Goal: Task Accomplishment & Management: Manage account settings

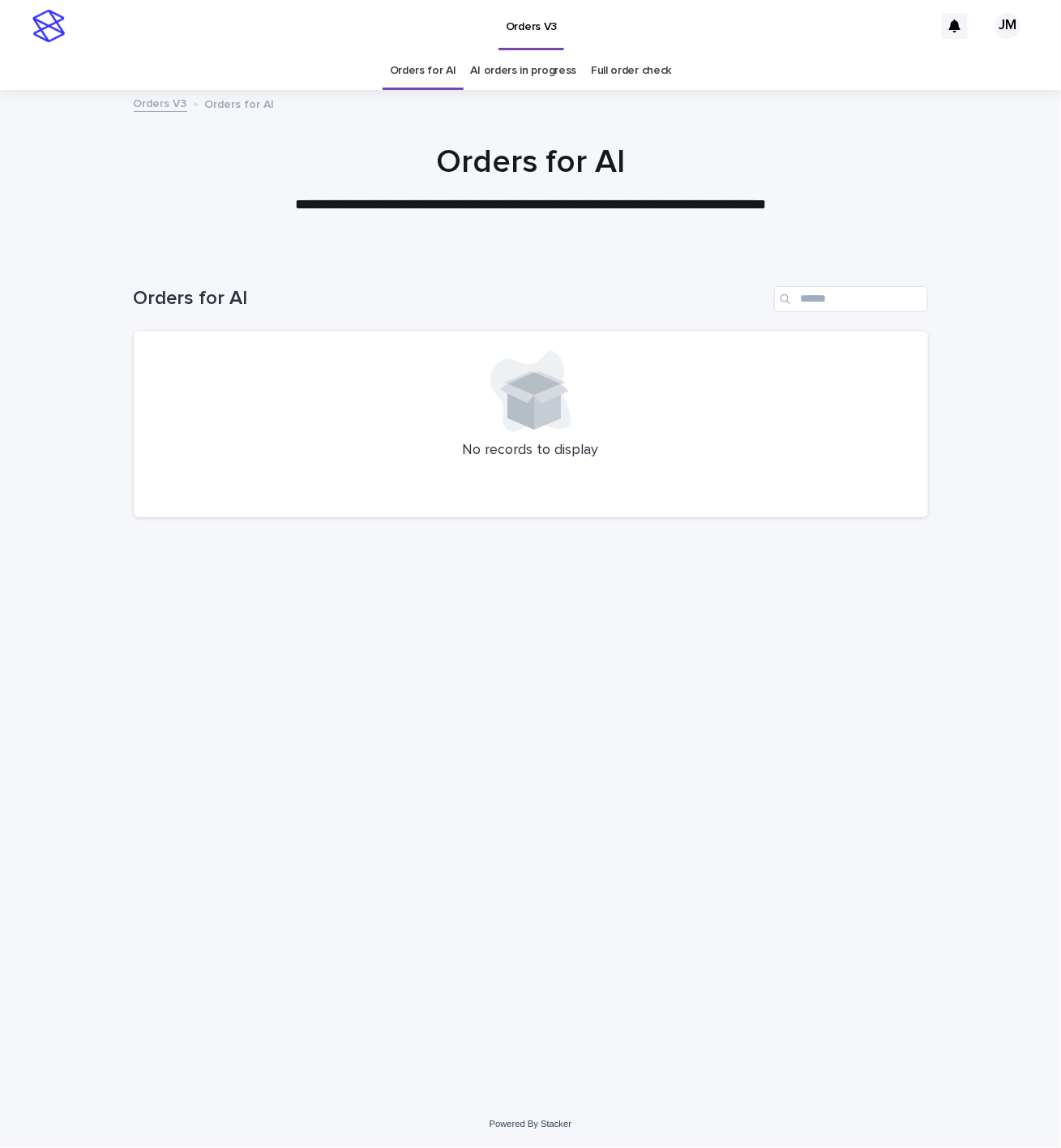
click at [244, 43] on div "Orders V3" at bounding box center [503, 25] width 861 height 52
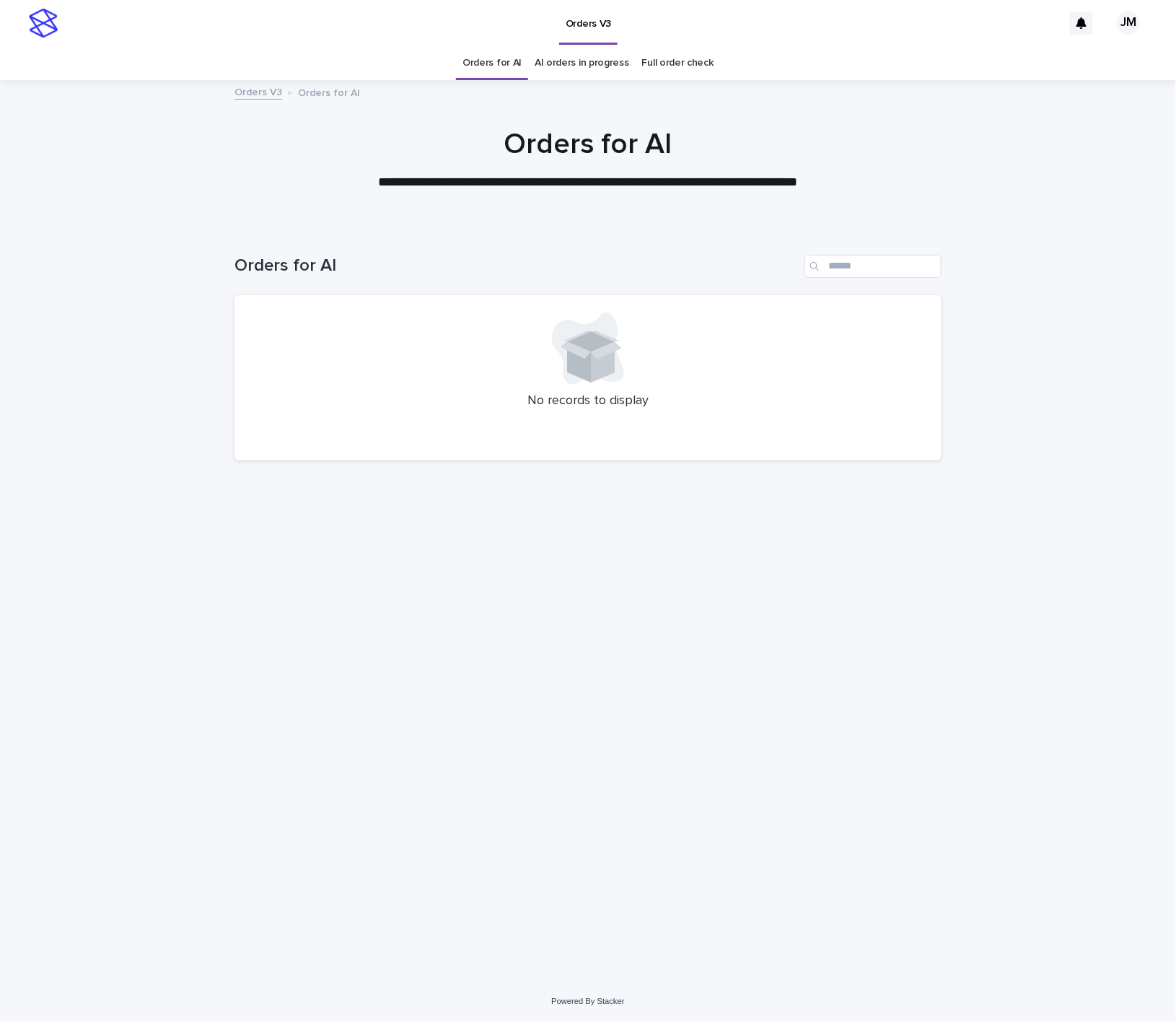
click at [111, 262] on div "Loading... Saving… Loading... Saving… Orders for AI No records to display" at bounding box center [588, 603] width 1176 height 755
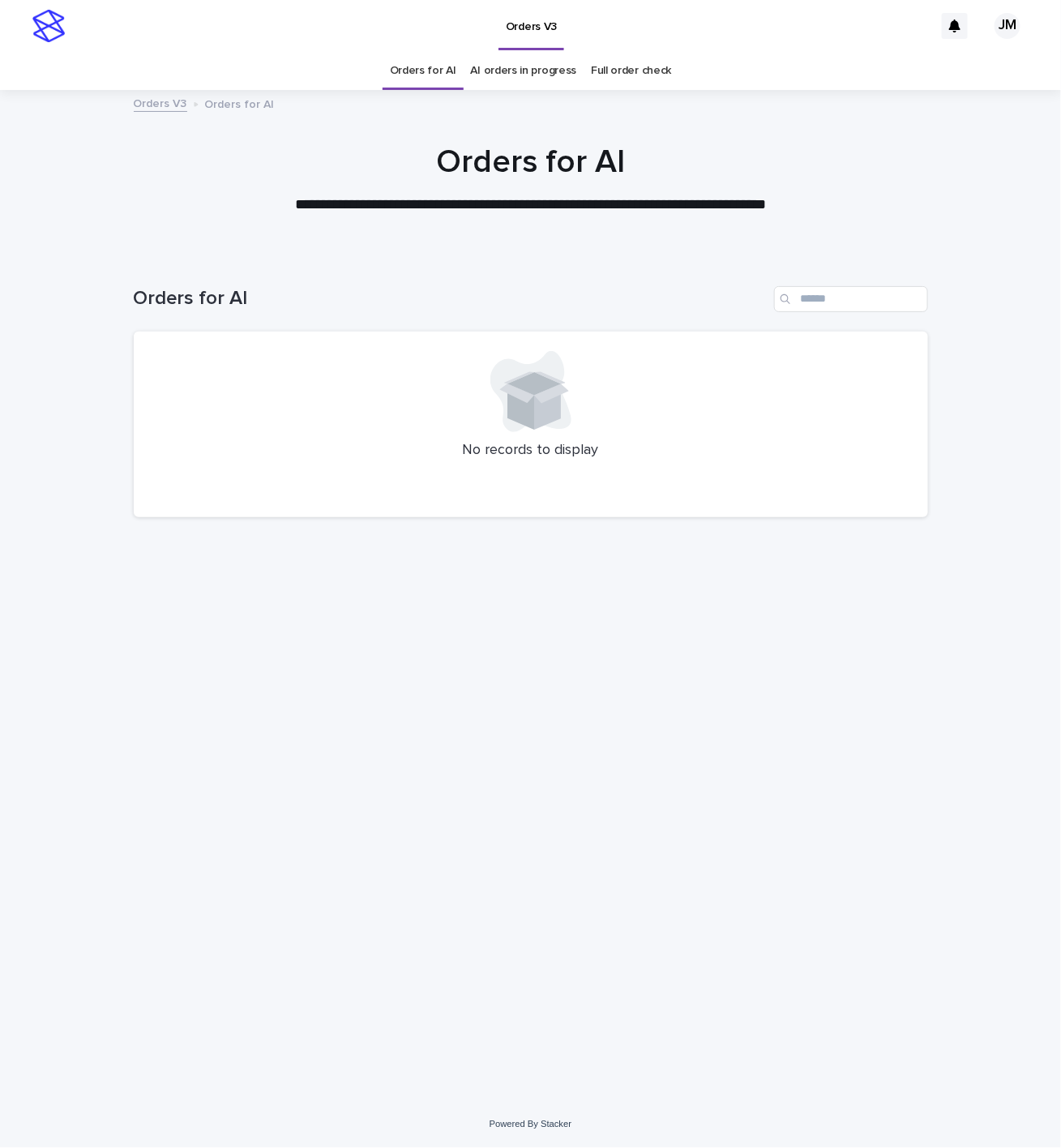
drag, startPoint x: 92, startPoint y: 50, endPoint x: 110, endPoint y: 3, distance: 50.3
click at [92, 50] on div "Orders V3" at bounding box center [503, 25] width 861 height 52
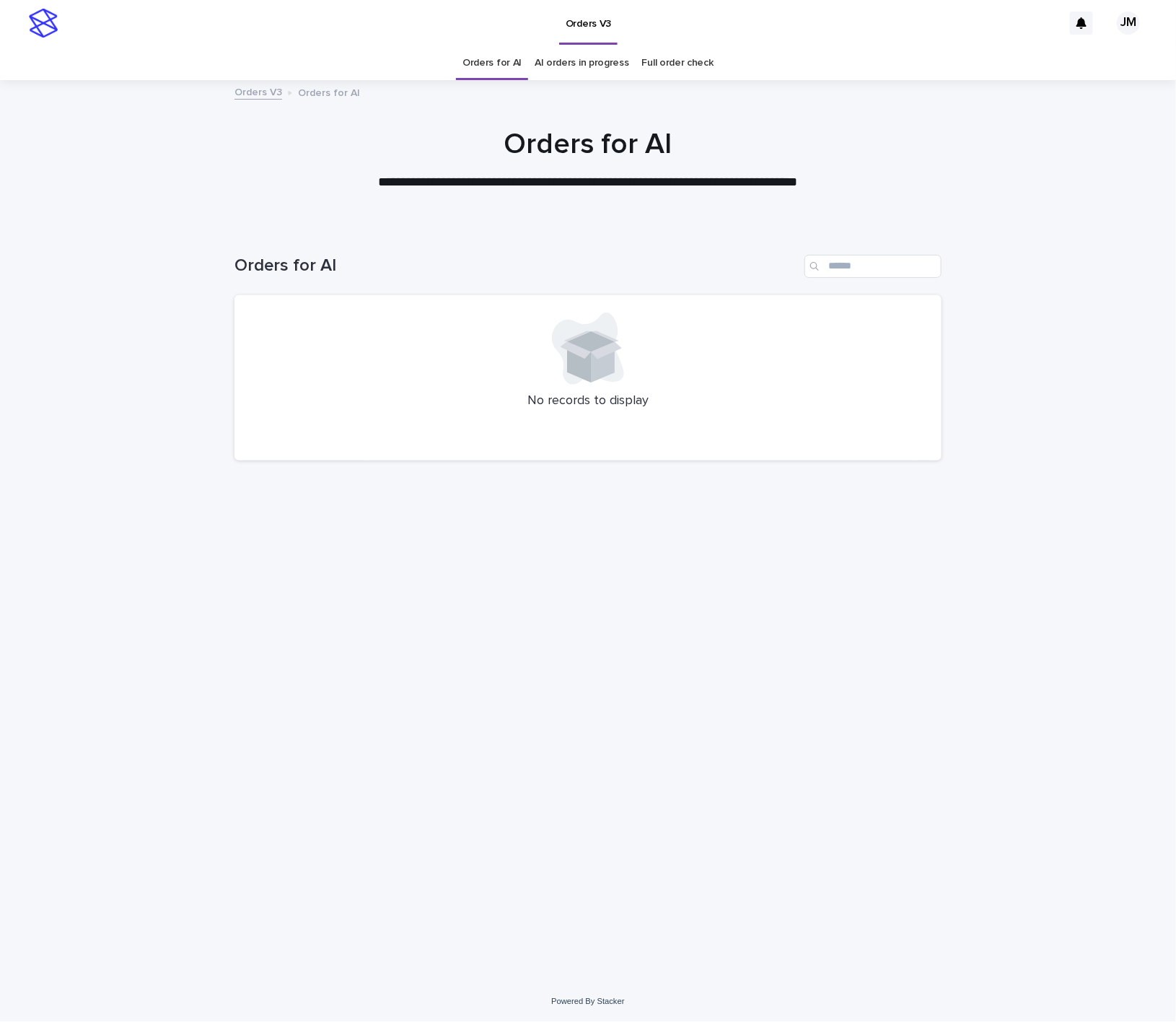
click at [1094, 270] on div "Loading... Saving… Loading... Saving… Orders for AI No records to display" at bounding box center [588, 603] width 1176 height 755
click at [1056, 42] on div "Orders V3" at bounding box center [563, 23] width 998 height 46
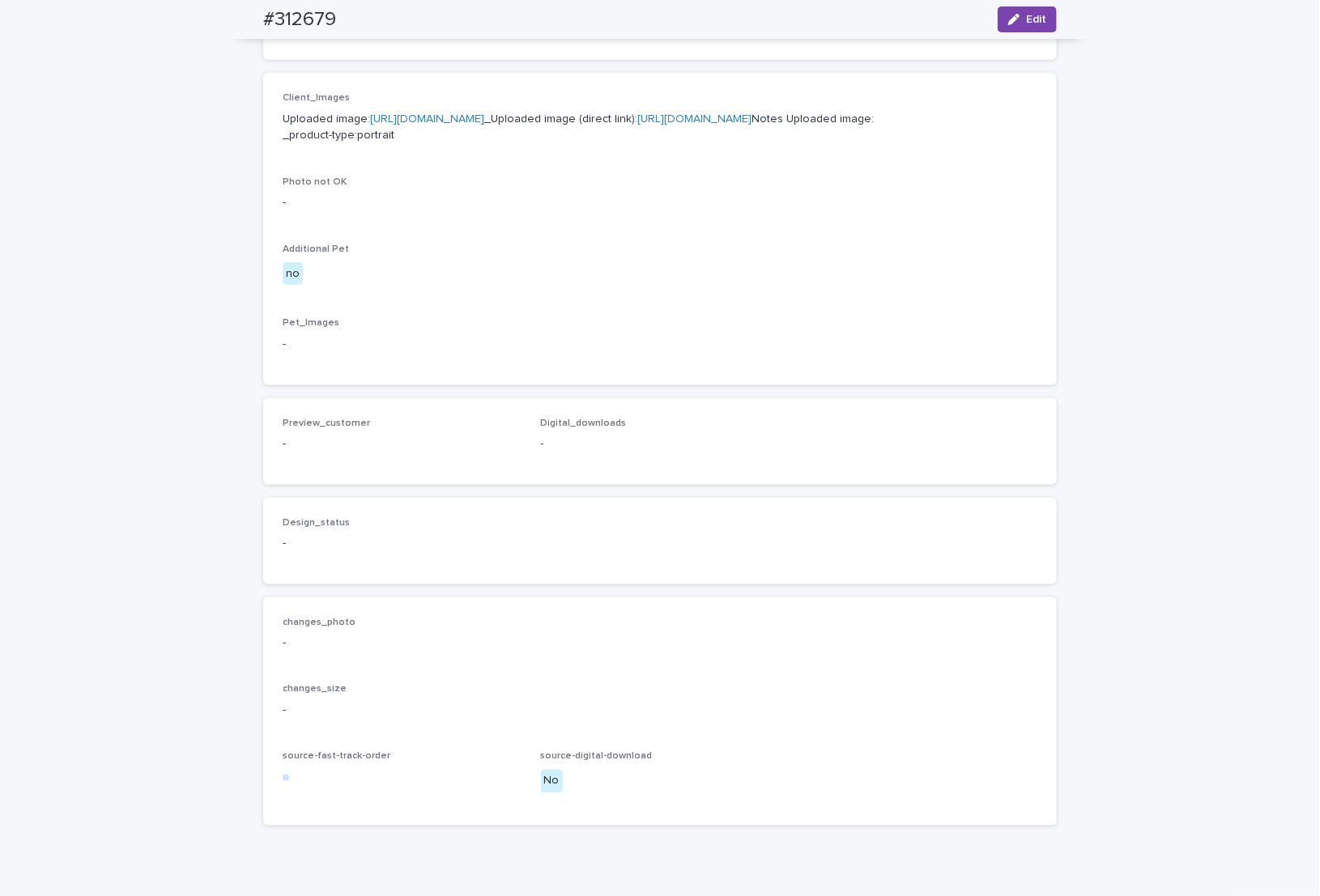
scroll to position [243, 0]
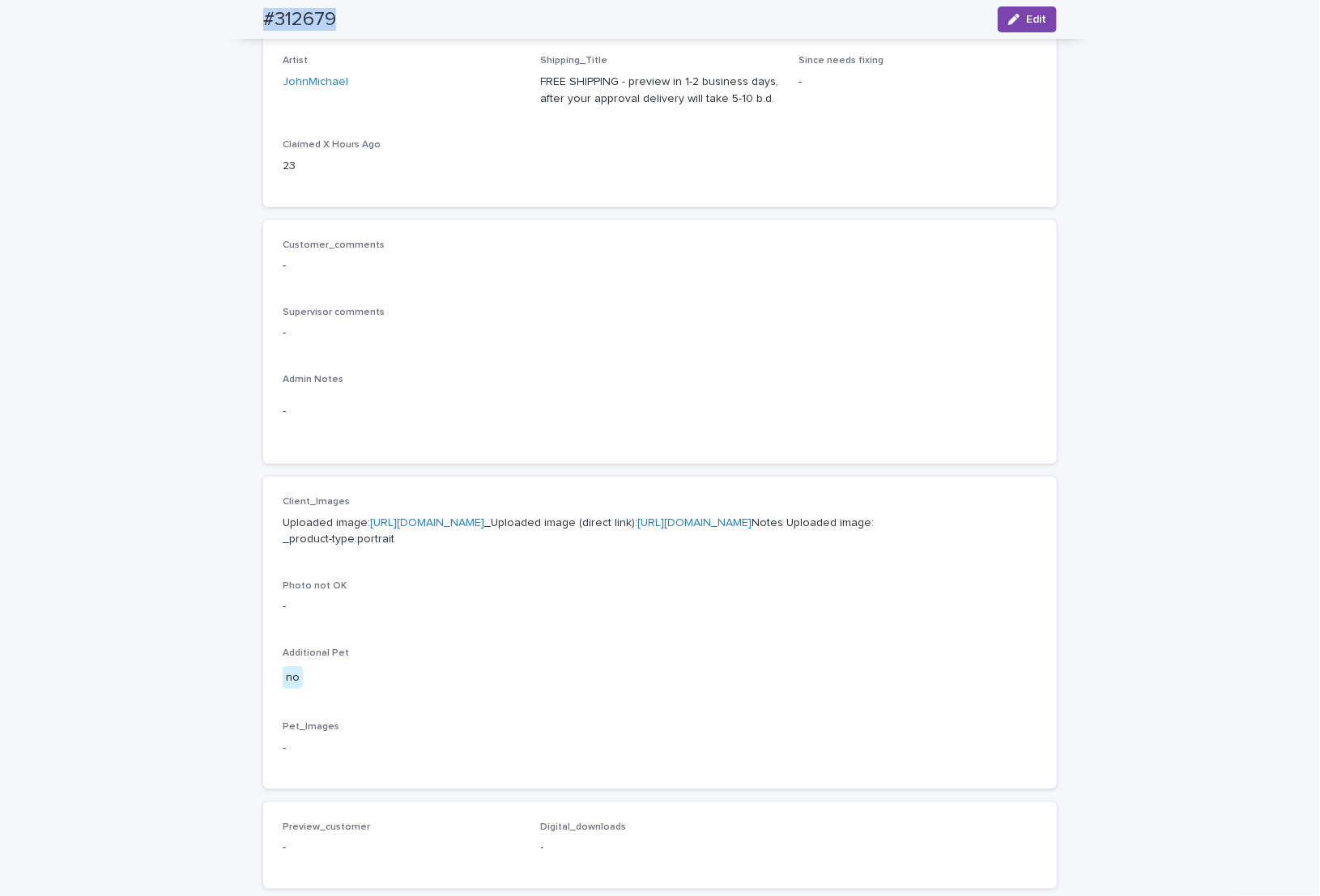
drag, startPoint x: 248, startPoint y: 23, endPoint x: 324, endPoint y: 36, distance: 77.1
click at [338, 33] on div "#312679 Edit" at bounding box center [660, 19] width 871 height 39
copy h2 "#312679"
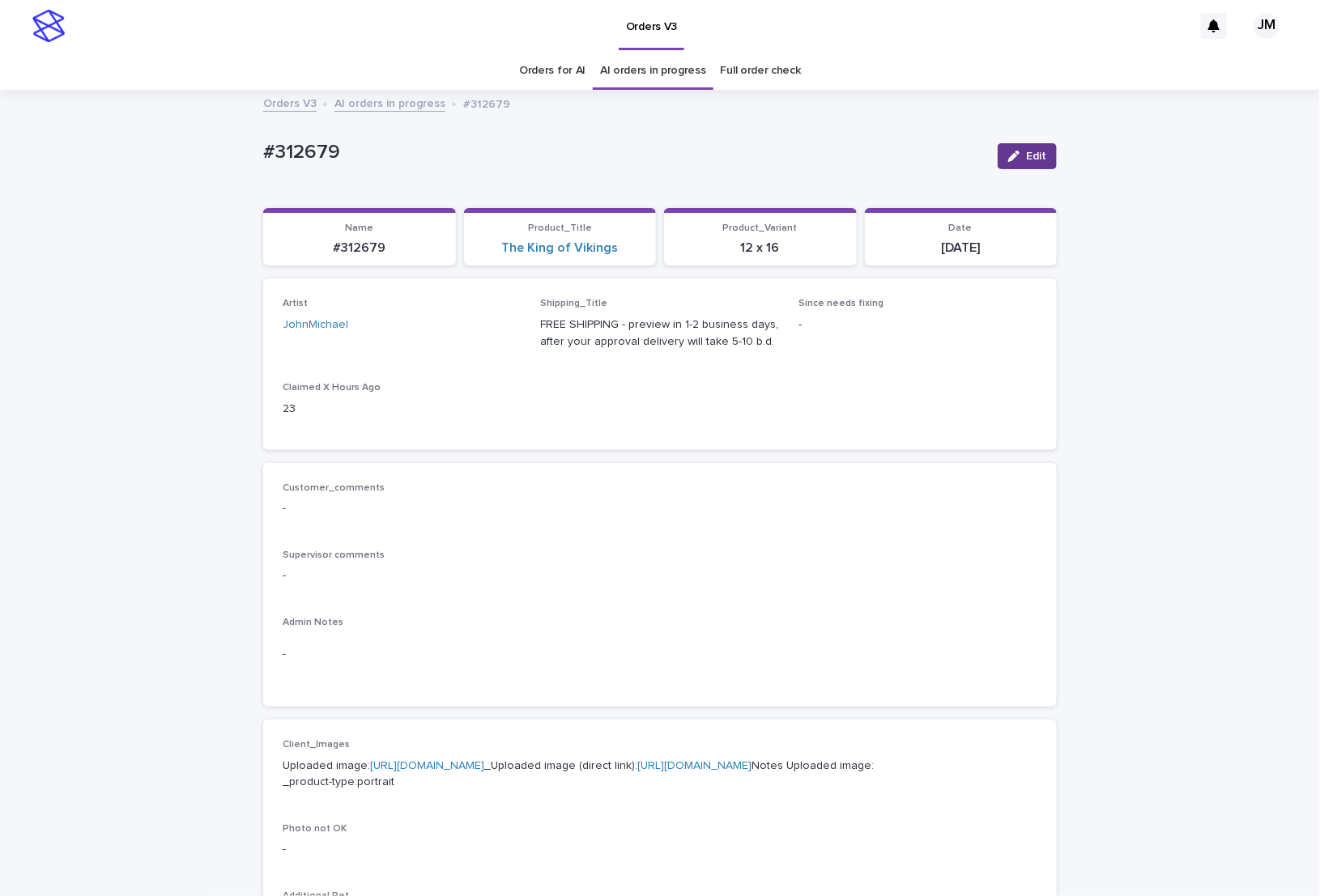
click at [1016, 150] on div "button" at bounding box center [1018, 156] width 18 height 12
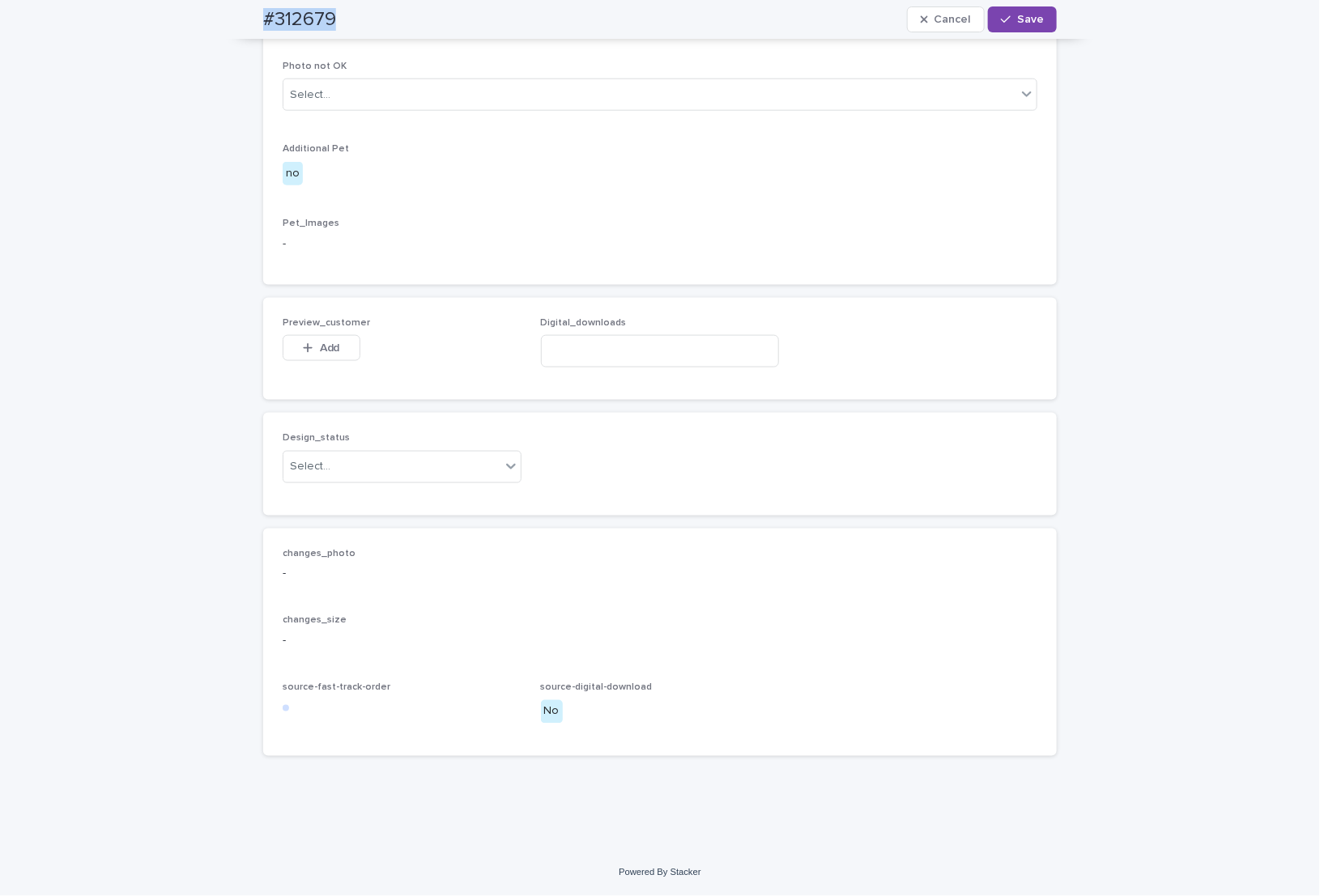
scroll to position [847, 0]
click at [335, 472] on div "Select..." at bounding box center [392, 467] width 217 height 27
click at [346, 503] on div "Uploaded" at bounding box center [393, 498] width 237 height 28
drag, startPoint x: 326, startPoint y: 346, endPoint x: 391, endPoint y: 352, distance: 65.3
click at [326, 348] on span "Add" at bounding box center [330, 348] width 20 height 12
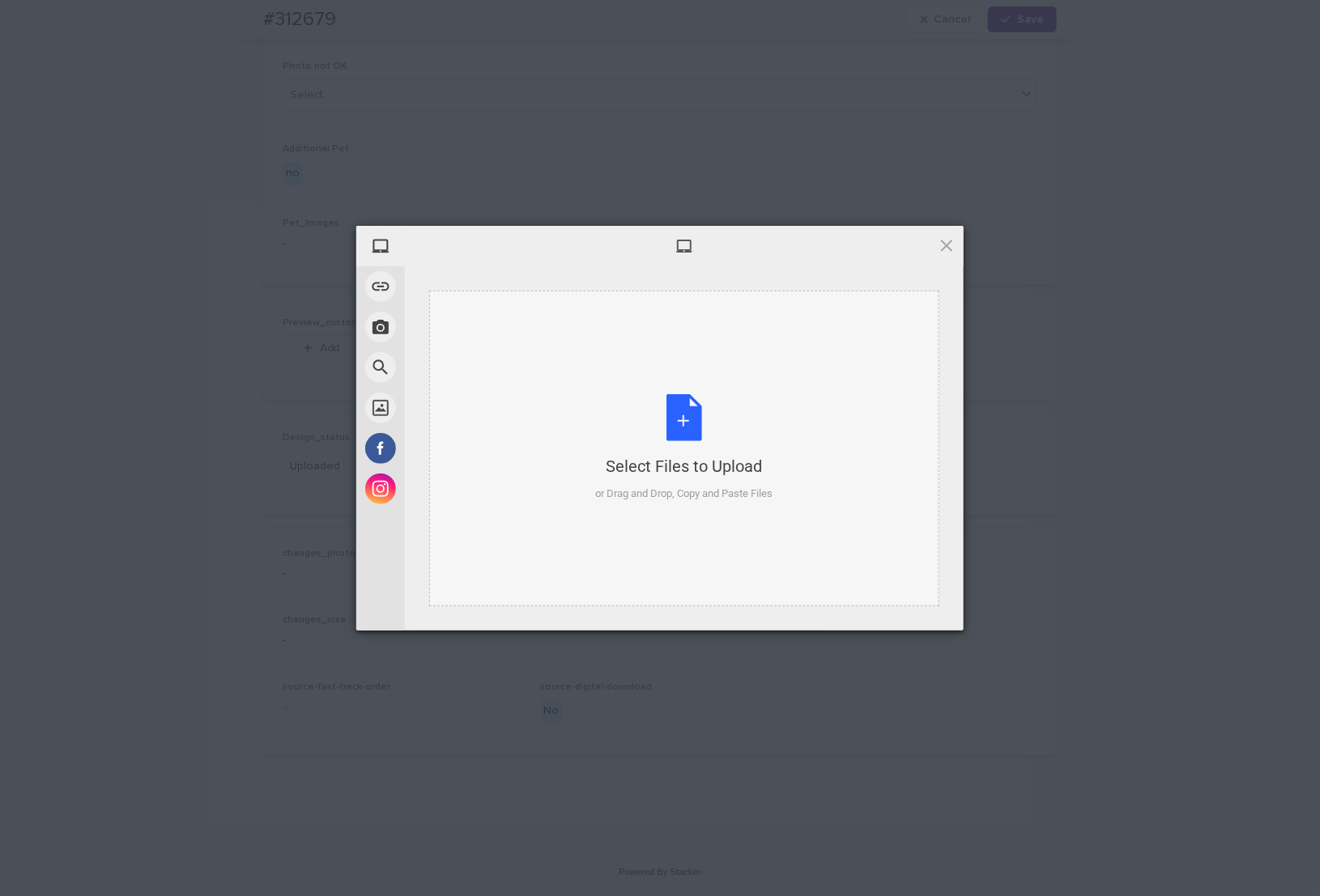
click at [732, 387] on div "Select Files to Upload or Drag and Drop, Copy and Paste Files" at bounding box center [684, 448] width 511 height 316
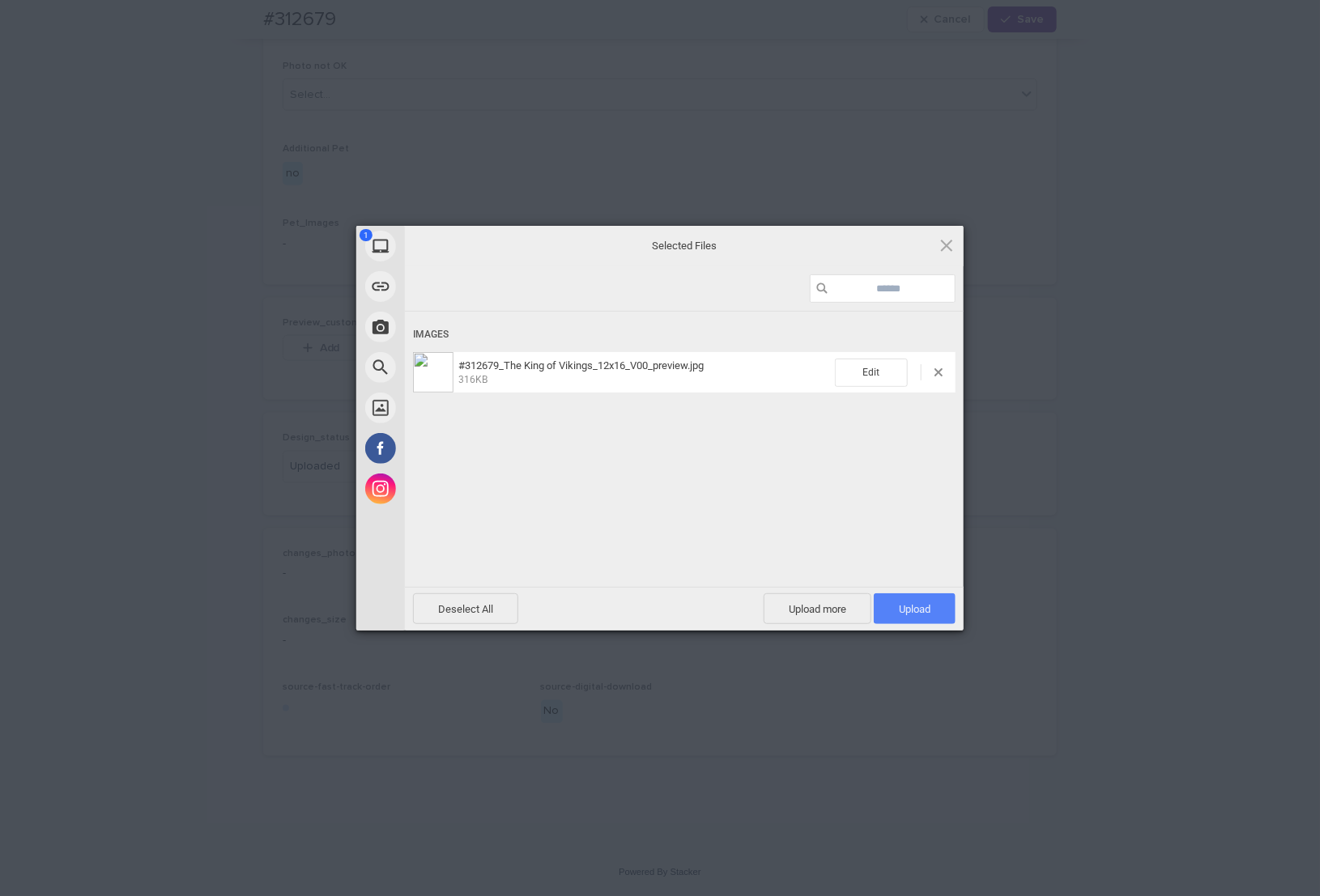
click at [935, 608] on span "Upload 1" at bounding box center [914, 609] width 81 height 31
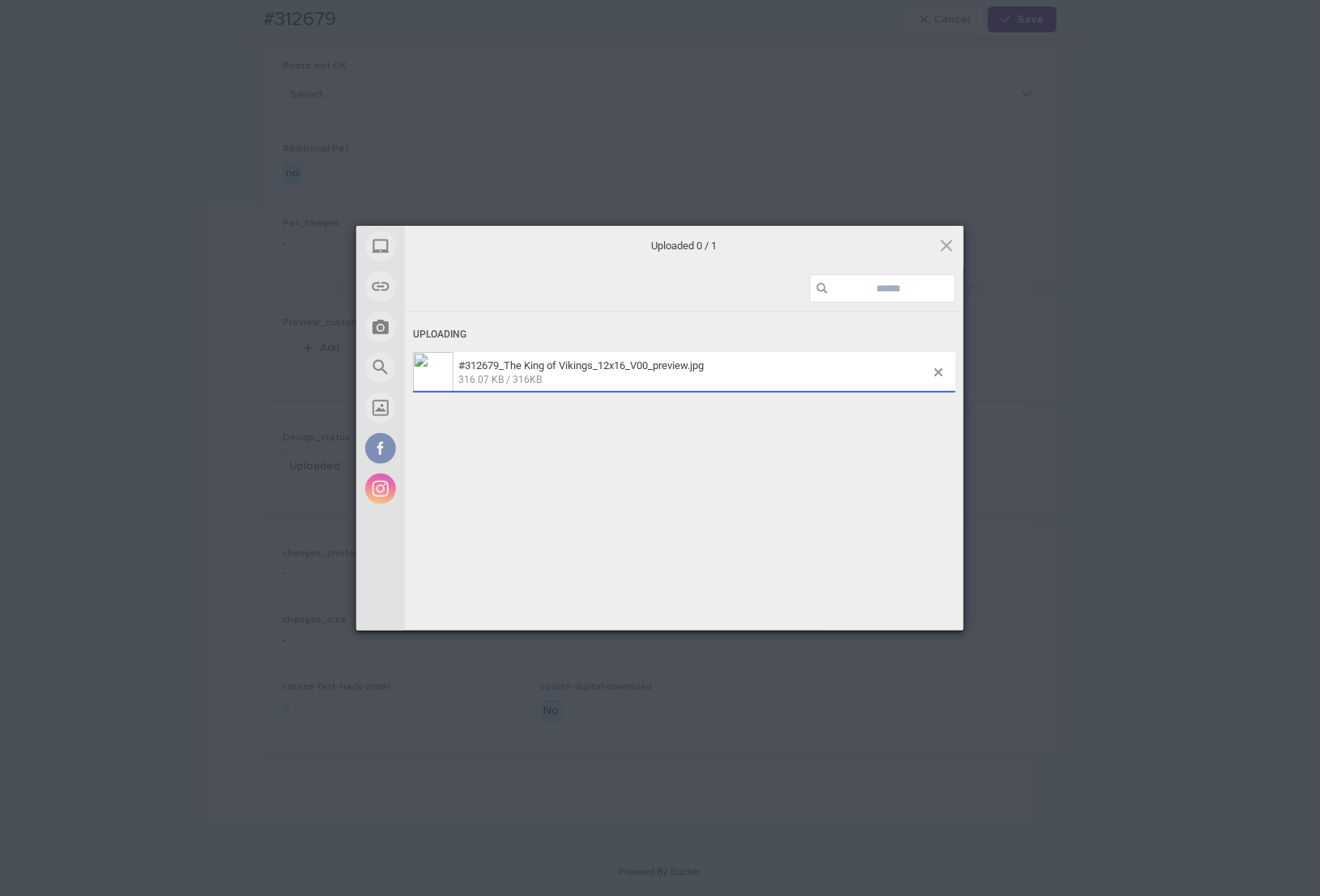
scroll to position [877, 0]
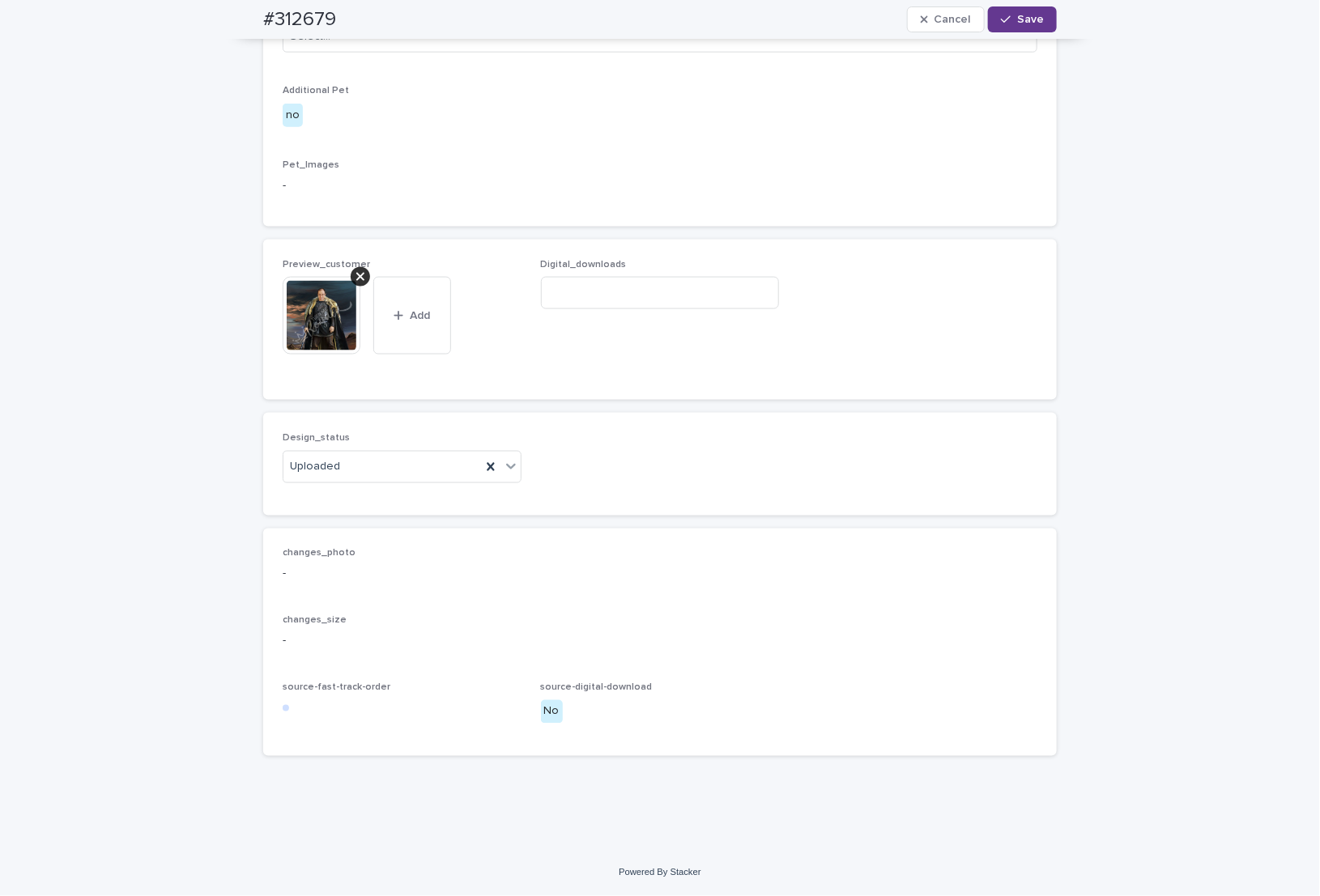
click at [1018, 17] on span "Save" at bounding box center [1030, 19] width 27 height 12
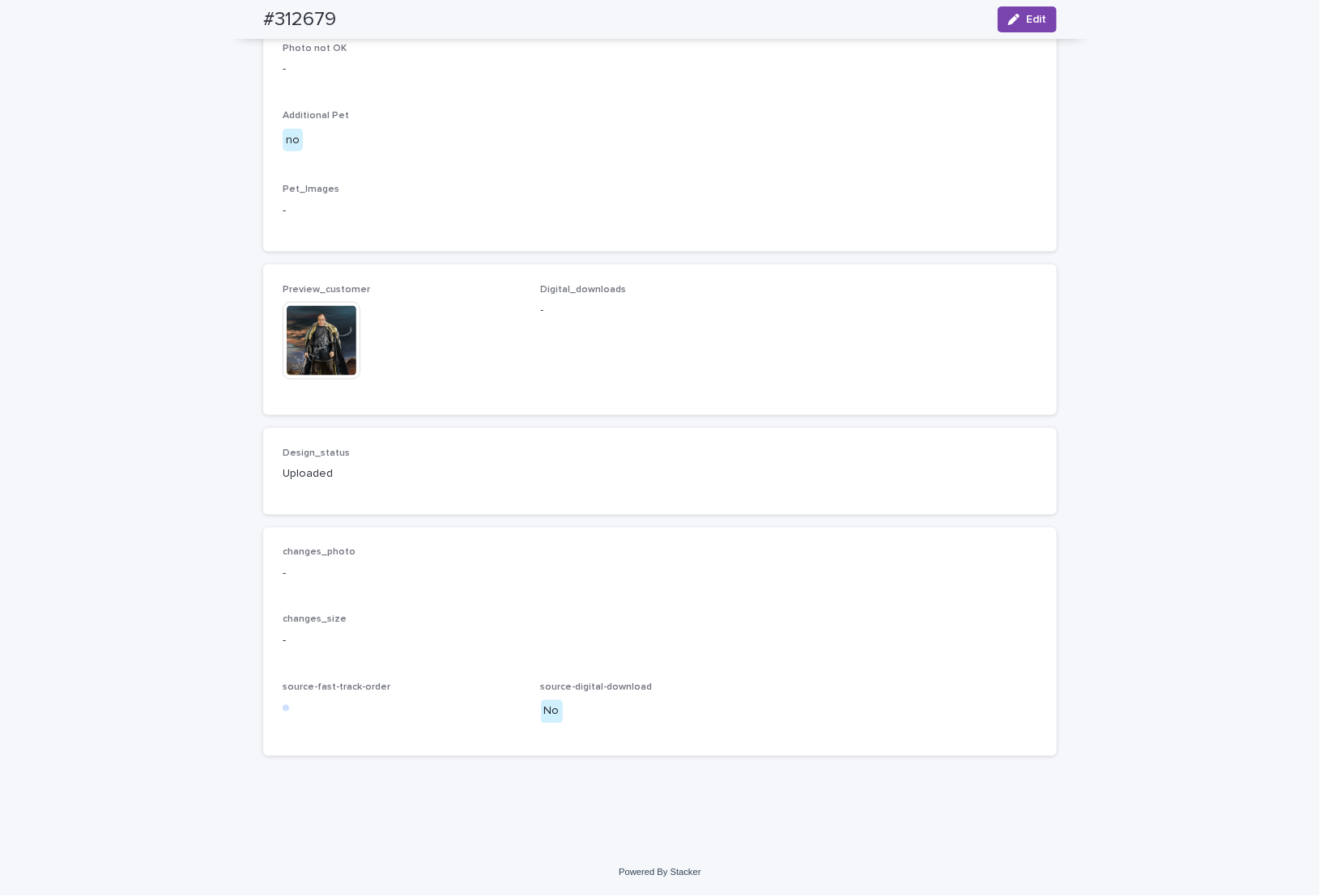
scroll to position [855, 0]
drag, startPoint x: 244, startPoint y: 14, endPoint x: 336, endPoint y: 25, distance: 92.7
click at [387, 32] on div "#312679 Edit" at bounding box center [660, 19] width 871 height 39
copy h2 "#312679"
click at [319, 370] on img at bounding box center [321, 341] width 78 height 78
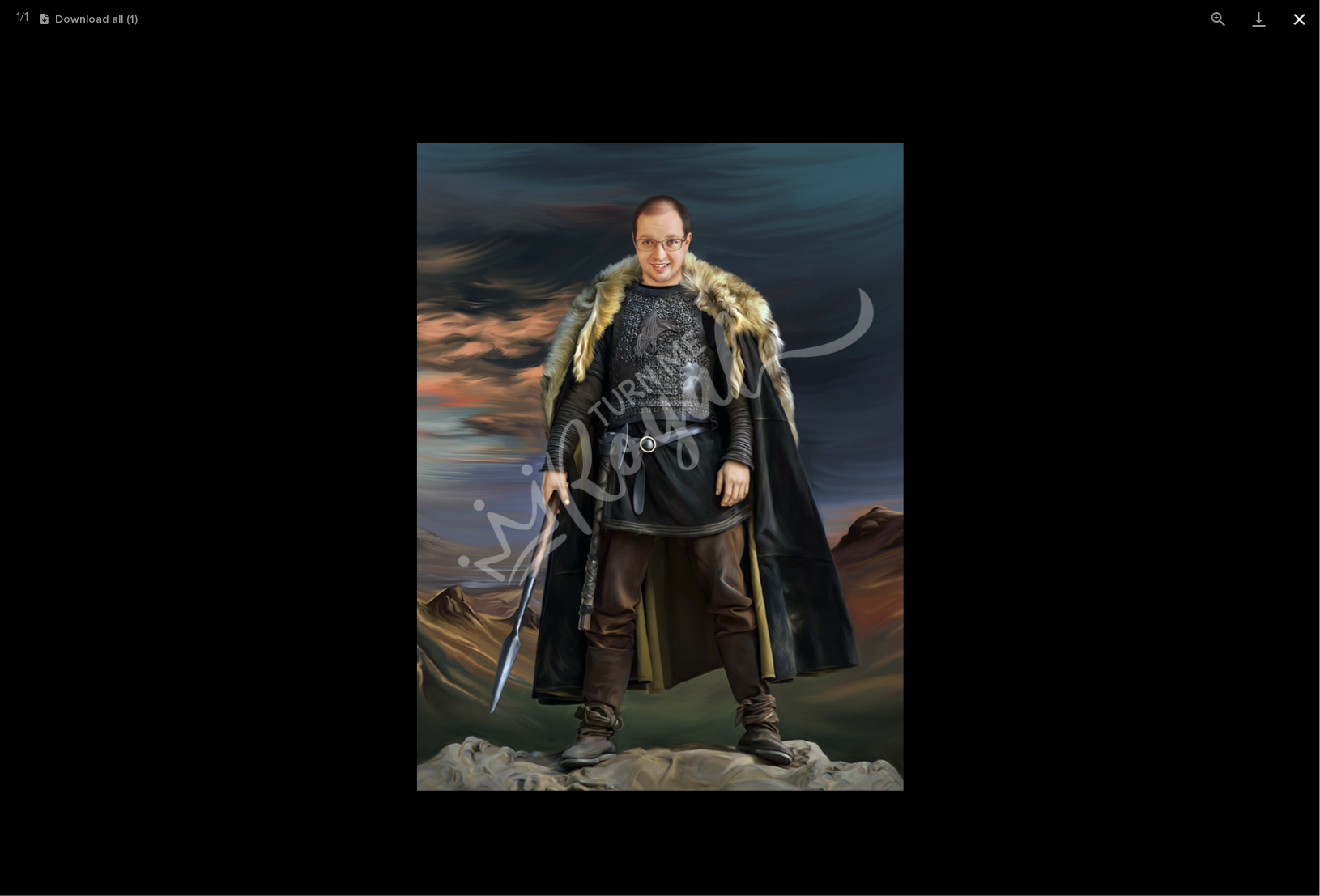
click at [1300, 18] on button "Close gallery" at bounding box center [1299, 19] width 41 height 38
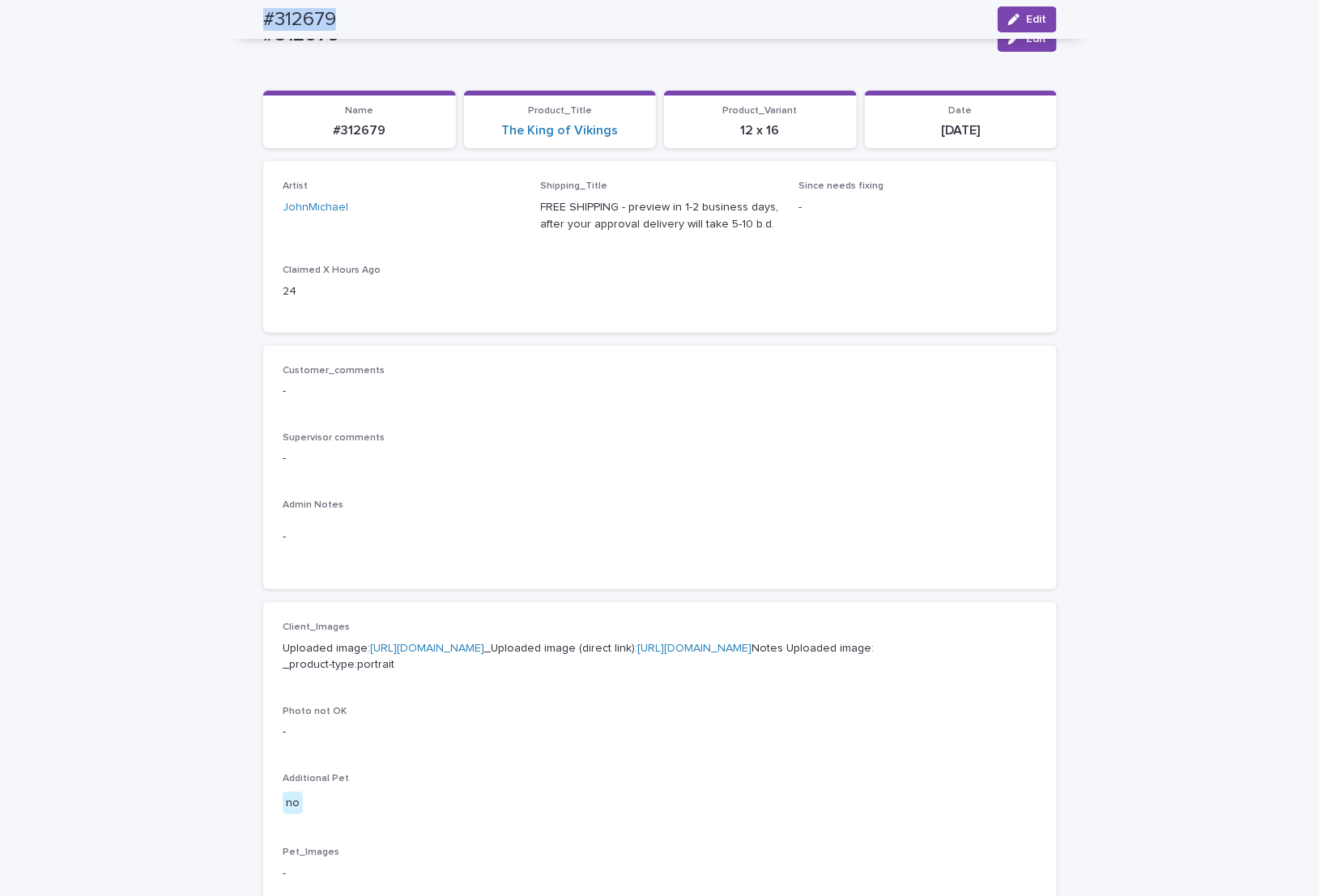
scroll to position [0, 0]
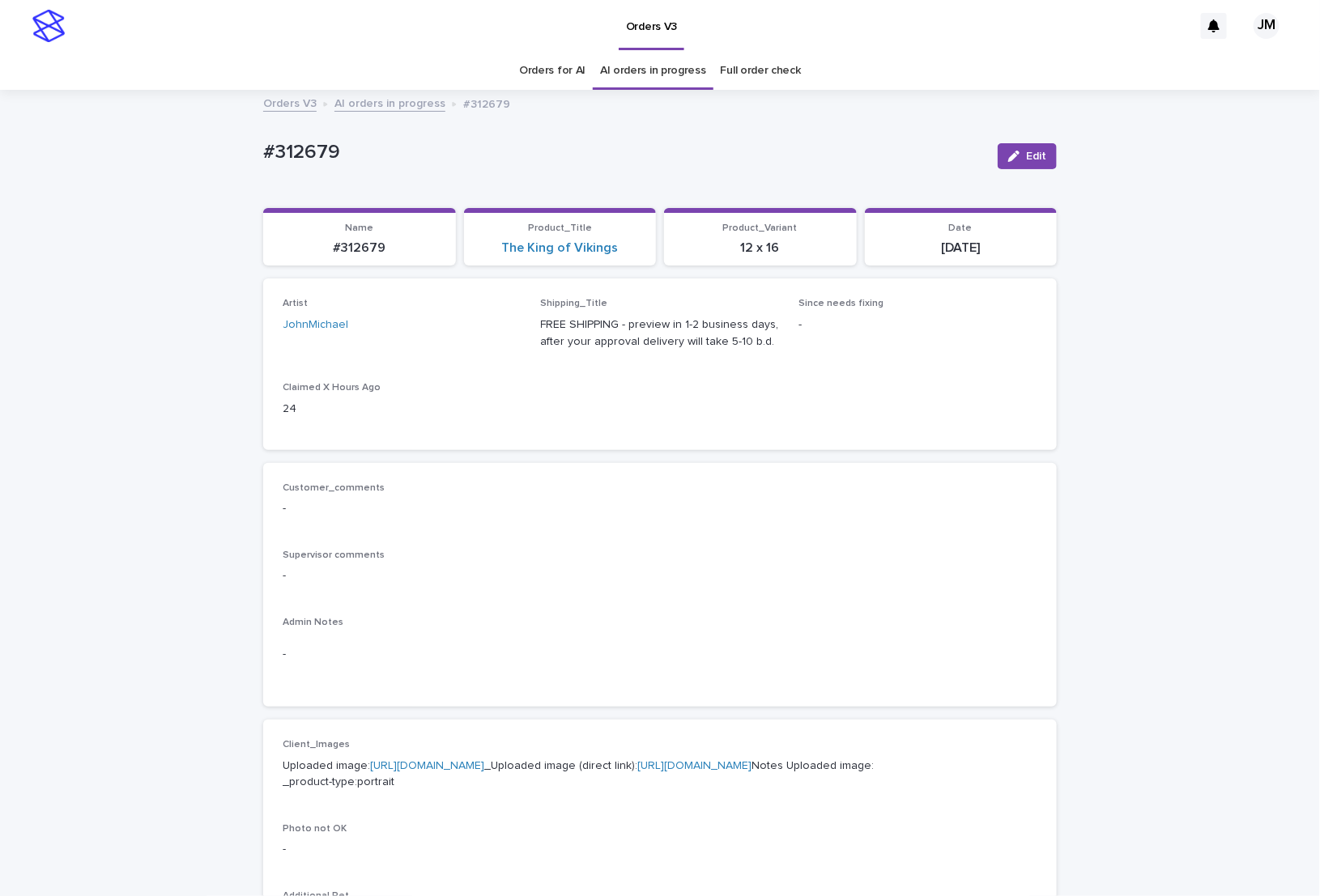
click at [652, 771] on link "https://files.getuploadkit.com/e11cfb23-3d37-4f5e-b252-d52a065c0f83/9cfd1e31-7f…" at bounding box center [694, 766] width 114 height 12
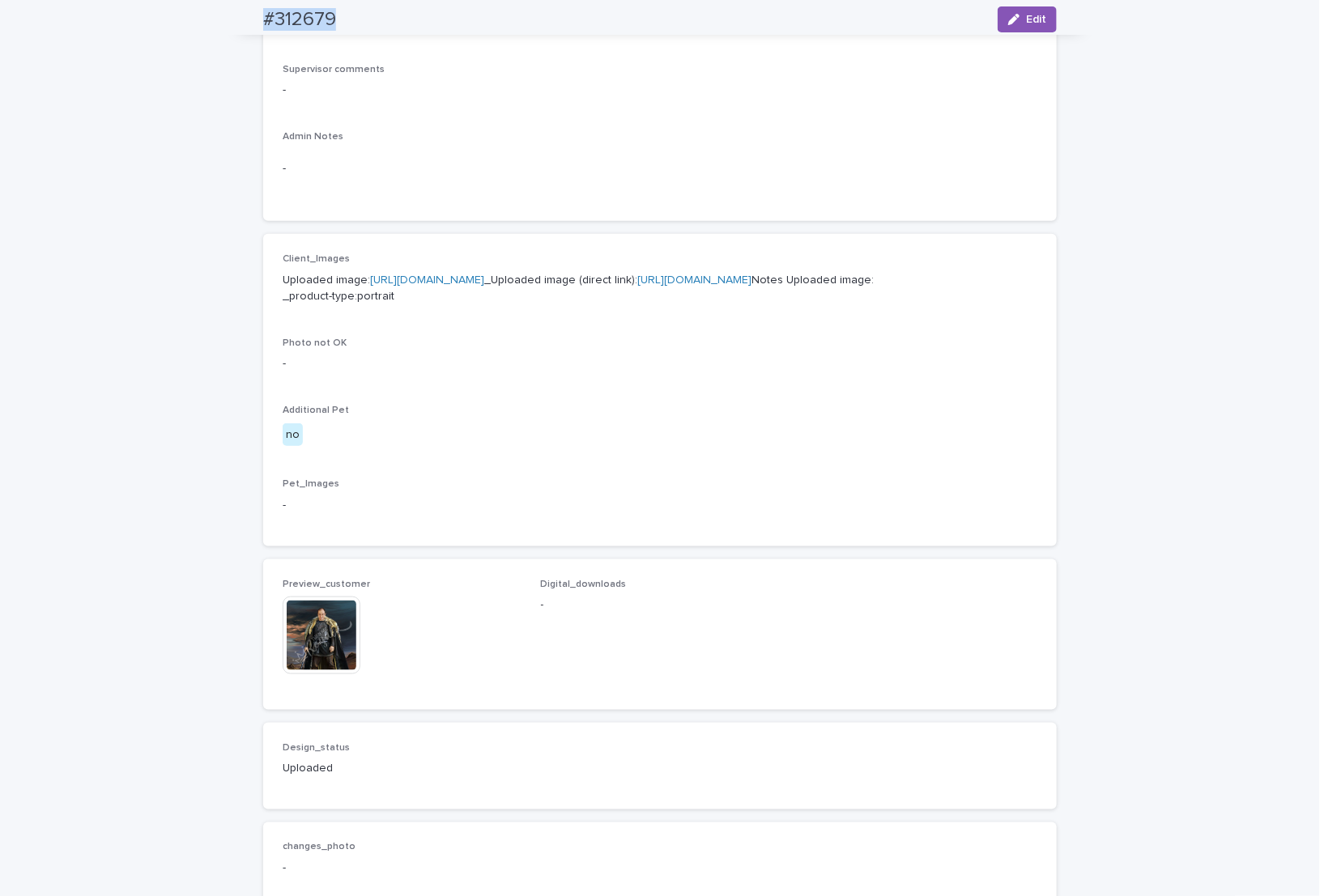
scroll to position [850, 0]
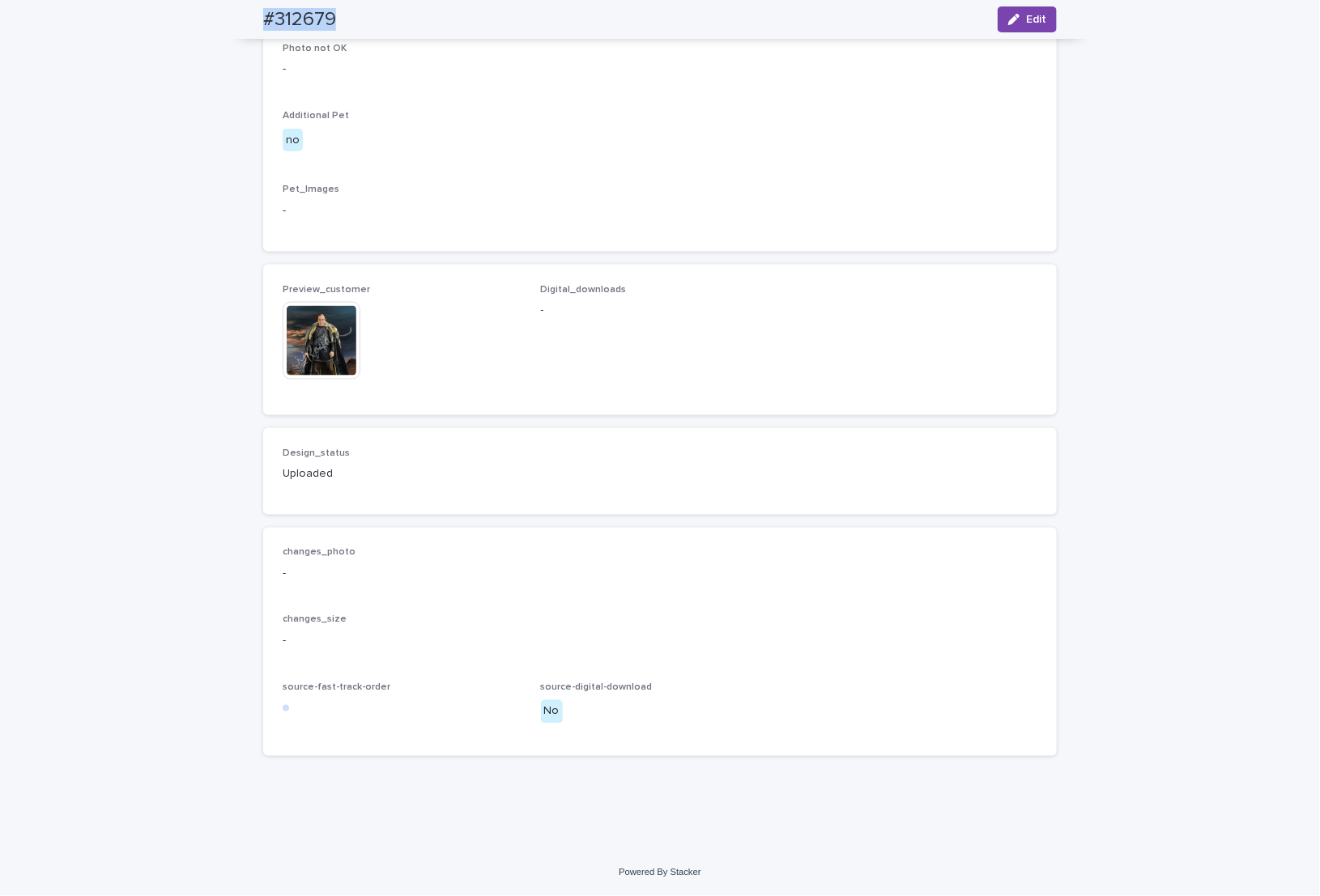
click at [309, 352] on img at bounding box center [321, 341] width 78 height 78
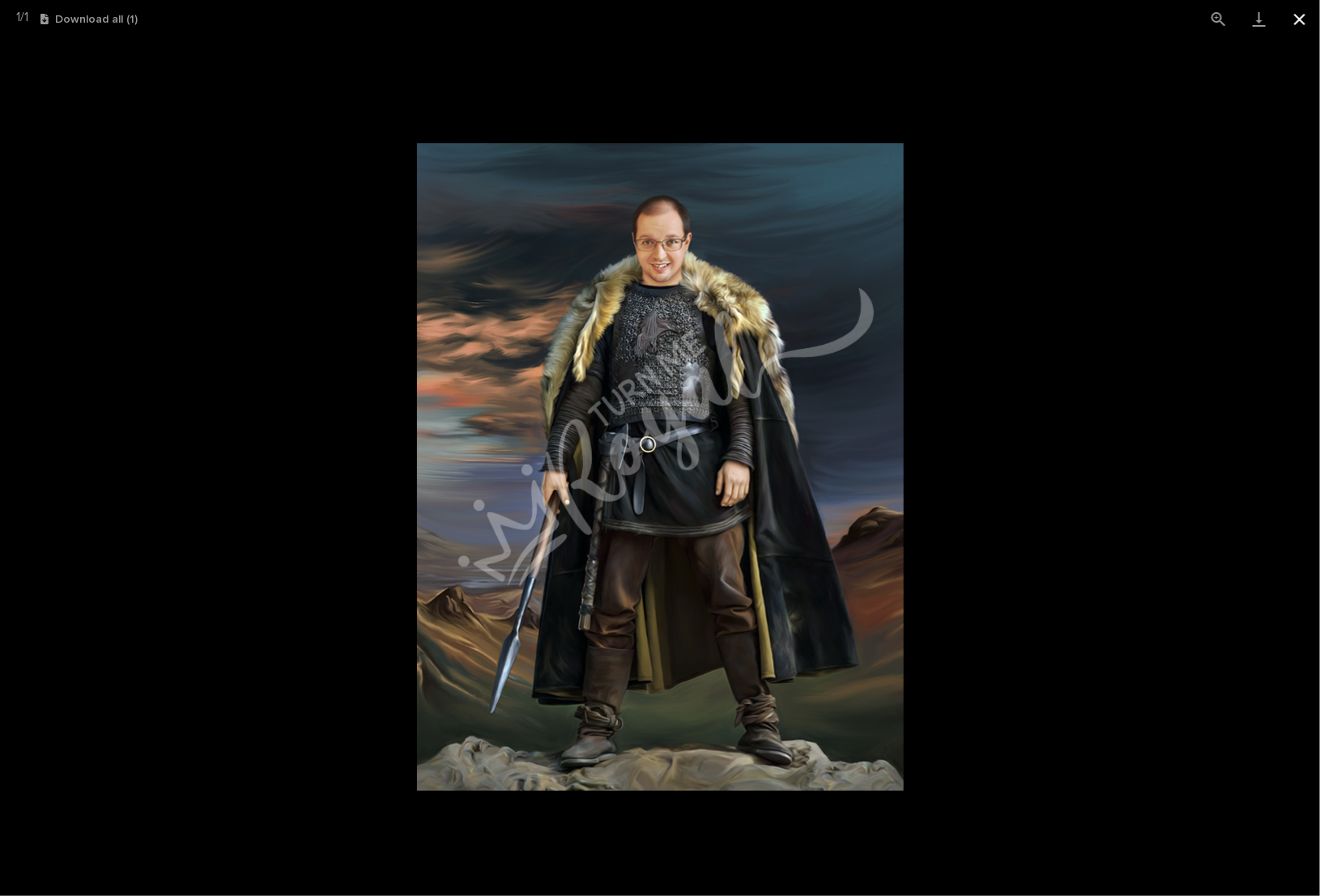
click at [1295, 27] on button "Close gallery" at bounding box center [1299, 19] width 41 height 38
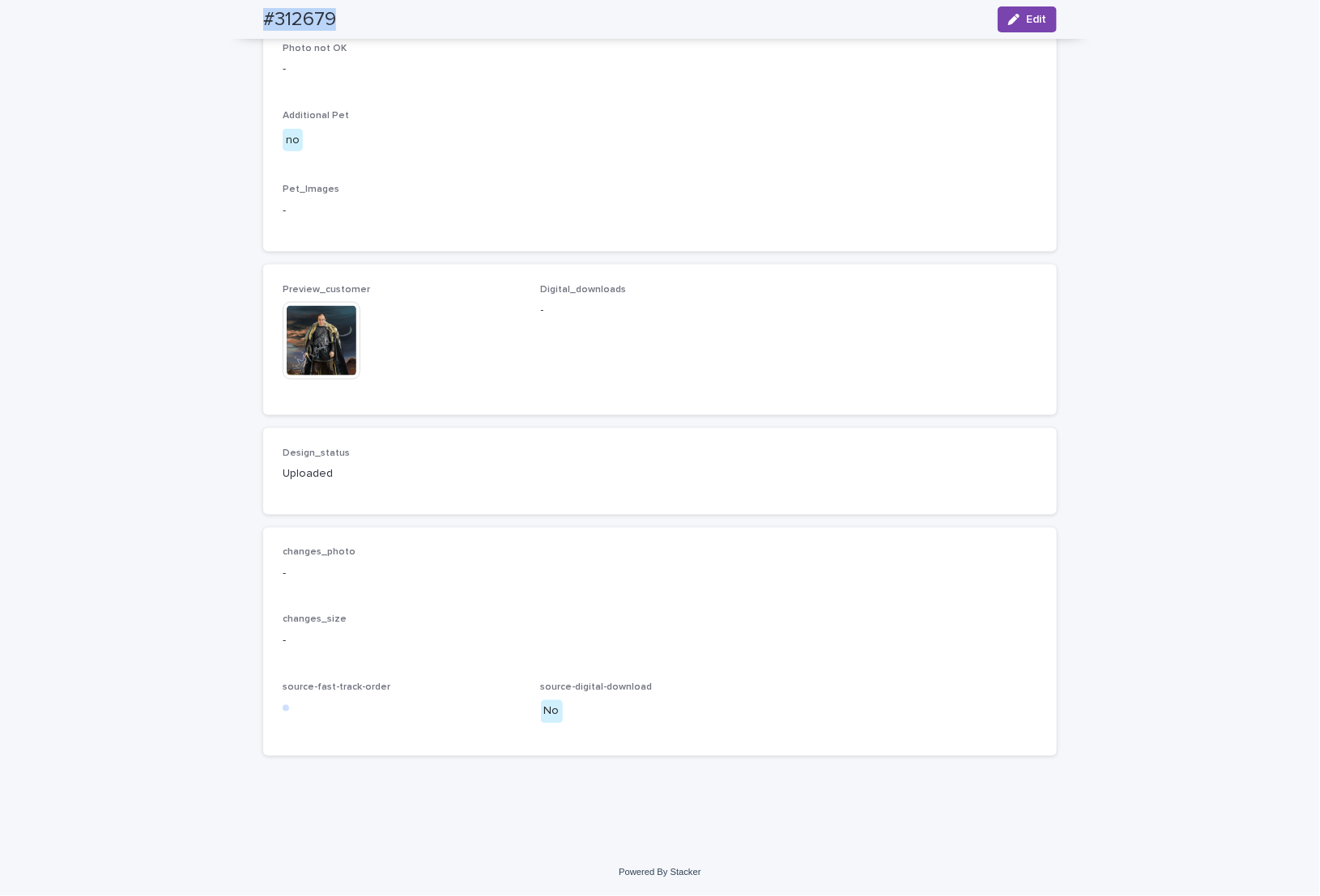
click at [311, 340] on img at bounding box center [321, 341] width 78 height 78
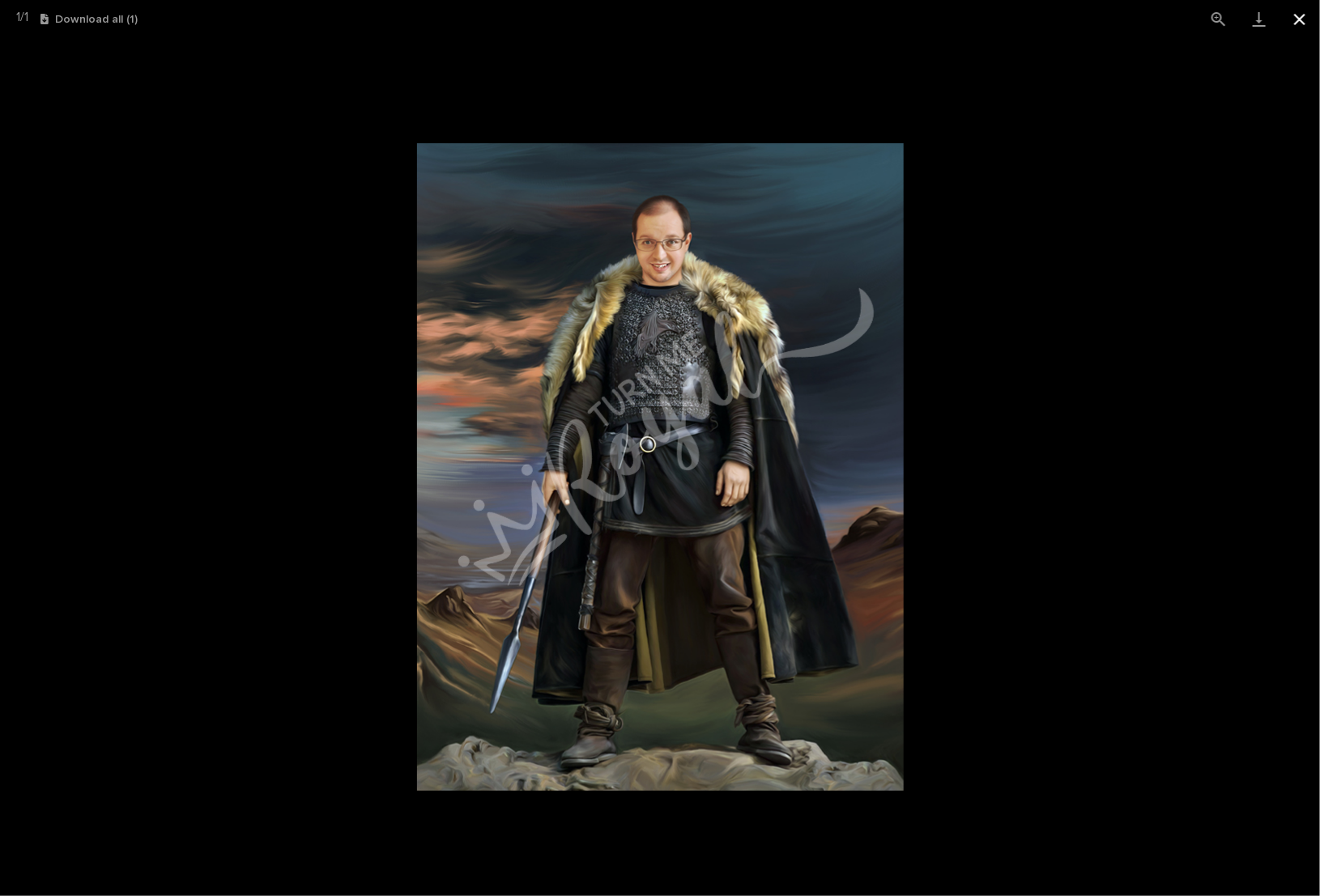
click at [1300, 11] on button "Close gallery" at bounding box center [1299, 19] width 41 height 38
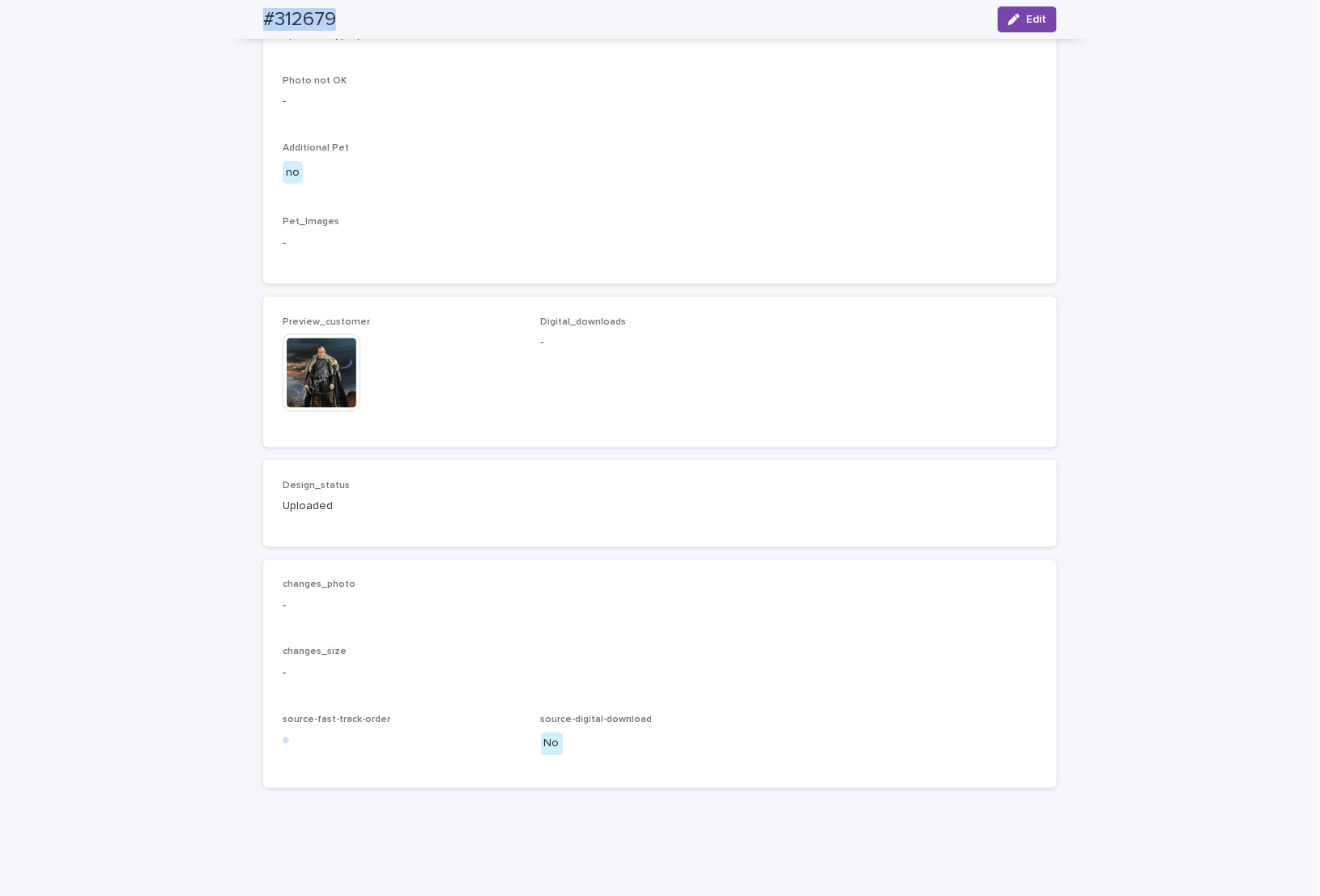
scroll to position [864, 0]
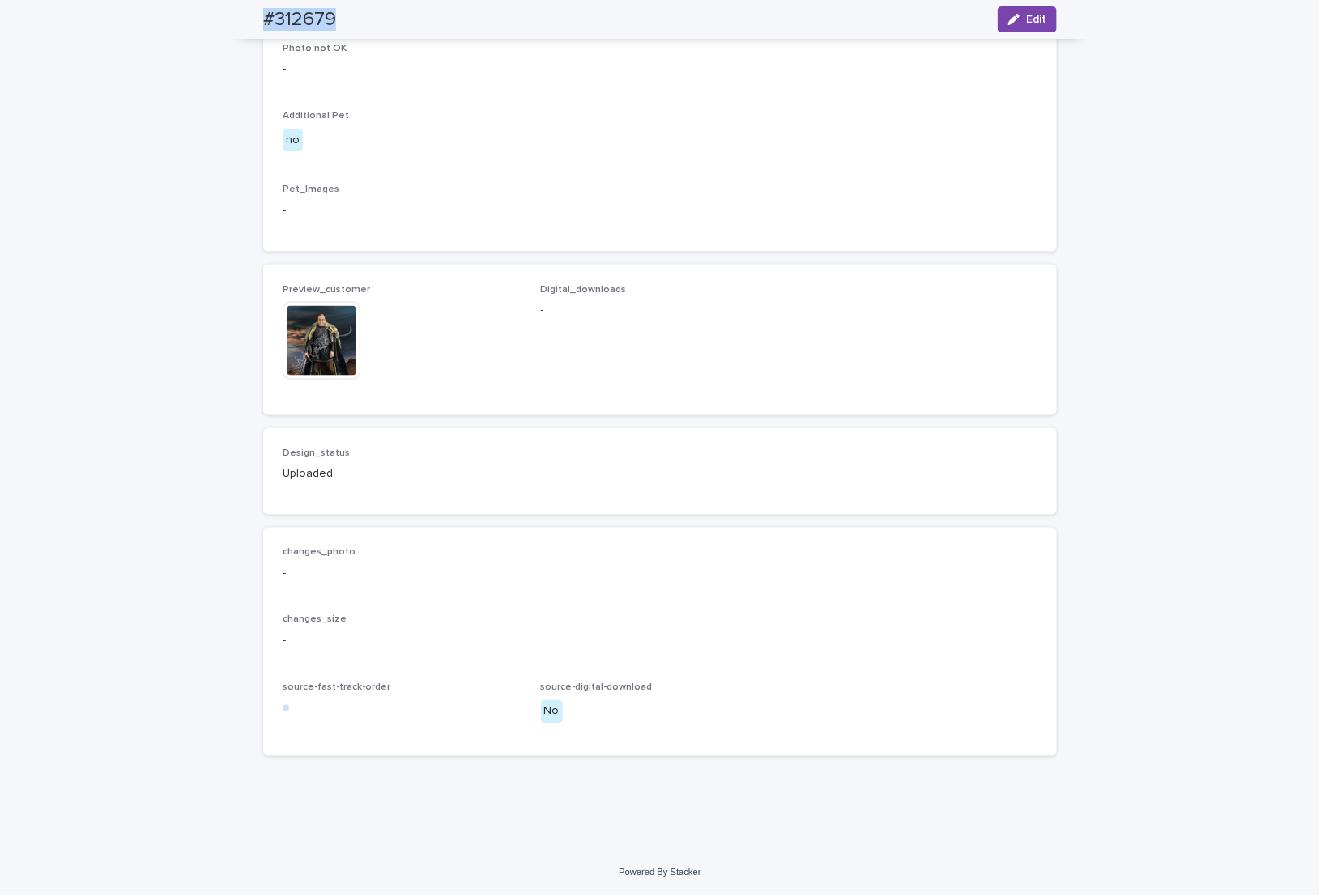
click at [296, 341] on img at bounding box center [321, 341] width 78 height 78
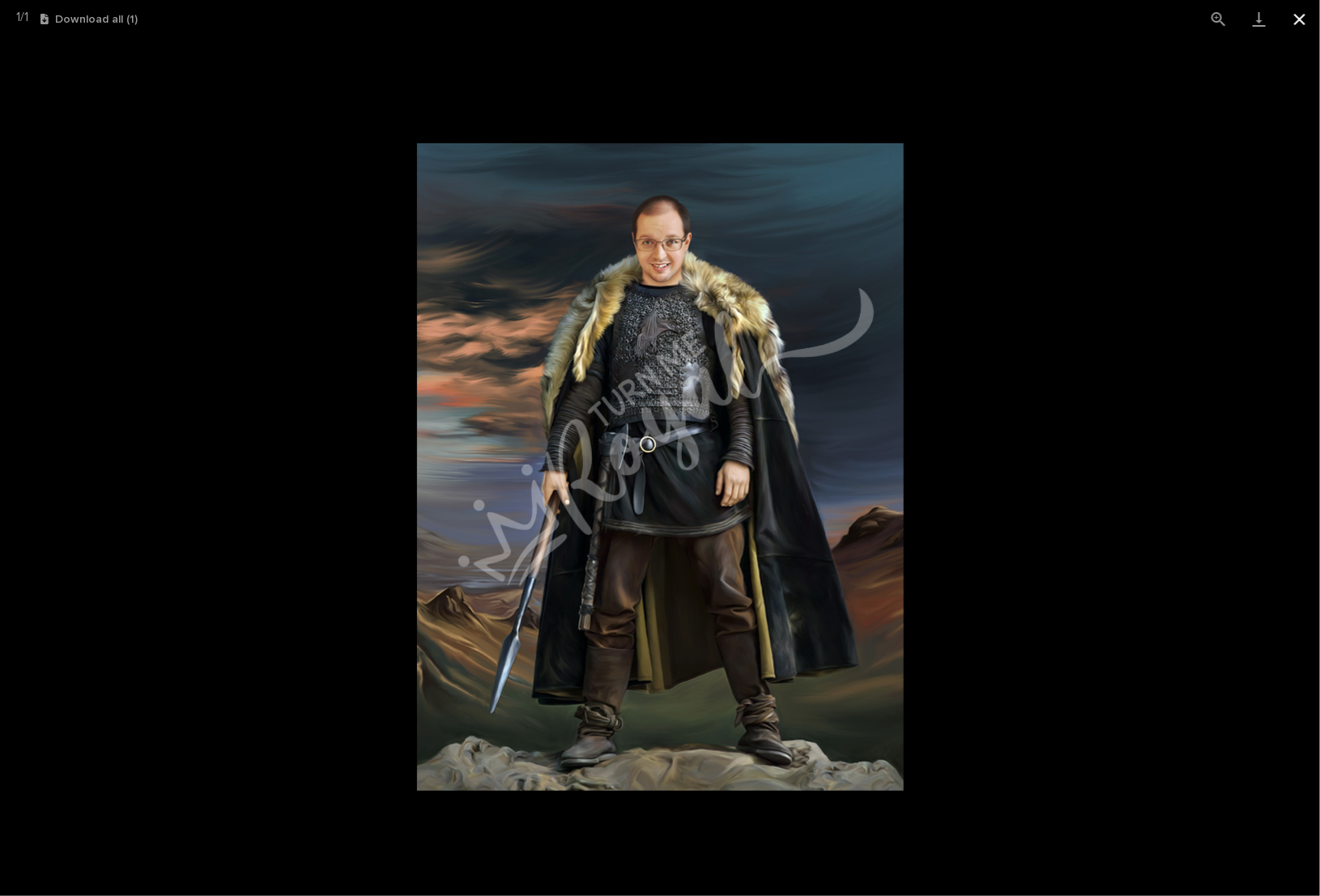
click at [1293, 30] on button "Close gallery" at bounding box center [1299, 19] width 41 height 38
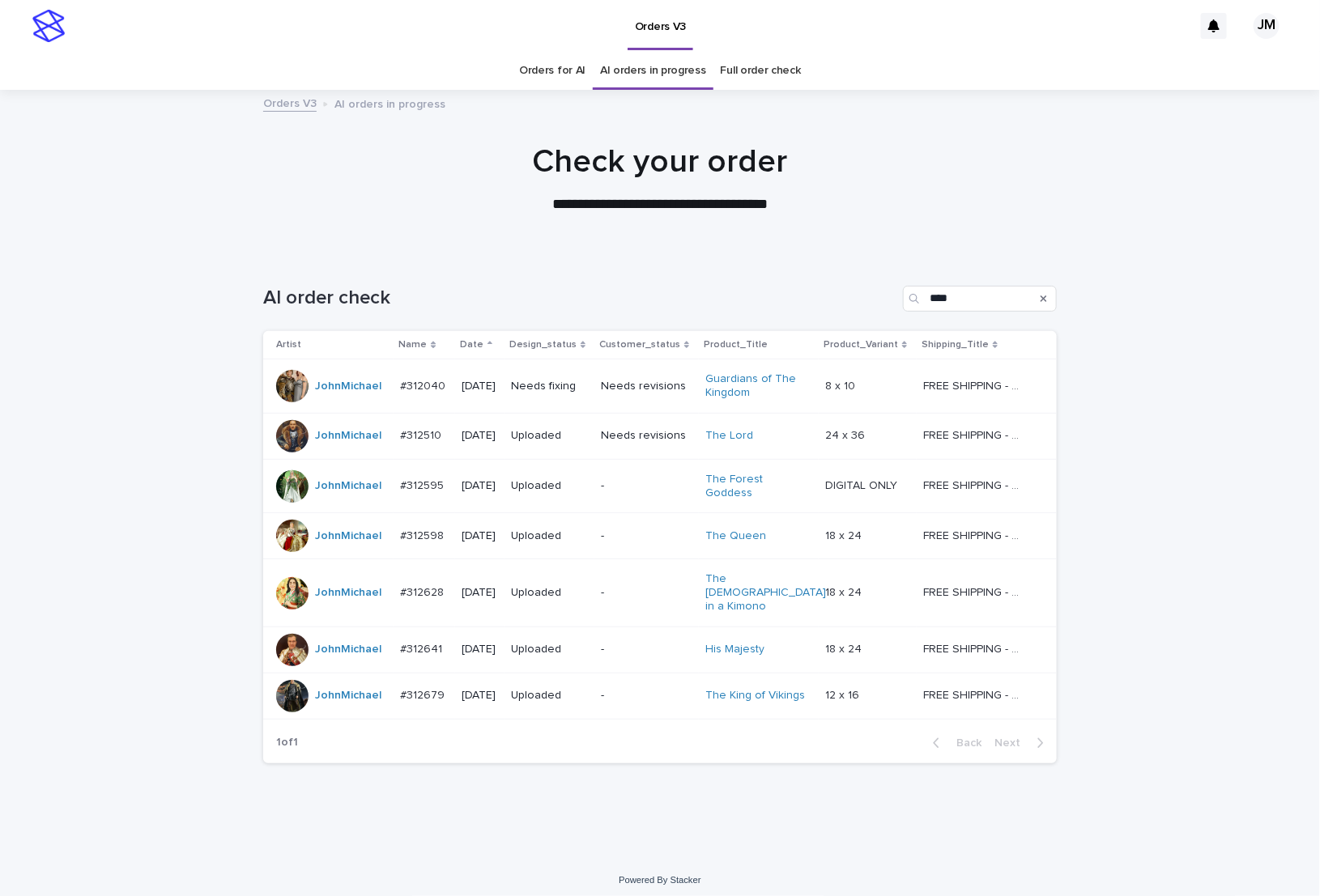
click at [540, 83] on link "Orders for AI" at bounding box center [551, 71] width 66 height 38
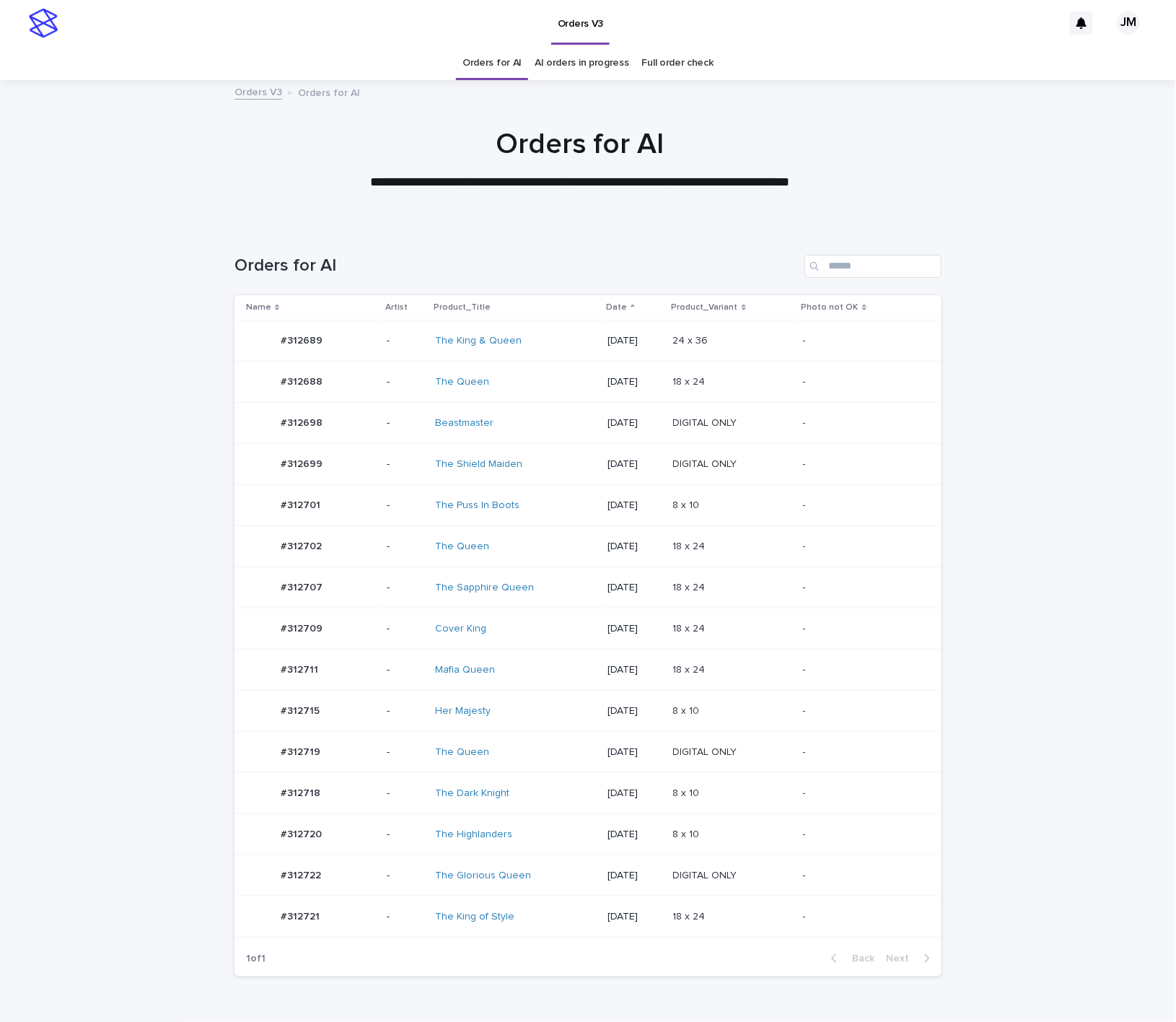
click at [515, 728] on td "Her Majesty" at bounding box center [515, 711] width 173 height 41
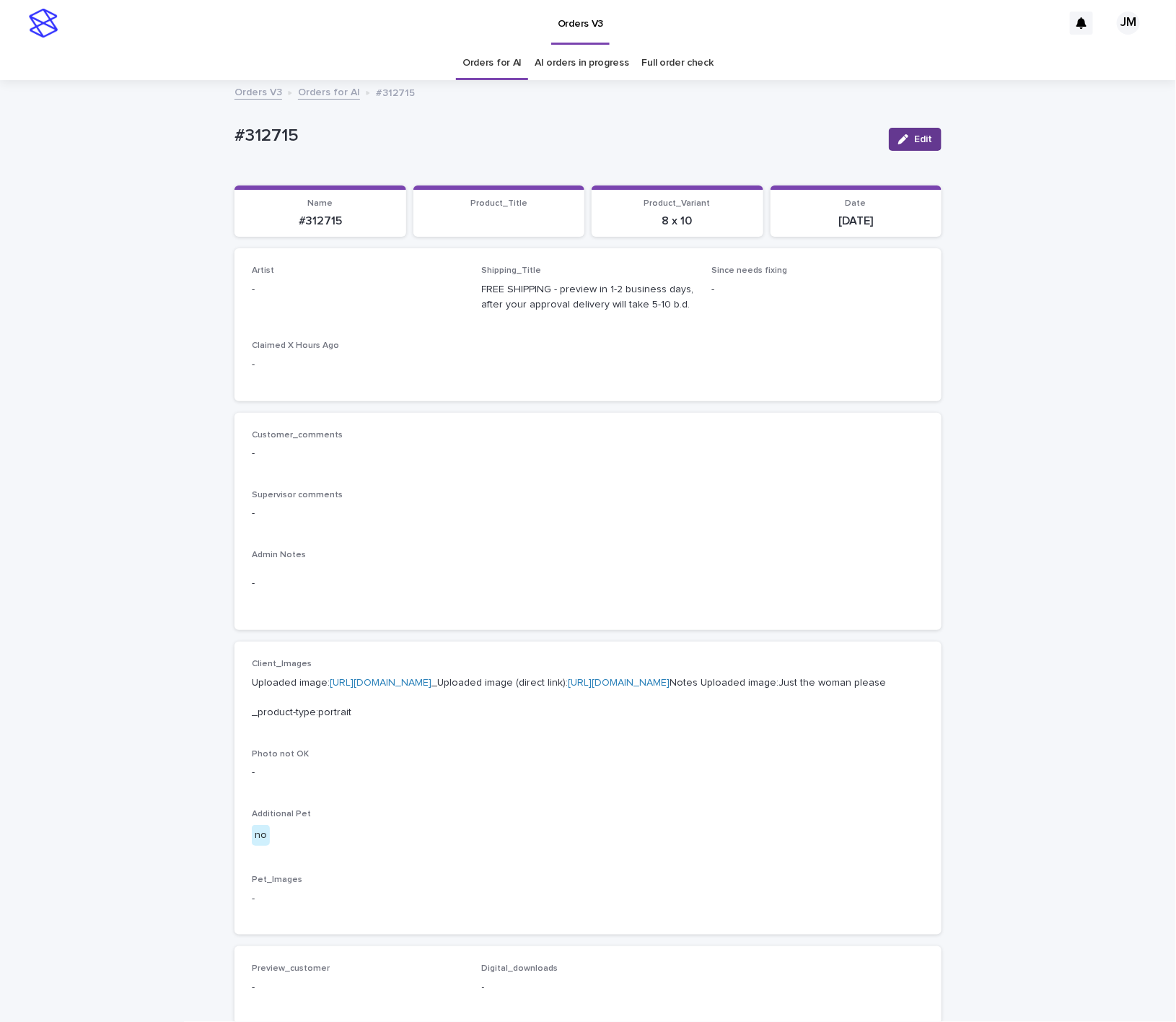
click at [890, 146] on button "Edit" at bounding box center [915, 139] width 52 height 23
click at [390, 292] on div "Select..." at bounding box center [335, 296] width 165 height 24
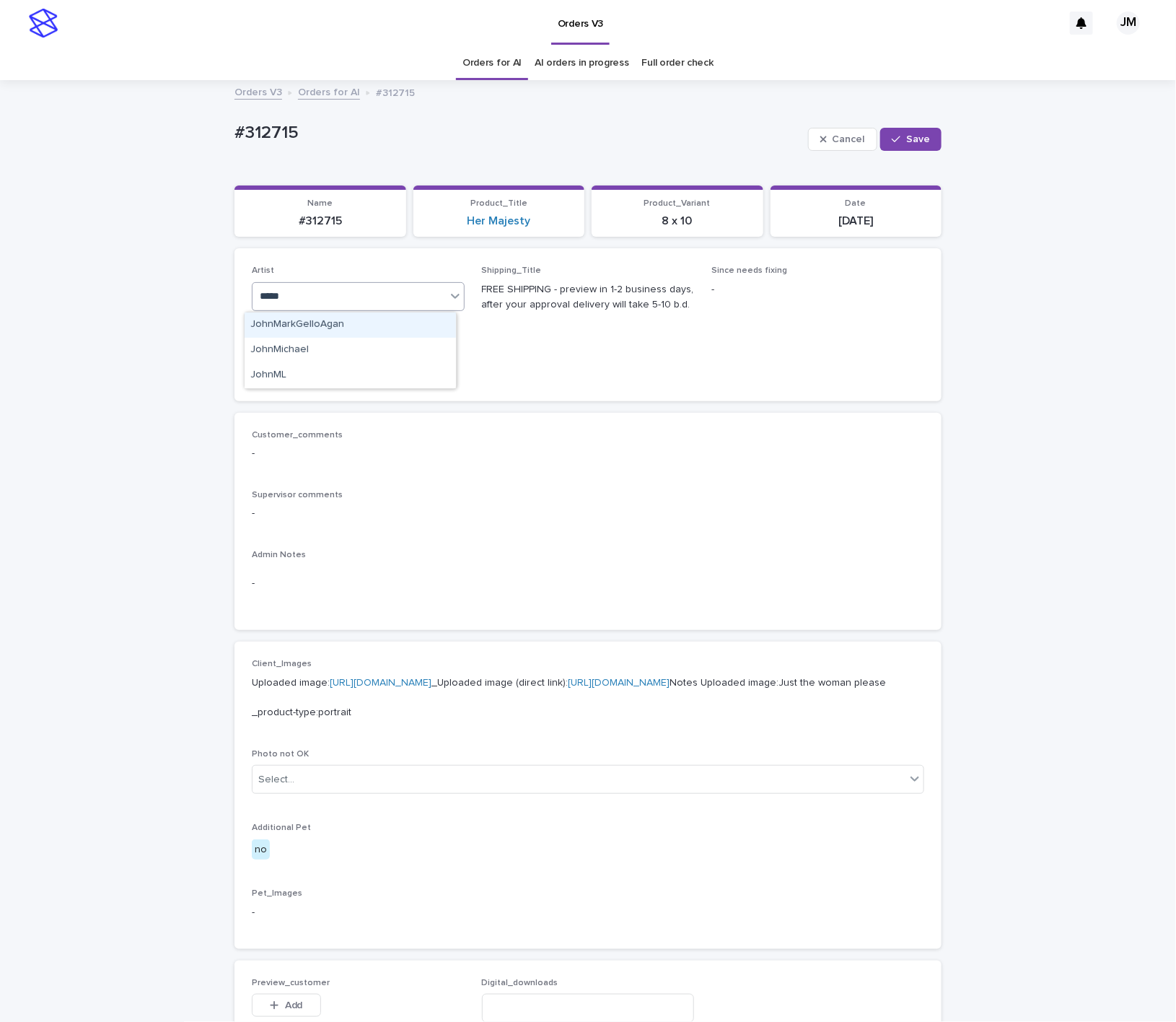
type input "******"
click at [383, 336] on div "JohnMichael" at bounding box center [350, 324] width 211 height 25
click at [907, 148] on button "Save" at bounding box center [911, 139] width 61 height 23
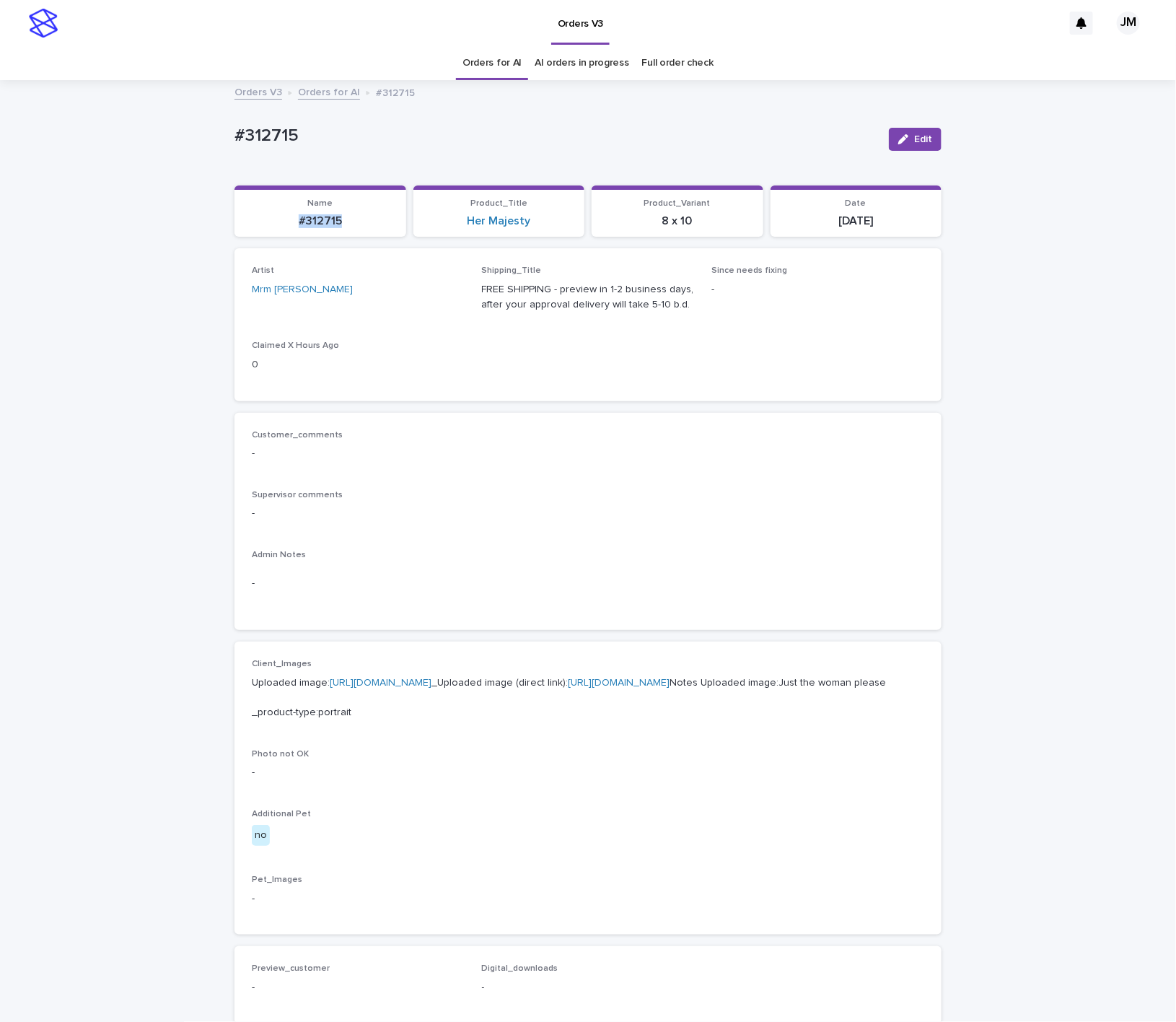
drag, startPoint x: 293, startPoint y: 223, endPoint x: 316, endPoint y: 219, distance: 23.3
click at [286, 223] on p "#312715" at bounding box center [319, 221] width 154 height 14
copy p "#312715"
click at [905, 143] on div "button" at bounding box center [907, 139] width 16 height 10
click at [430, 292] on icon at bounding box center [437, 297] width 15 height 15
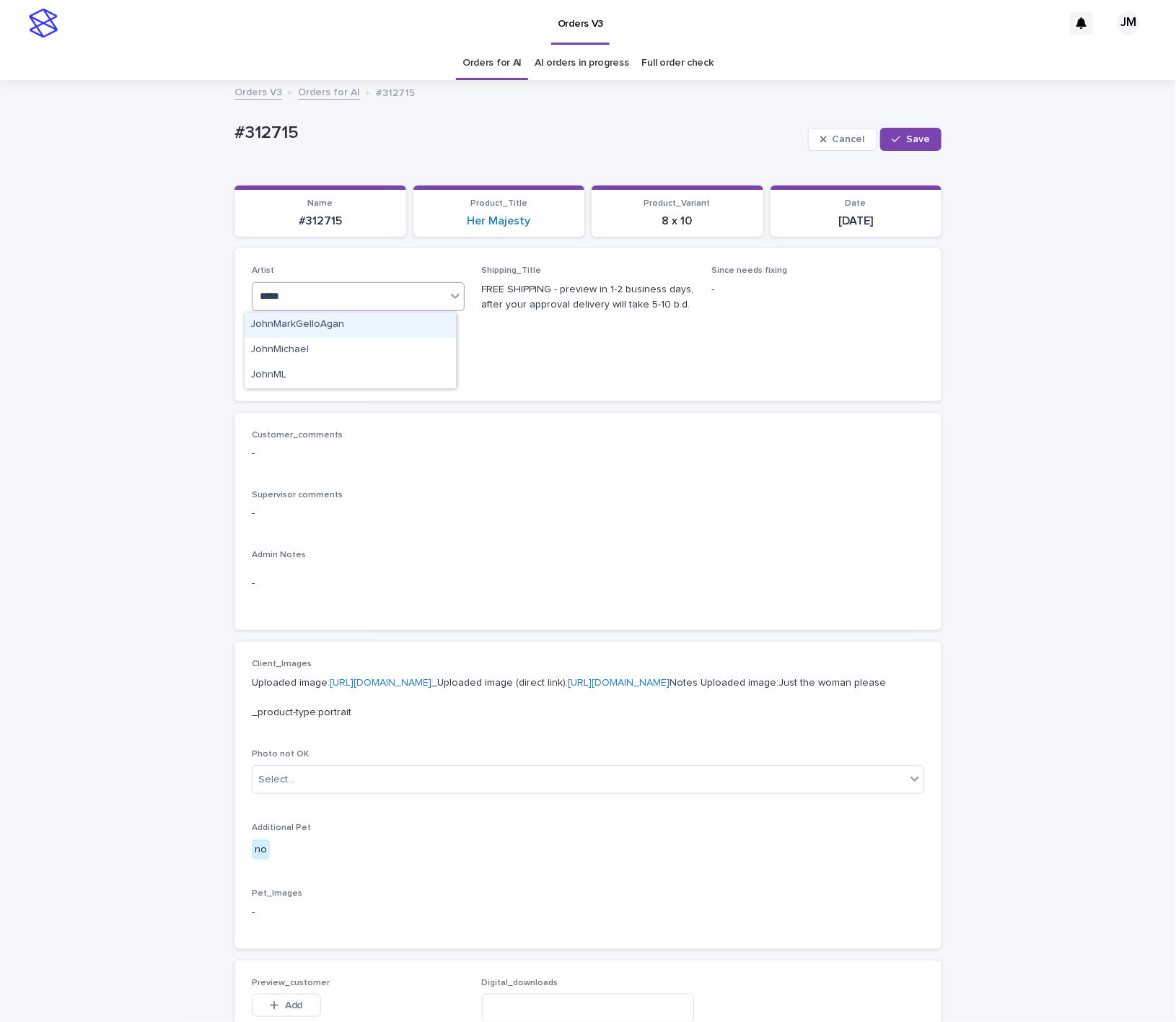
type input "******"
click at [379, 323] on div "JohnMichael" at bounding box center [350, 324] width 211 height 25
click at [895, 148] on button "Save" at bounding box center [911, 139] width 61 height 23
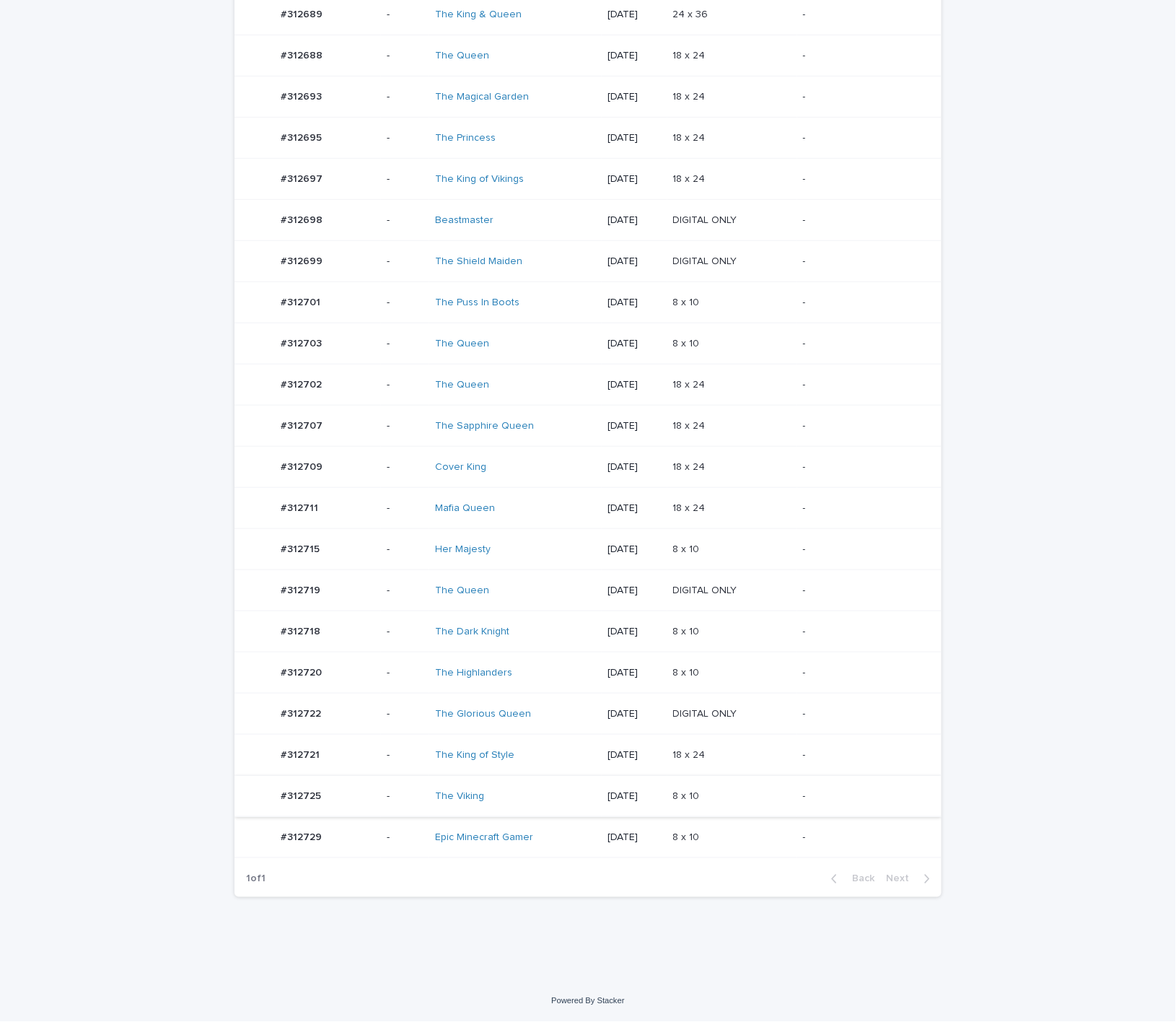
scroll to position [333, 0]
click at [509, 807] on td "The Viking" at bounding box center [515, 796] width 173 height 41
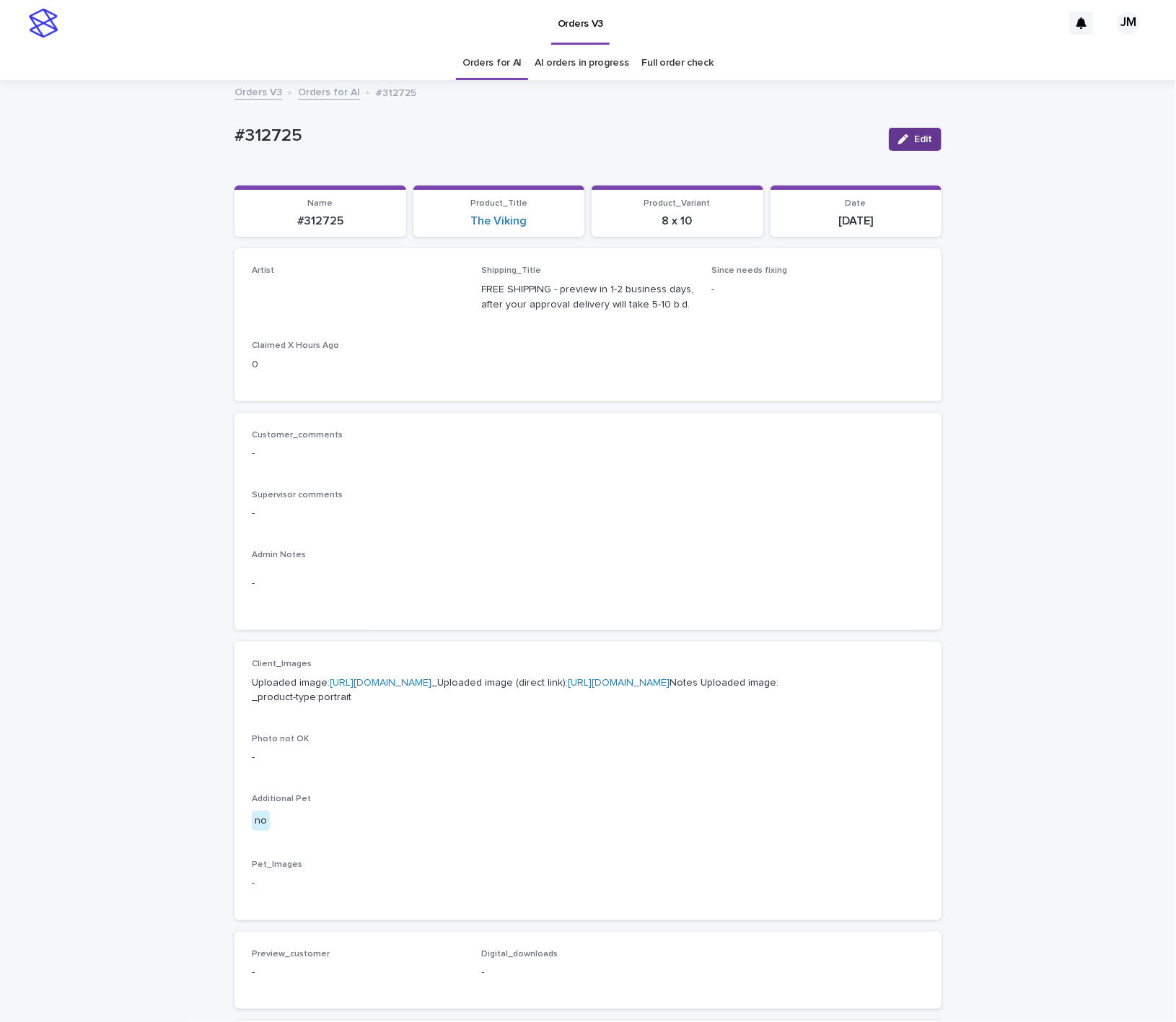
click at [914, 136] on span "Edit" at bounding box center [923, 139] width 18 height 10
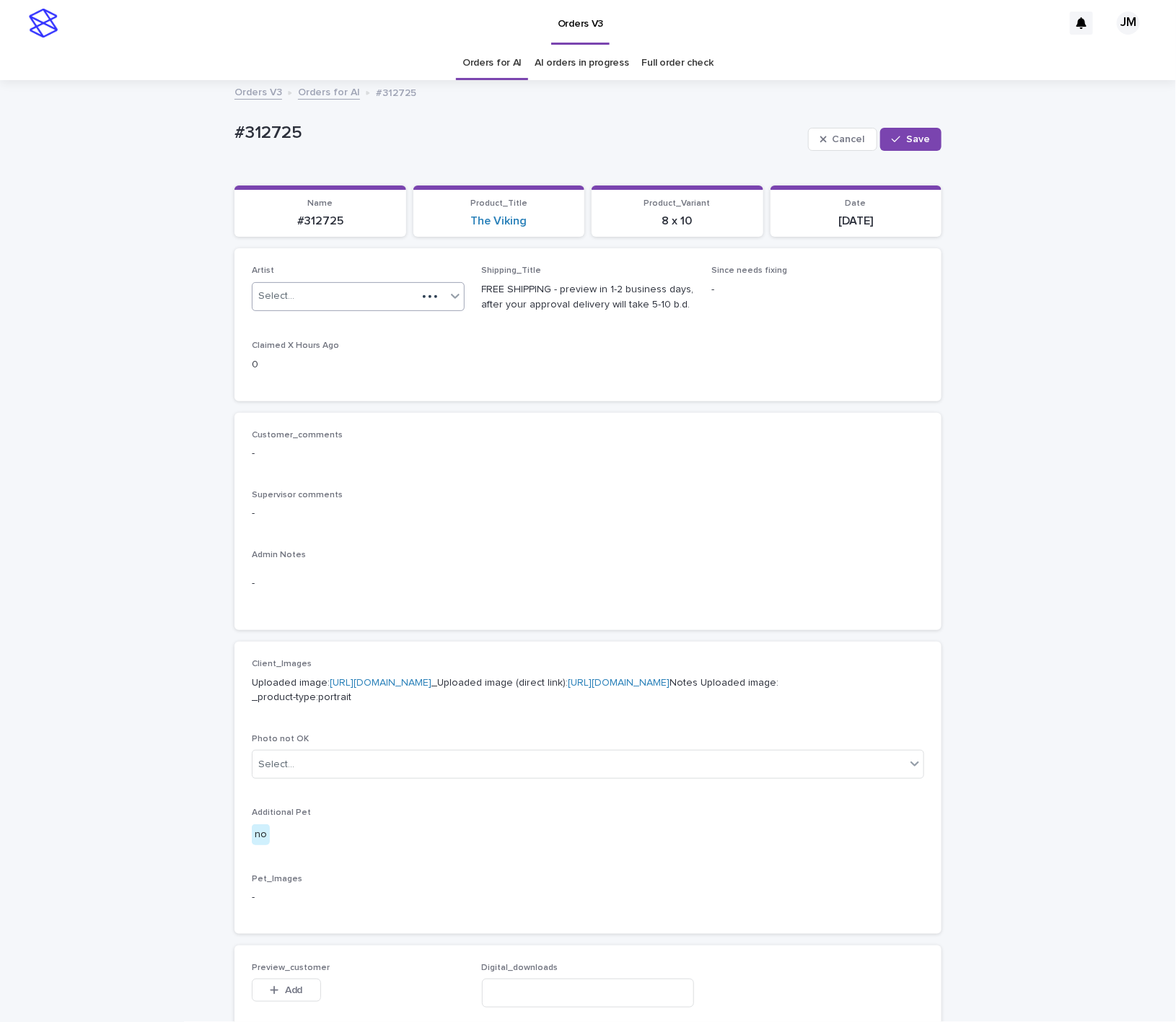
click at [252, 295] on div "Select..." at bounding box center [335, 296] width 165 height 24
click at [457, 61] on div "Orders for AI" at bounding box center [491, 63] width 72 height 34
drag, startPoint x: 317, startPoint y: 236, endPoint x: 281, endPoint y: 236, distance: 36.0
click at [281, 236] on div "Loading... Saving… Name #312725 Product_Title The Viking Product_Variant 8 x 10…" at bounding box center [588, 217] width 707 height 64
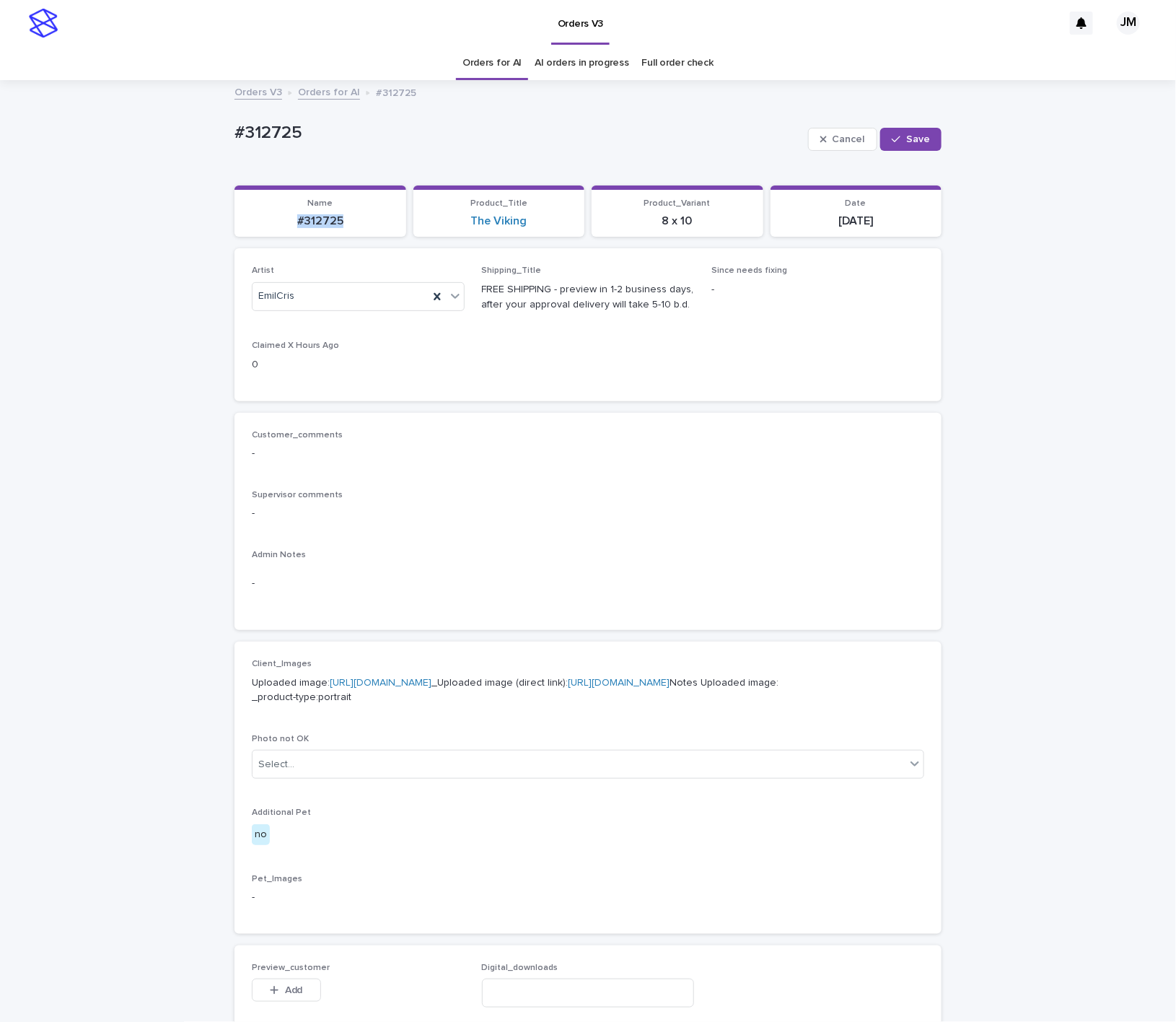
copy p "#312725"
drag, startPoint x: 916, startPoint y: 140, endPoint x: 906, endPoint y: 143, distance: 10.4
click at [916, 140] on span "Save" at bounding box center [918, 139] width 24 height 10
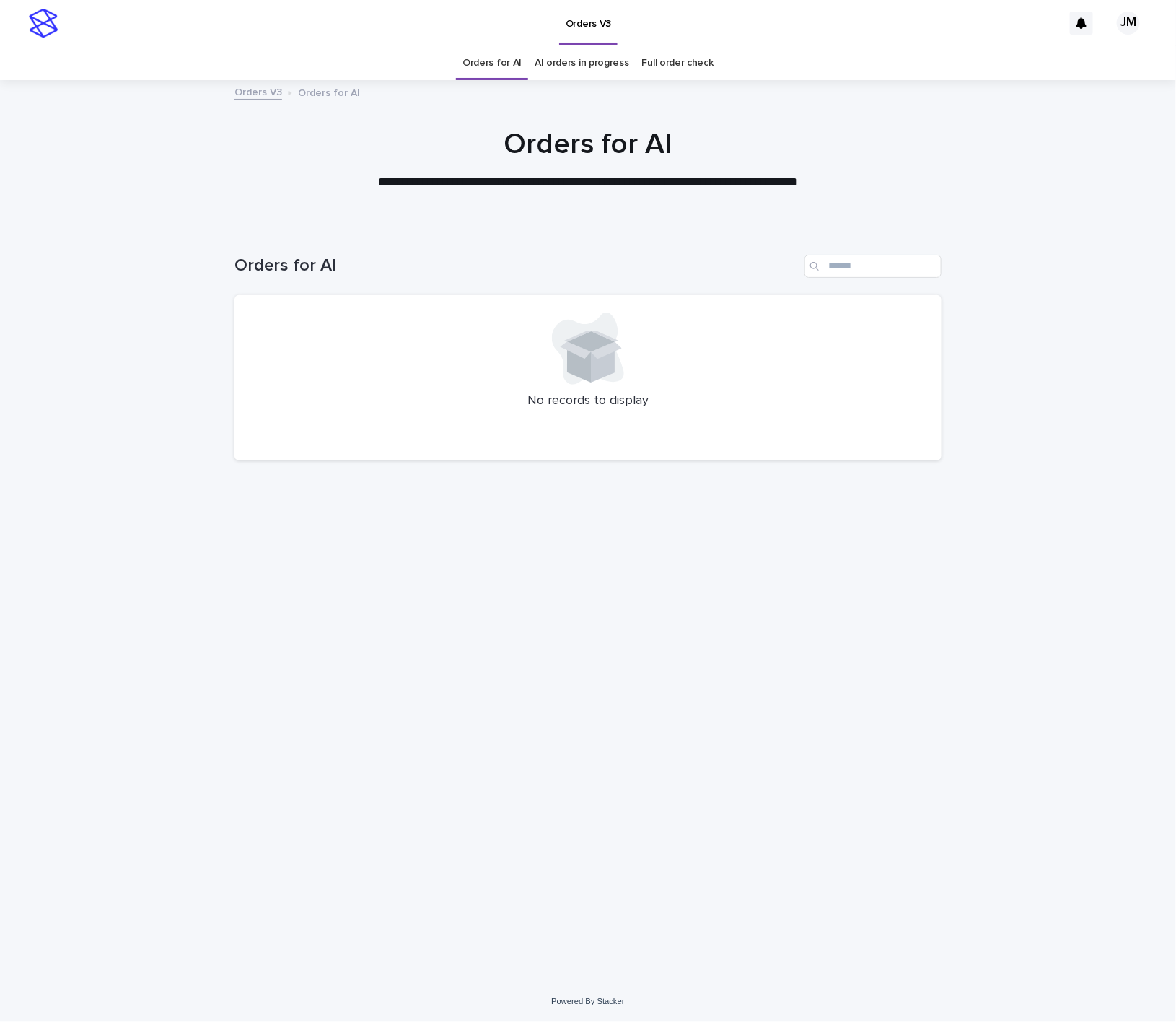
drag, startPoint x: 427, startPoint y: 751, endPoint x: 435, endPoint y: 723, distance: 29.1
click at [427, 751] on div "Loading... Saving… Loading... Saving… Orders for AI No records to display" at bounding box center [588, 585] width 721 height 719
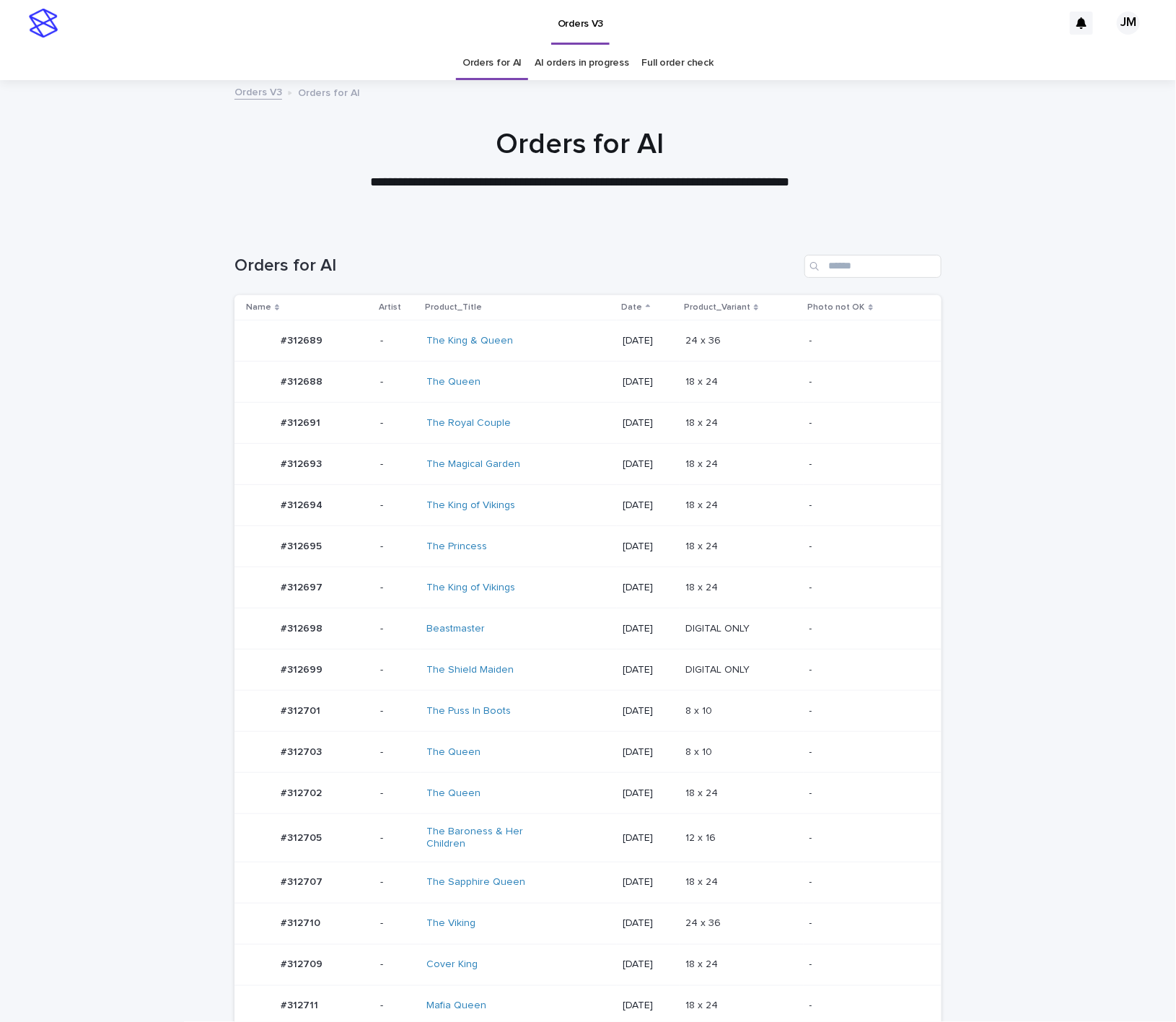
click at [503, 916] on td "The Viking" at bounding box center [518, 923] width 196 height 41
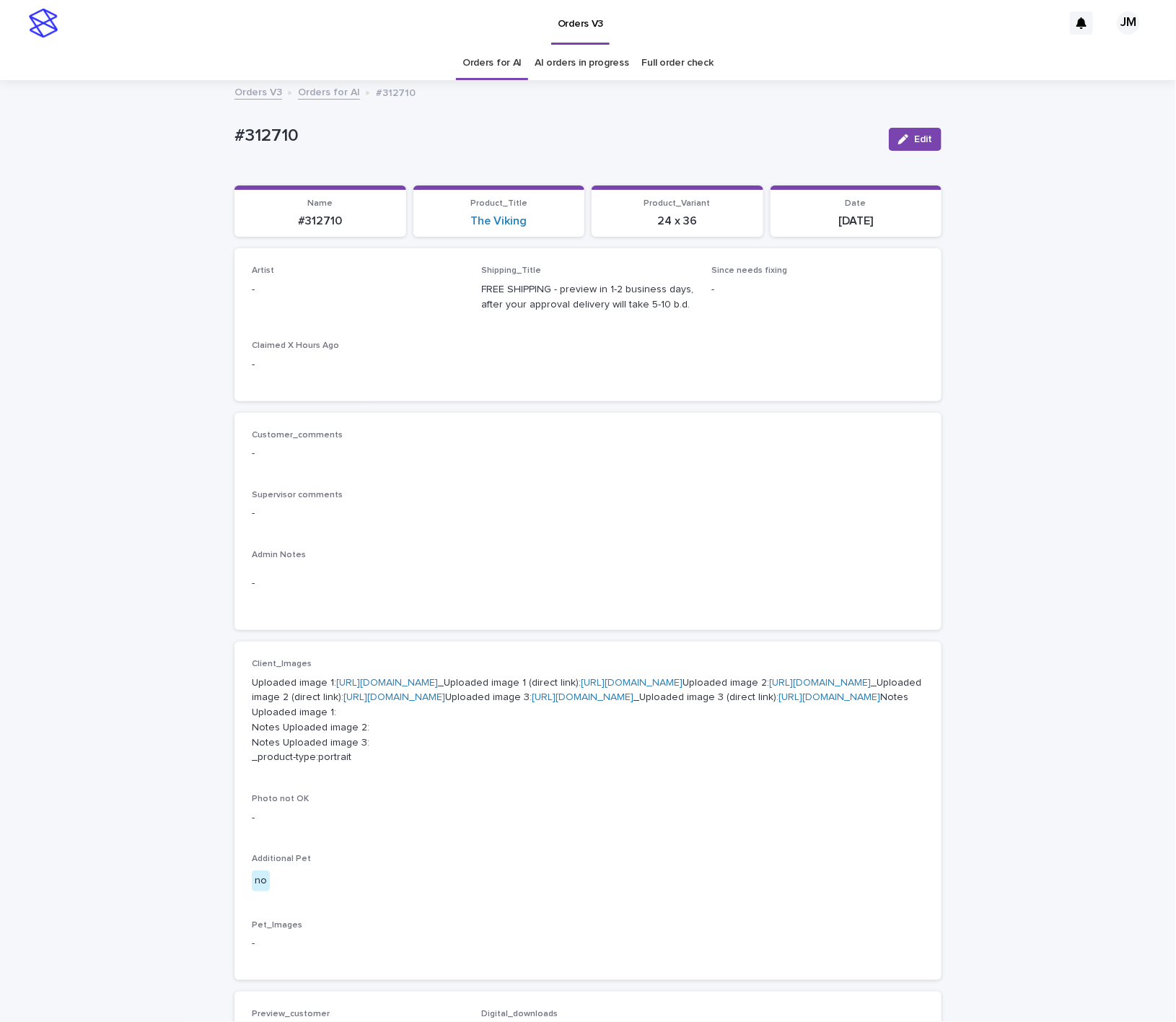
drag, startPoint x: 905, startPoint y: 136, endPoint x: 432, endPoint y: 262, distance: 489.5
click at [899, 139] on div "button" at bounding box center [907, 139] width 16 height 10
click at [317, 292] on div "Select..." at bounding box center [335, 296] width 165 height 24
type input "******"
click at [333, 323] on div "JohnMichael" at bounding box center [350, 324] width 211 height 25
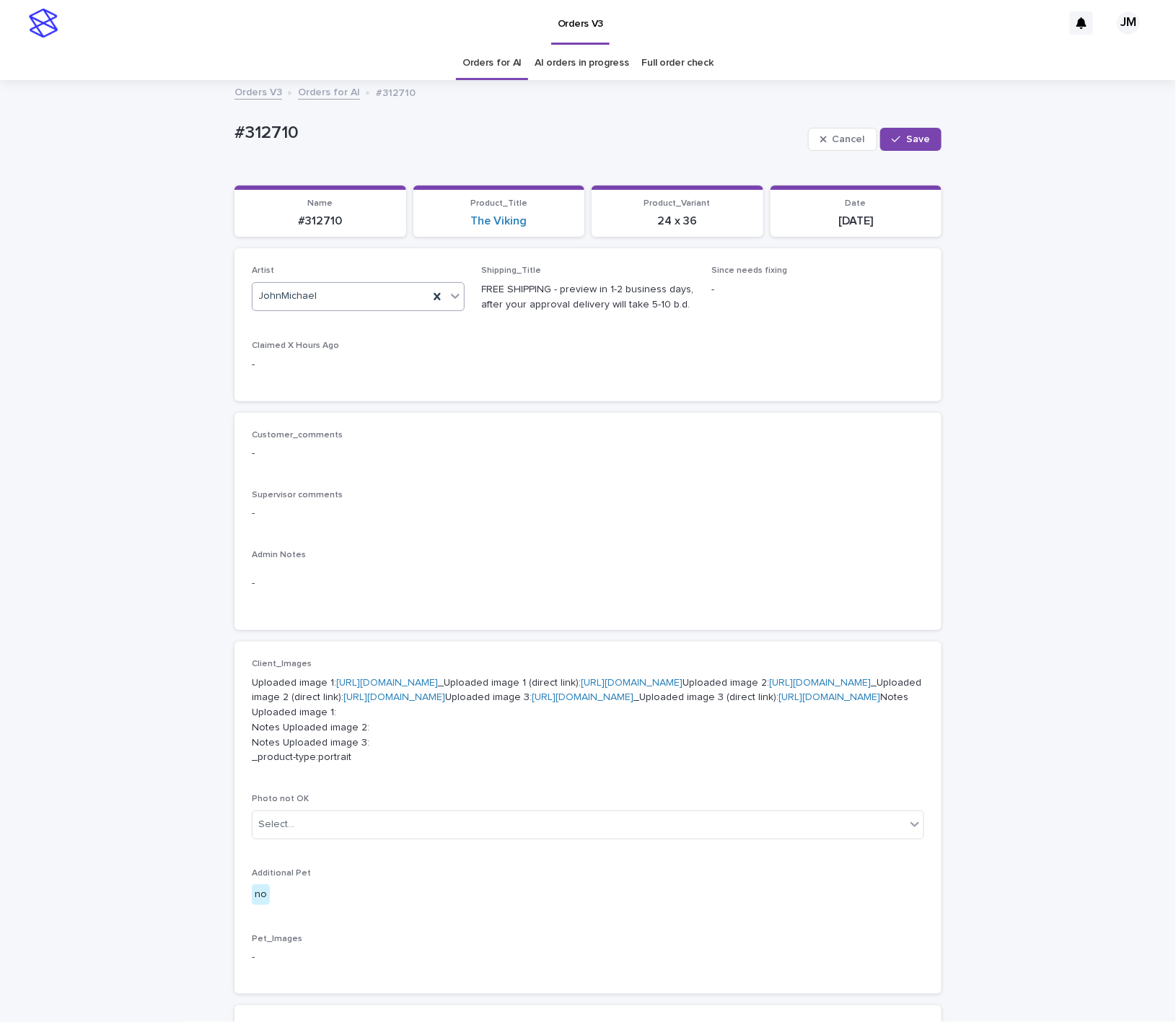
click at [907, 140] on span "Save" at bounding box center [918, 139] width 24 height 10
drag, startPoint x: 273, startPoint y: 225, endPoint x: 253, endPoint y: 225, distance: 20.0
click at [253, 225] on p "#312710" at bounding box center [319, 221] width 154 height 14
copy p "#312710"
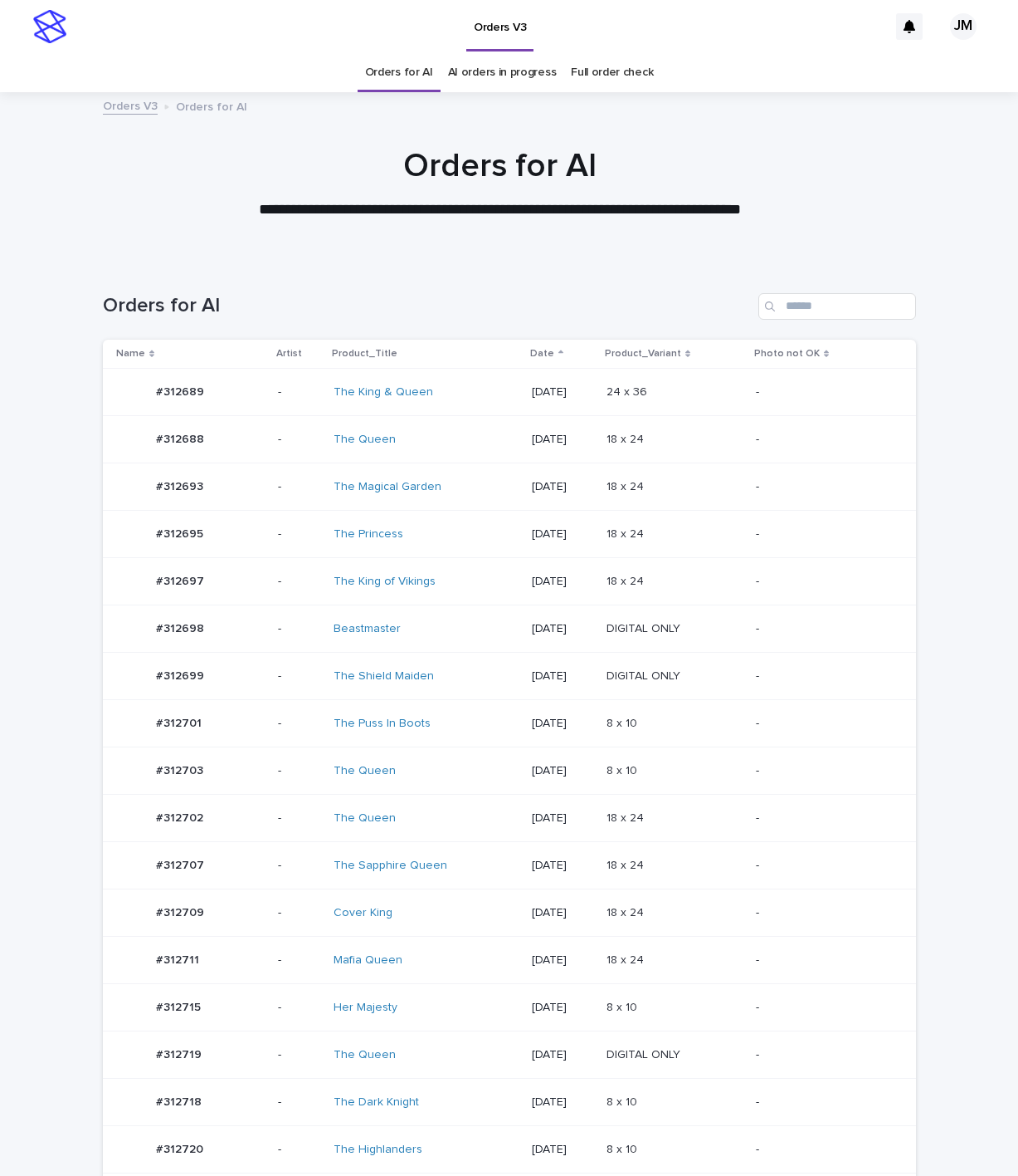
click at [456, 950] on td "Mafia Queen" at bounding box center [426, 960] width 199 height 47
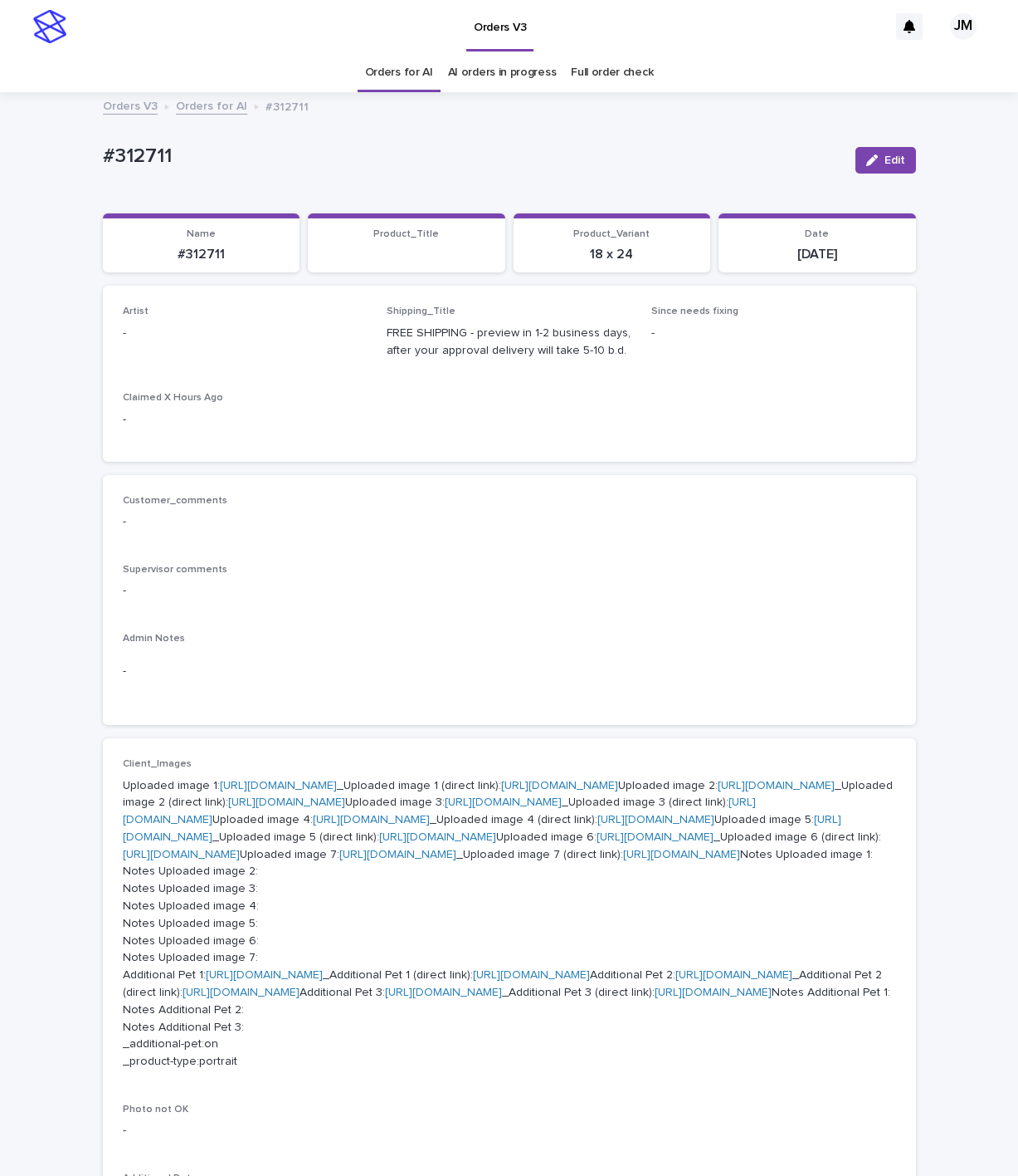
drag, startPoint x: 899, startPoint y: 168, endPoint x: 160, endPoint y: 299, distance: 750.5
click at [897, 168] on button "Edit" at bounding box center [885, 160] width 60 height 27
click at [168, 339] on div "Select..." at bounding box center [218, 341] width 189 height 28
type input "******"
click at [248, 373] on div "JohnMichael" at bounding box center [236, 373] width 243 height 29
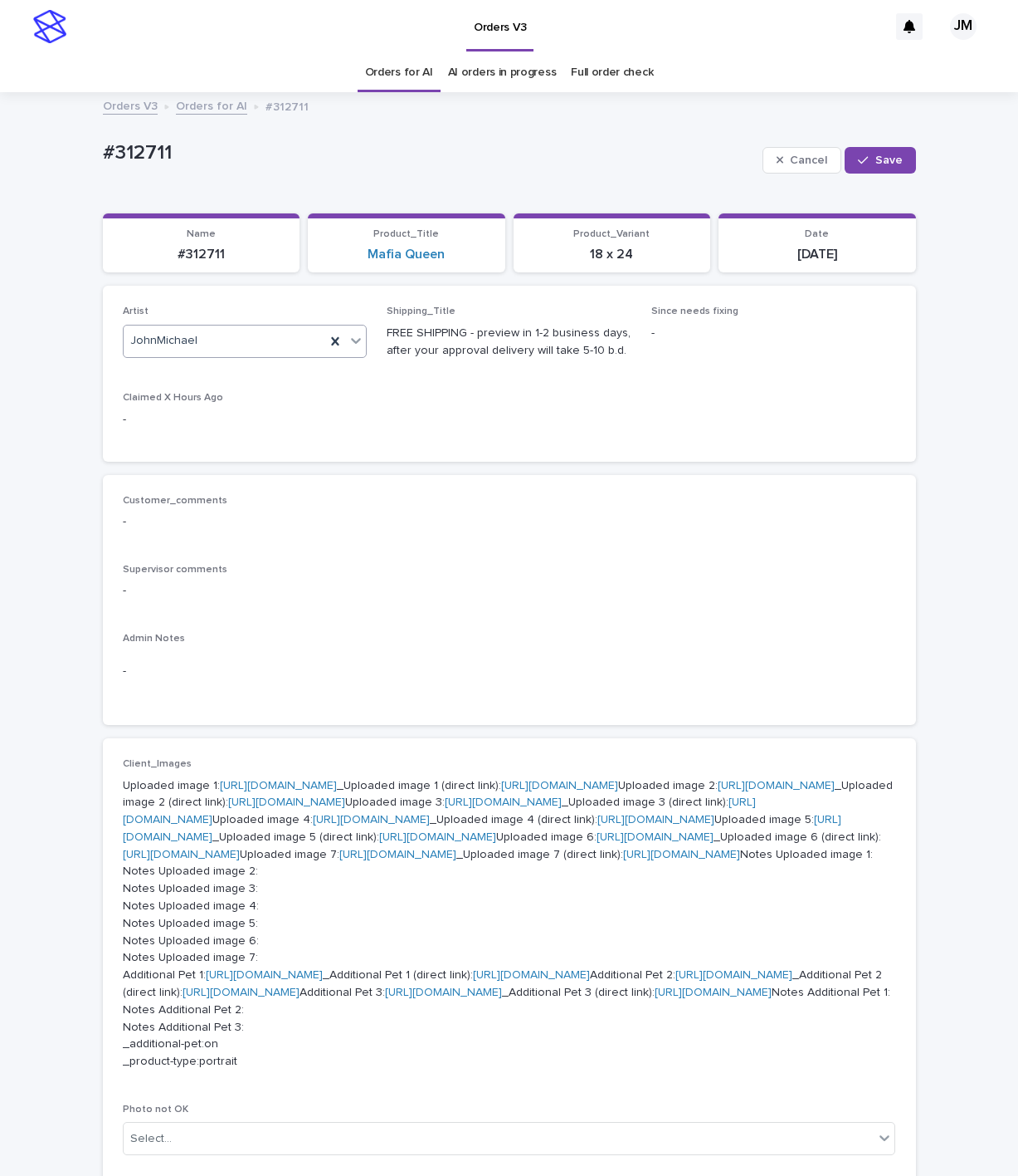
drag, startPoint x: 865, startPoint y: 157, endPoint x: 586, endPoint y: 309, distance: 317.7
click at [860, 161] on div "button" at bounding box center [867, 160] width 17 height 12
drag, startPoint x: 225, startPoint y: 254, endPoint x: 157, endPoint y: 260, distance: 68.3
click at [135, 259] on p "#312711" at bounding box center [201, 254] width 177 height 16
copy p "#312711"
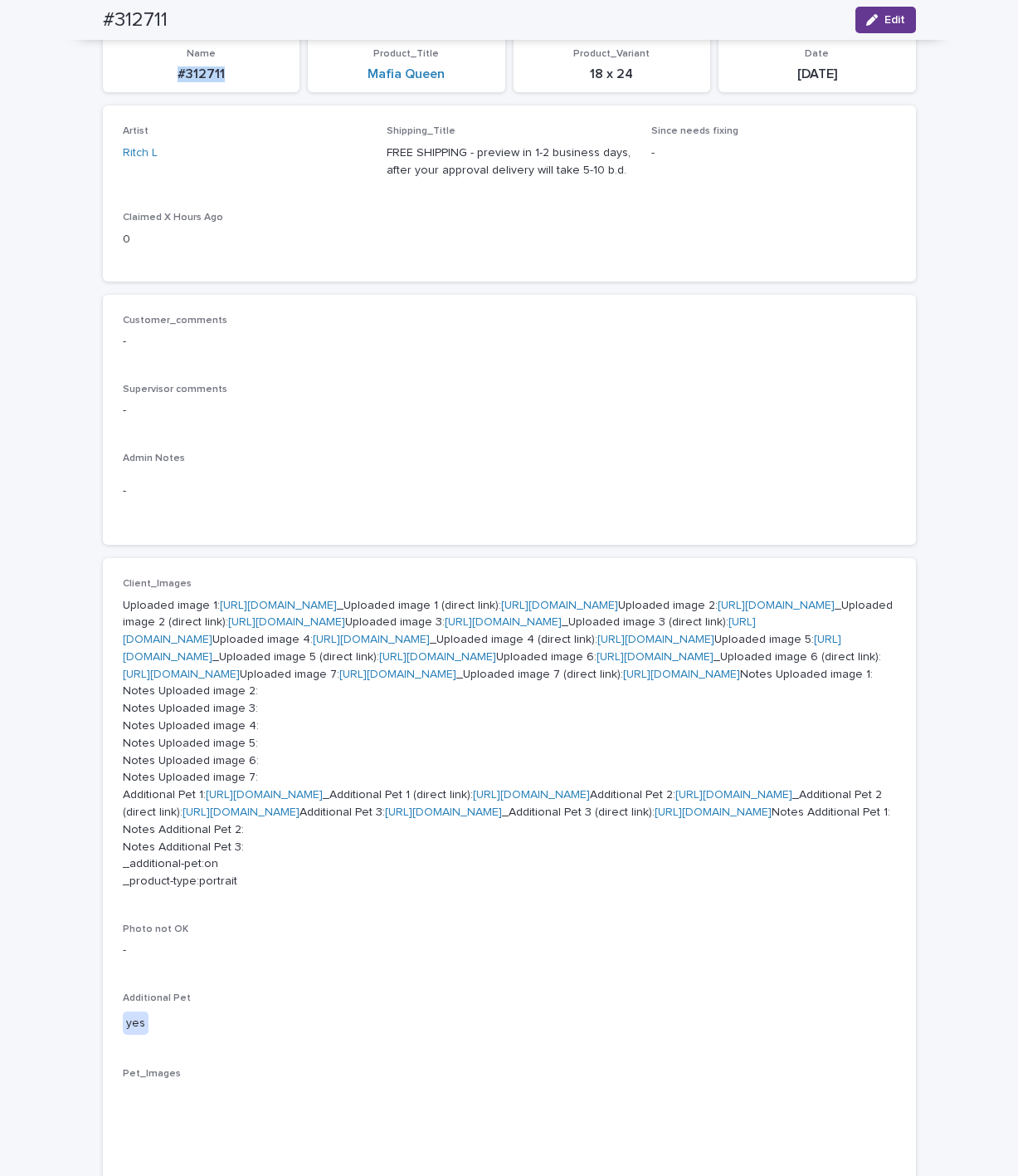
scroll to position [124, 0]
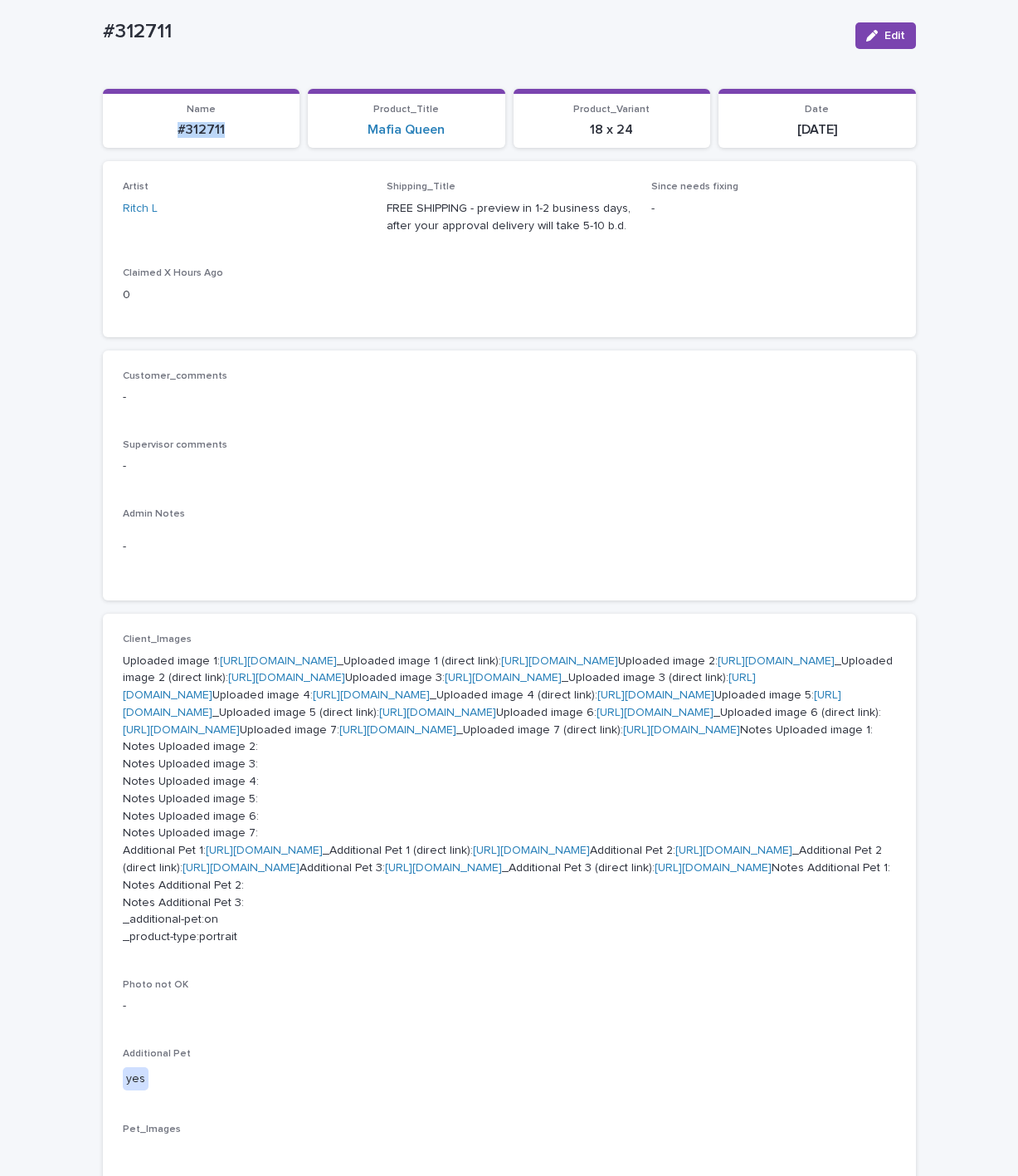
drag, startPoint x: 867, startPoint y: 35, endPoint x: 606, endPoint y: 173, distance: 295.2
click at [867, 35] on icon "button" at bounding box center [872, 35] width 12 height 12
click at [329, 225] on icon at bounding box center [335, 217] width 17 height 17
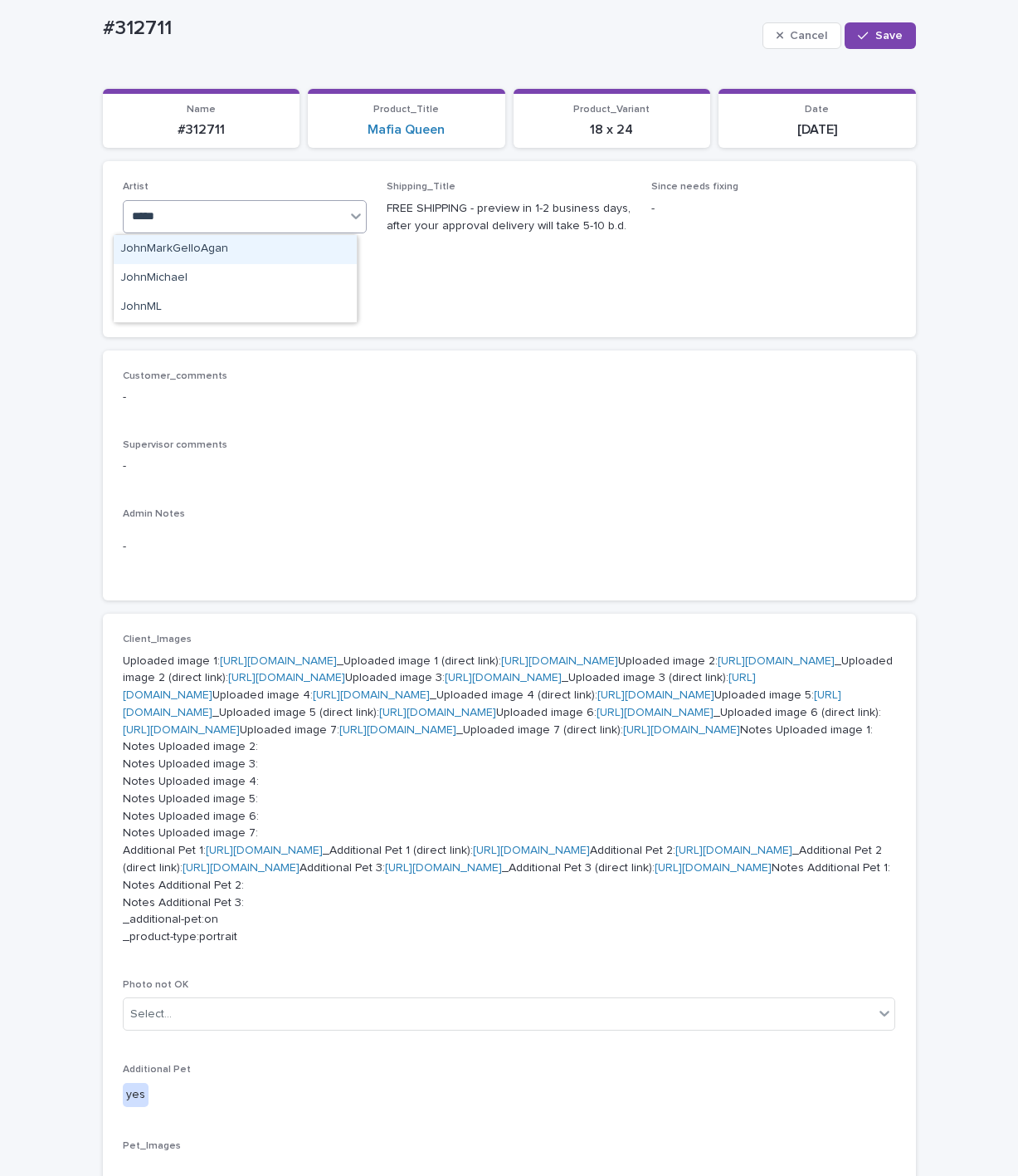
type input "******"
click at [153, 259] on div "JohnMichael" at bounding box center [236, 249] width 243 height 29
click at [877, 31] on span "Save" at bounding box center [890, 35] width 28 height 12
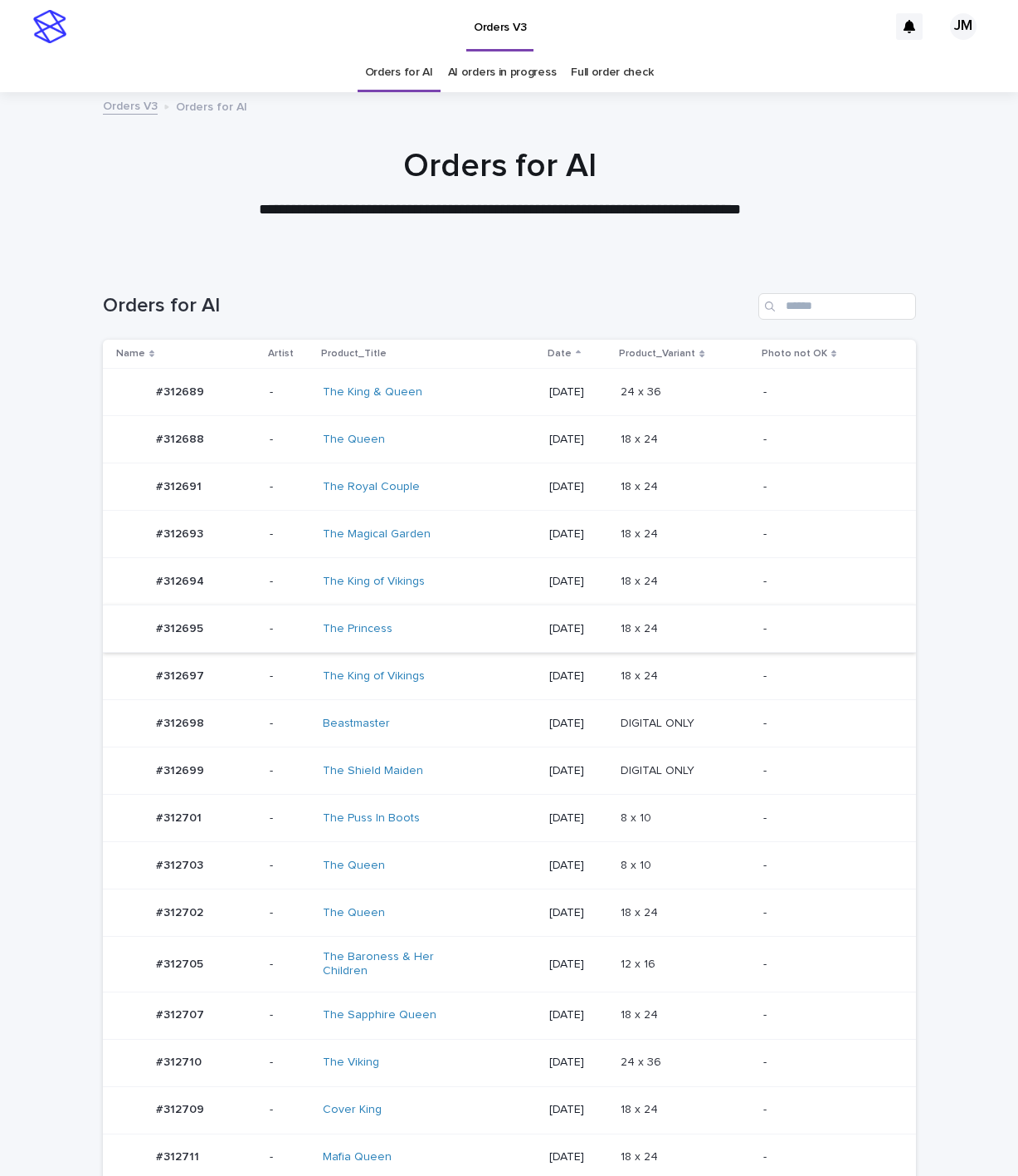
drag, startPoint x: 299, startPoint y: 558, endPoint x: 507, endPoint y: 616, distance: 215.9
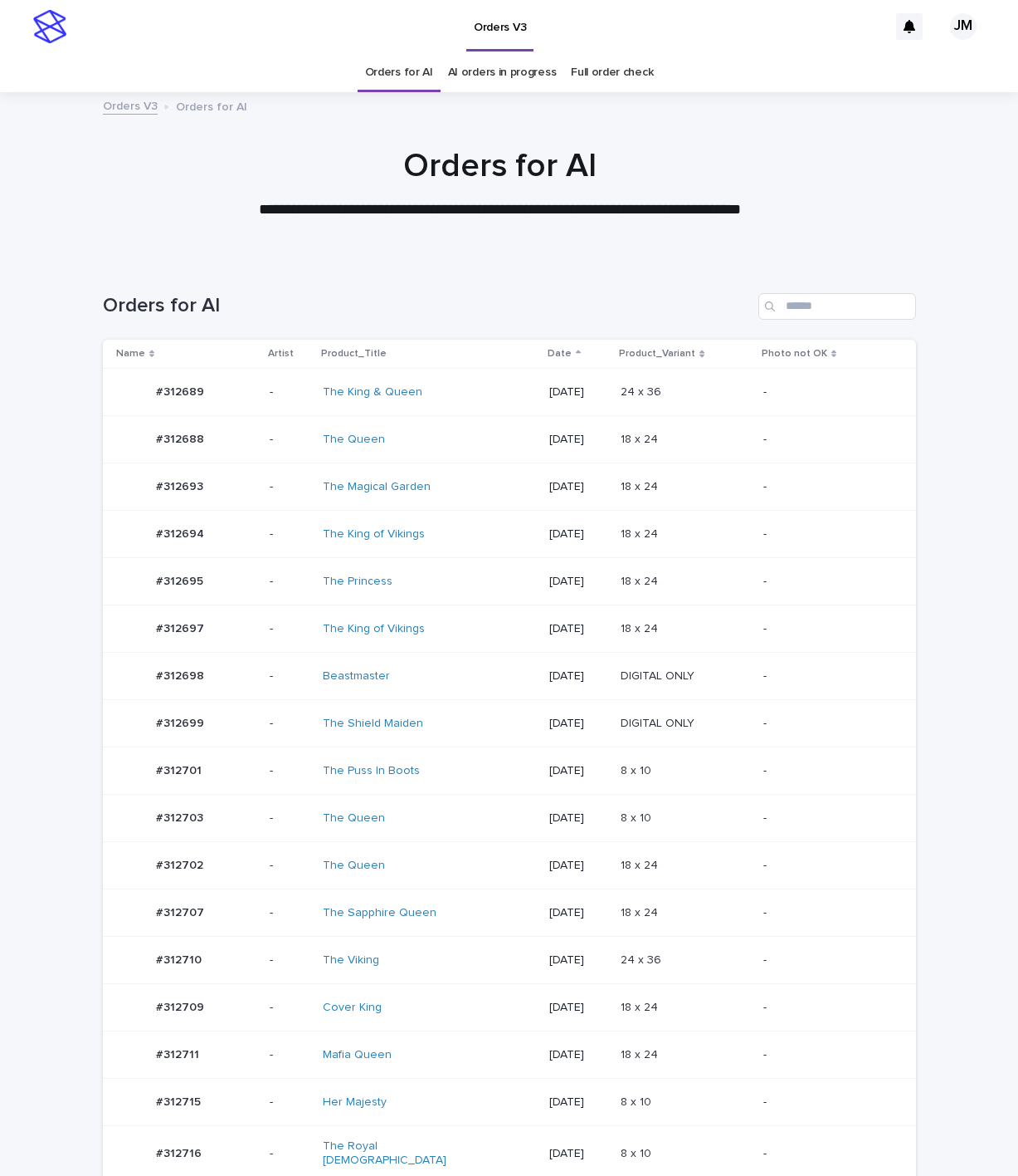
click at [451, 822] on div "The Queen" at bounding box center [392, 818] width 138 height 14
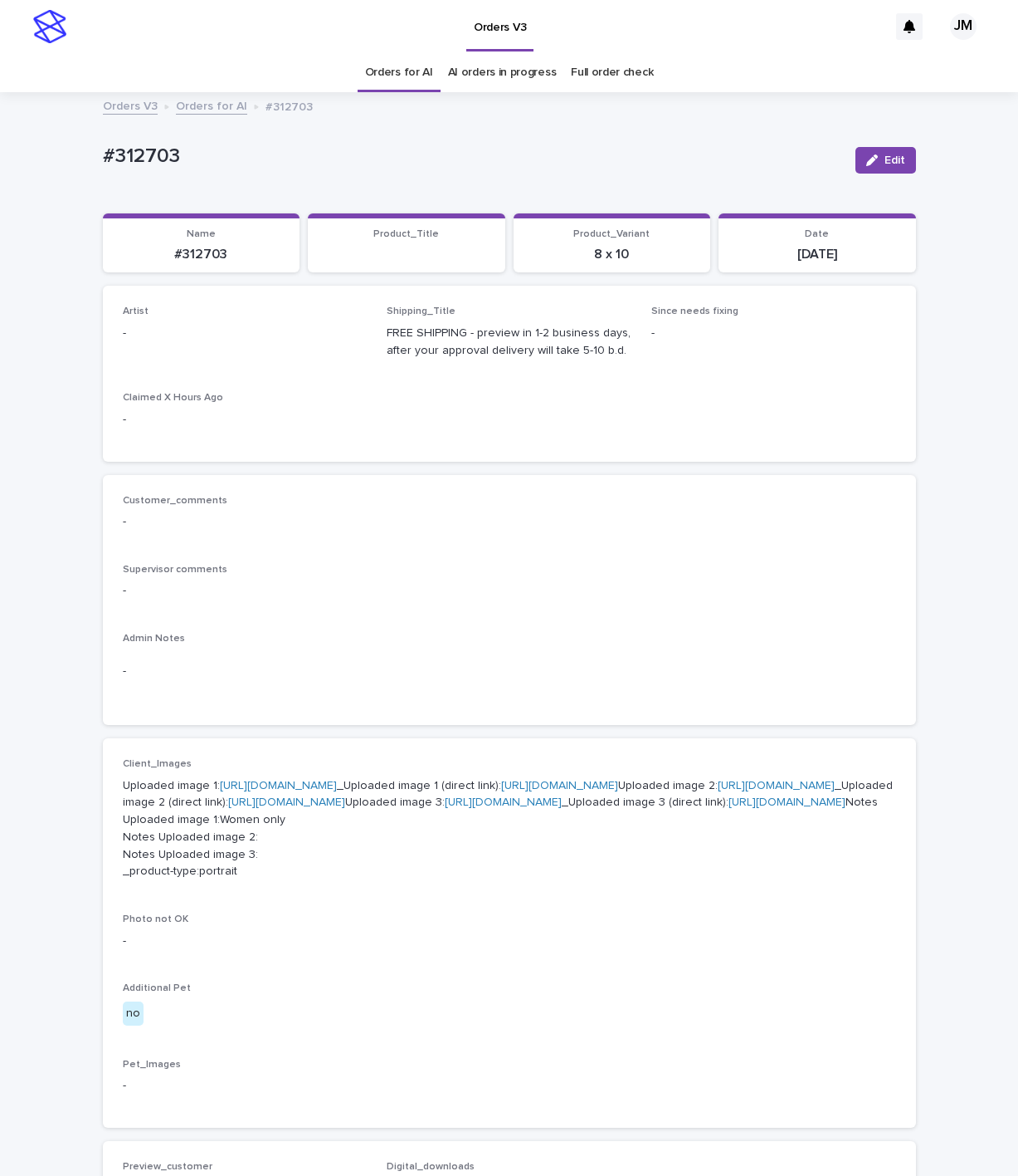
drag, startPoint x: 887, startPoint y: 154, endPoint x: 408, endPoint y: 252, distance: 488.9
click at [884, 155] on span "Edit" at bounding box center [895, 160] width 20 height 12
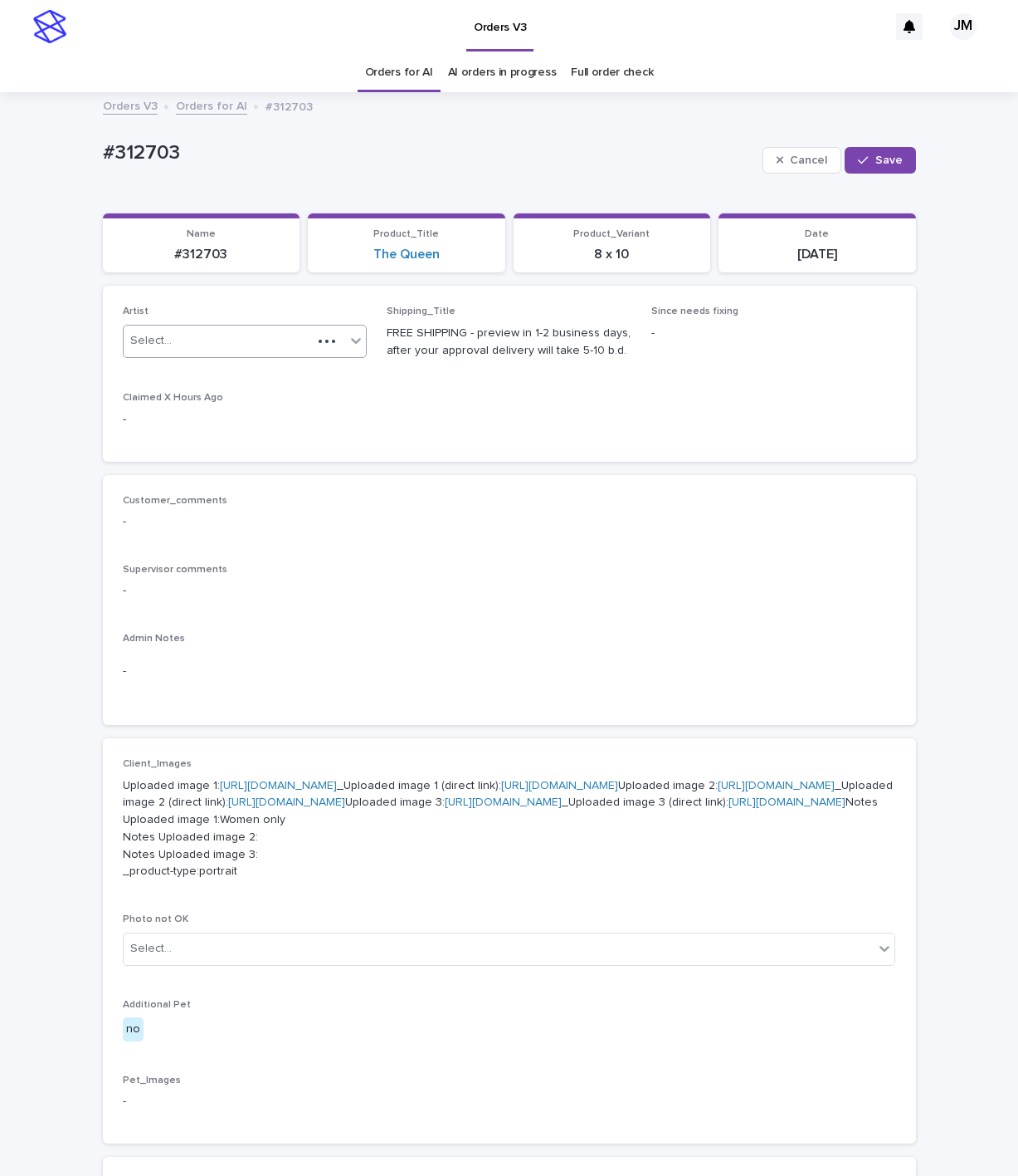
click at [249, 331] on div "Select..." at bounding box center [218, 341] width 189 height 28
type input "******"
click at [232, 376] on div "JohnMichael" at bounding box center [236, 373] width 243 height 29
click at [882, 158] on span "Save" at bounding box center [890, 160] width 28 height 12
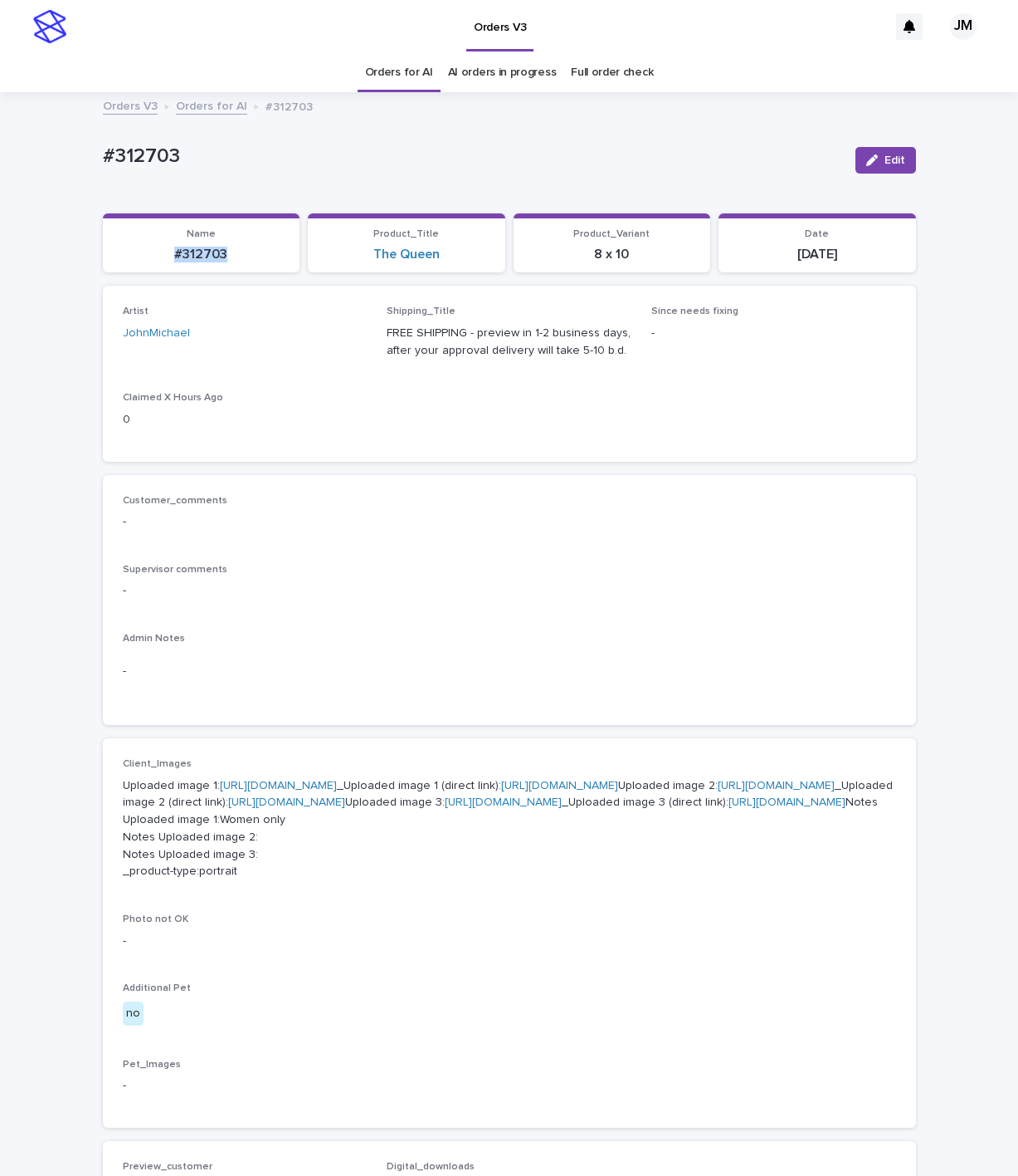
drag, startPoint x: 230, startPoint y: 249, endPoint x: 161, endPoint y: 245, distance: 69.1
click at [161, 245] on div "#312703" at bounding box center [201, 252] width 177 height 19
copy p "#312703"
click at [152, 33] on div "Orders V3" at bounding box center [481, 26] width 814 height 53
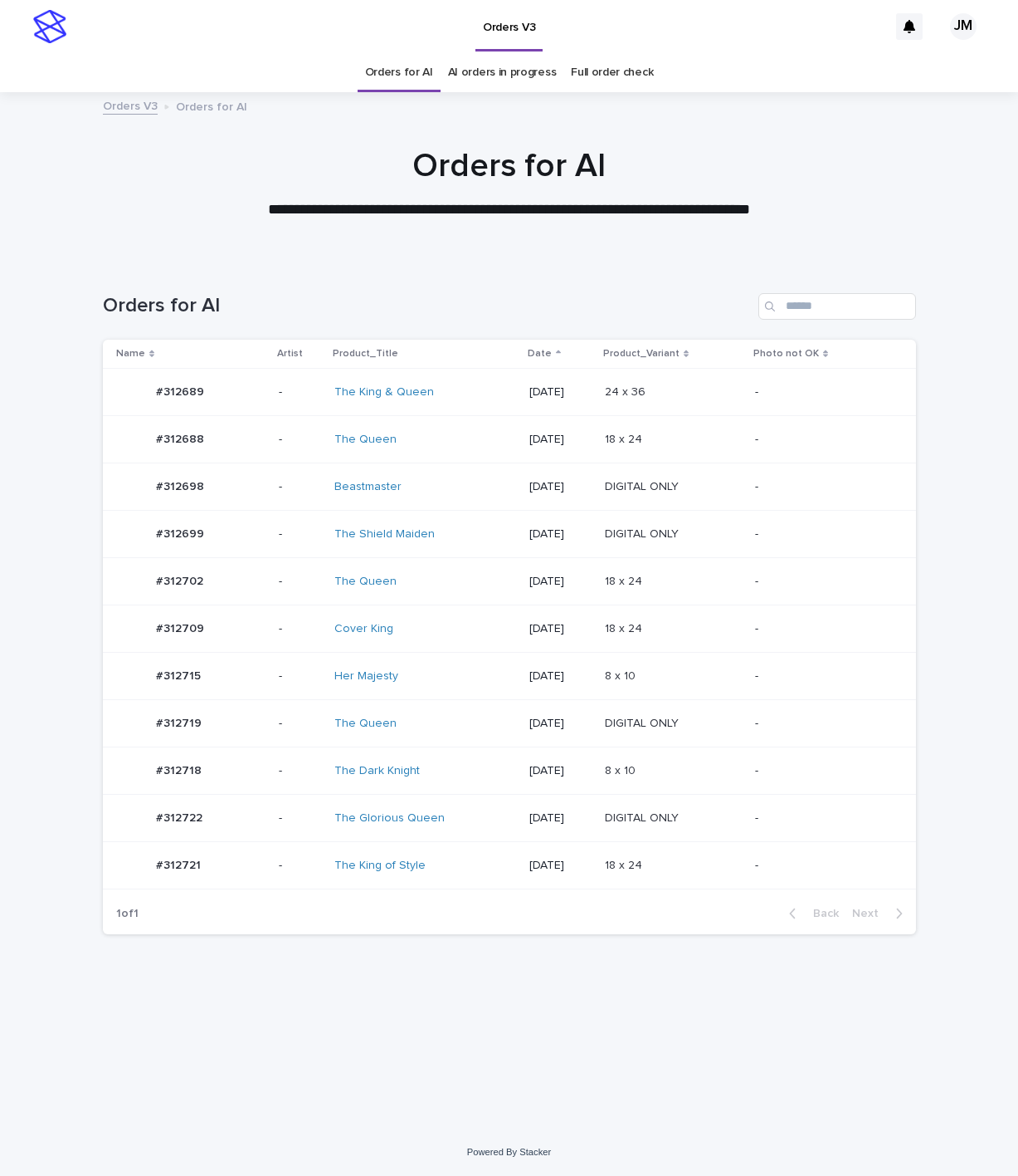
click at [434, 711] on td "The Queen" at bounding box center [424, 723] width 194 height 47
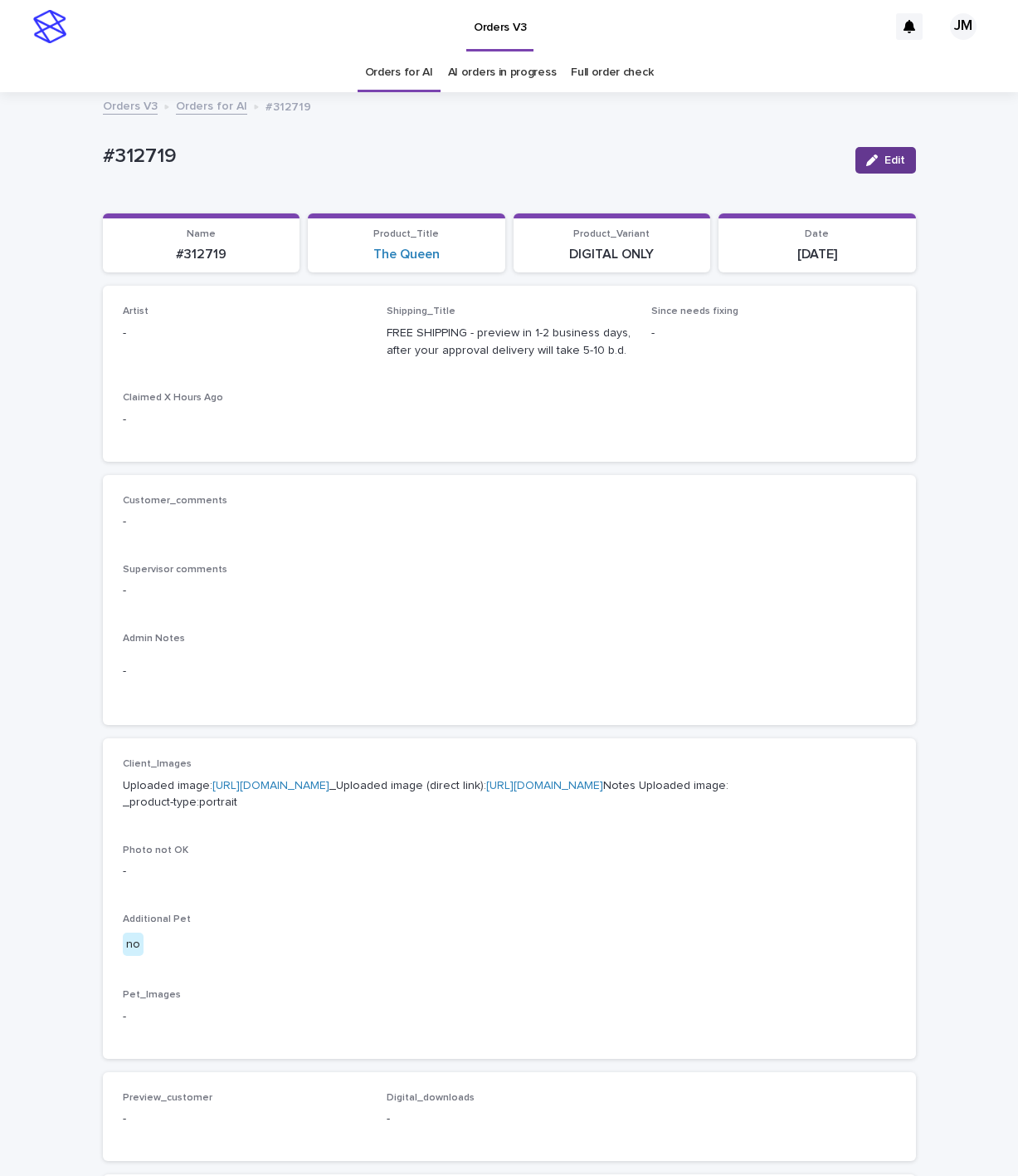
drag, startPoint x: 875, startPoint y: 157, endPoint x: 446, endPoint y: 317, distance: 457.9
click at [874, 158] on button "Edit" at bounding box center [885, 160] width 60 height 27
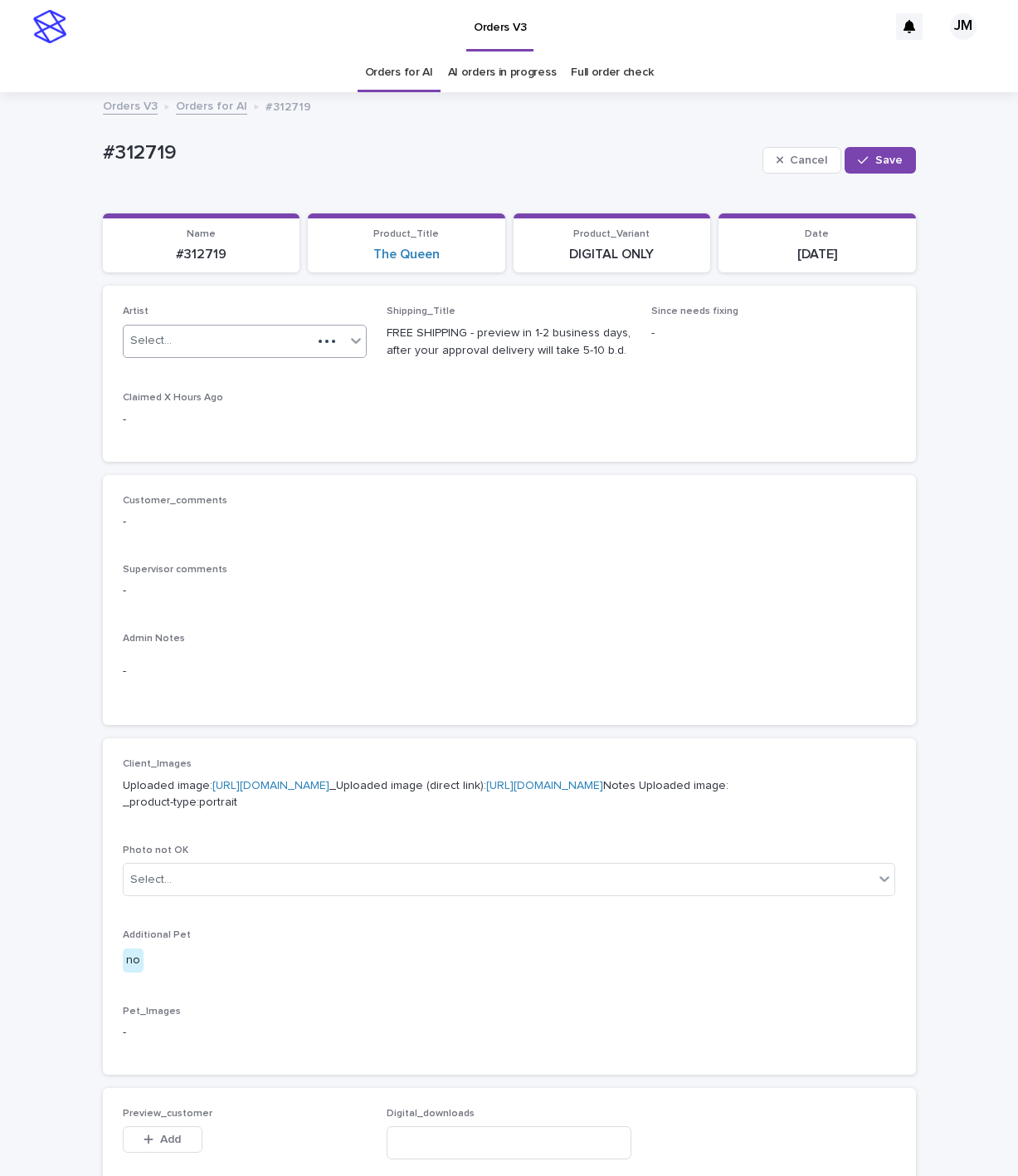
click at [272, 343] on div "Select..." at bounding box center [218, 341] width 189 height 28
type input "*"
type input "*****"
click at [179, 396] on div "JohnMichael" at bounding box center [236, 403] width 243 height 29
click at [867, 154] on button "Save" at bounding box center [881, 160] width 71 height 27
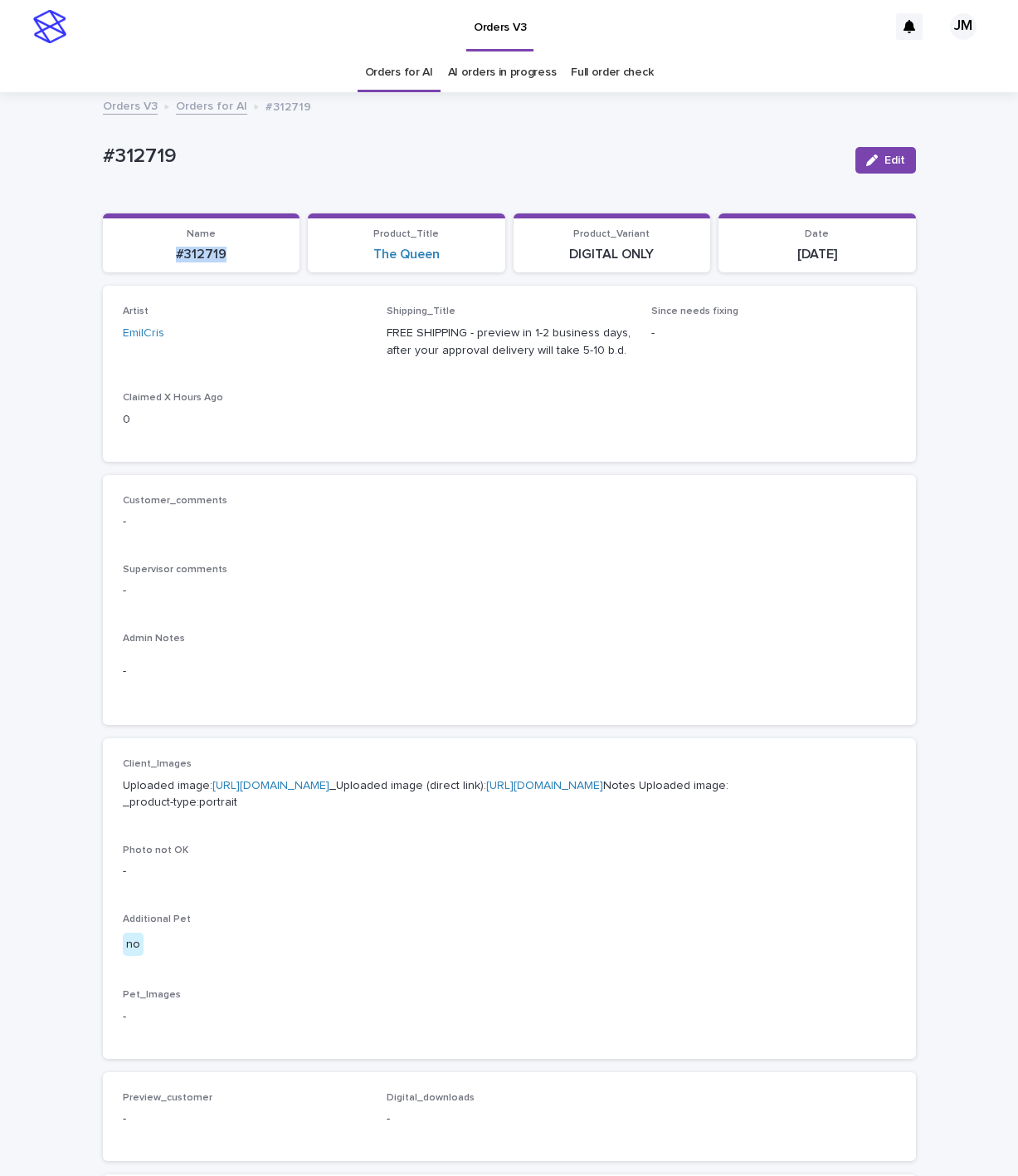
drag, startPoint x: 208, startPoint y: 242, endPoint x: 143, endPoint y: 242, distance: 65.0
click at [140, 243] on div "#312719" at bounding box center [201, 252] width 177 height 19
copy p "#312719"
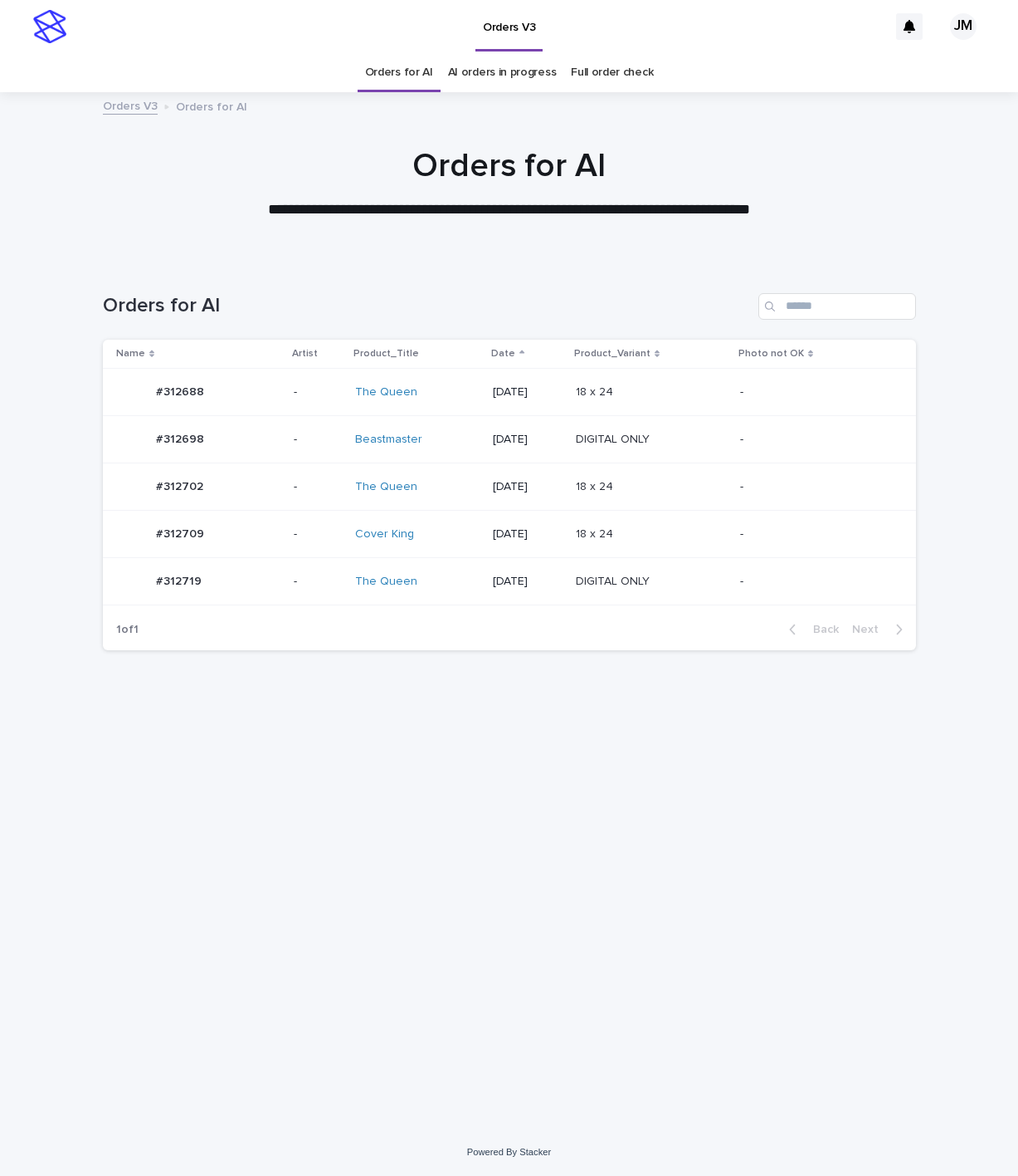
click at [412, 529] on div "Cover King" at bounding box center [418, 534] width 124 height 14
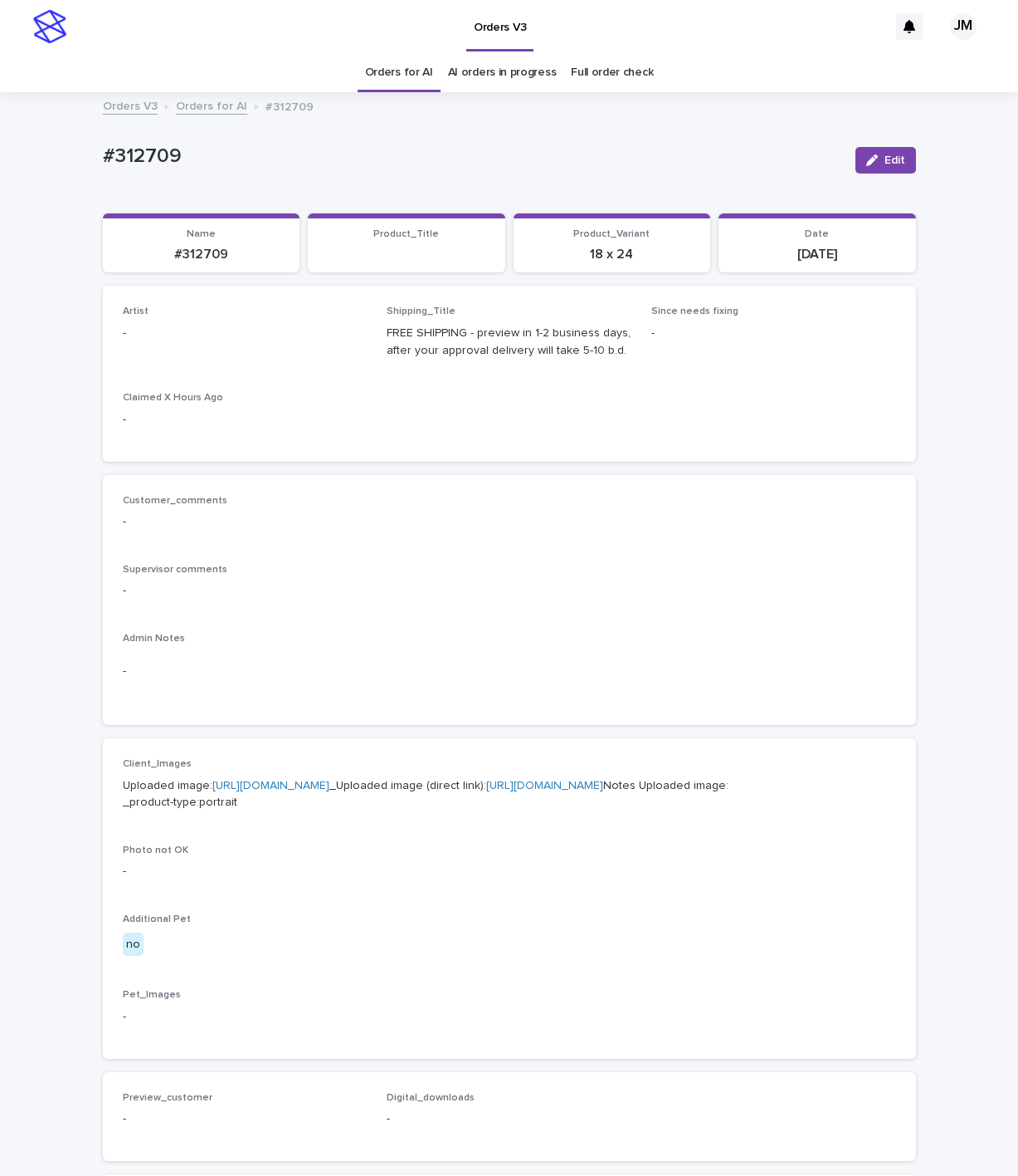
drag, startPoint x: 860, startPoint y: 154, endPoint x: 432, endPoint y: 317, distance: 458.0
click at [867, 154] on icon "button" at bounding box center [872, 160] width 12 height 12
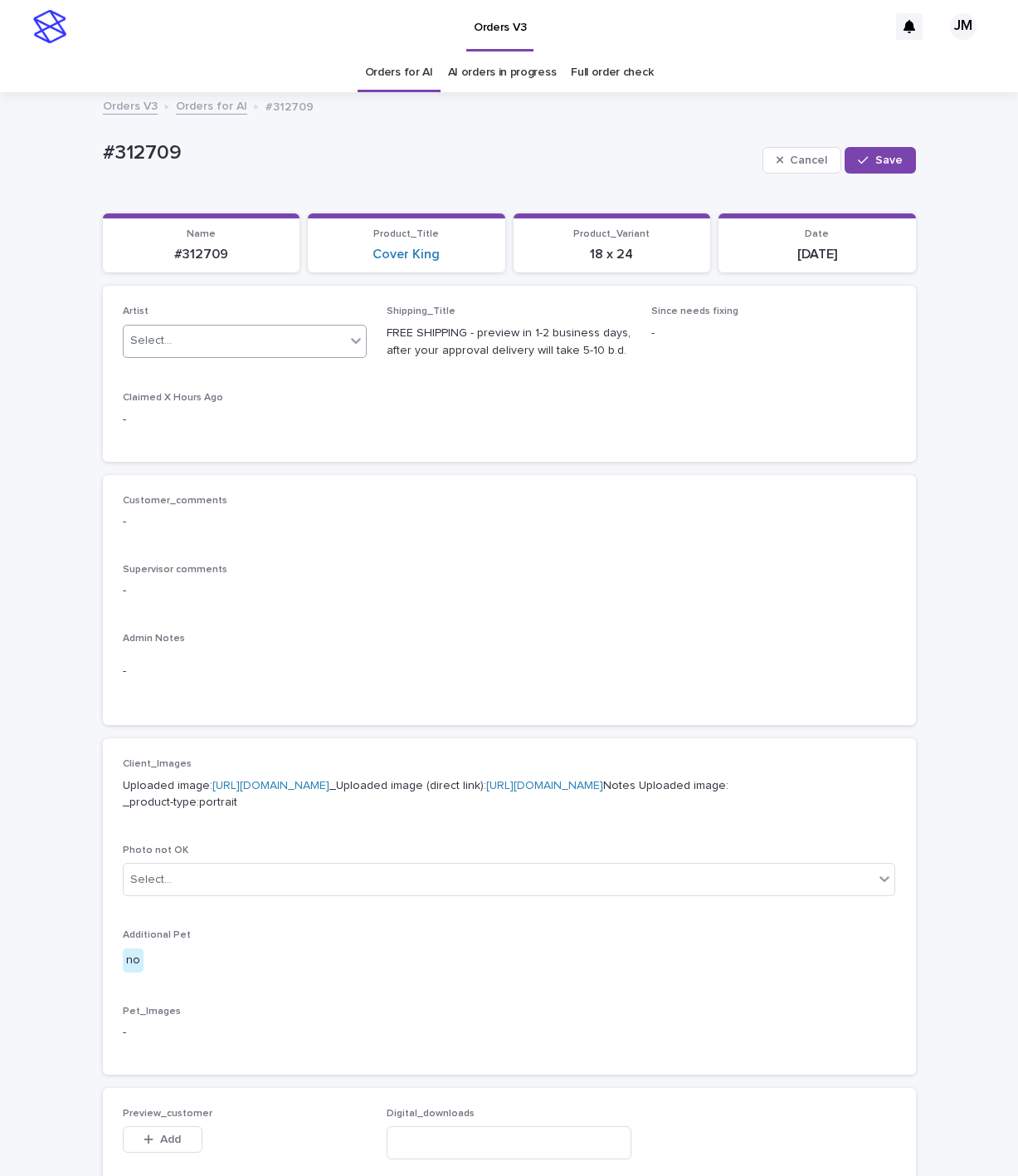
click at [237, 350] on div "Select..." at bounding box center [235, 341] width 223 height 28
type input "******"
click at [226, 374] on div "JohnMichael" at bounding box center [236, 373] width 243 height 29
click at [887, 153] on button "Save" at bounding box center [881, 160] width 71 height 27
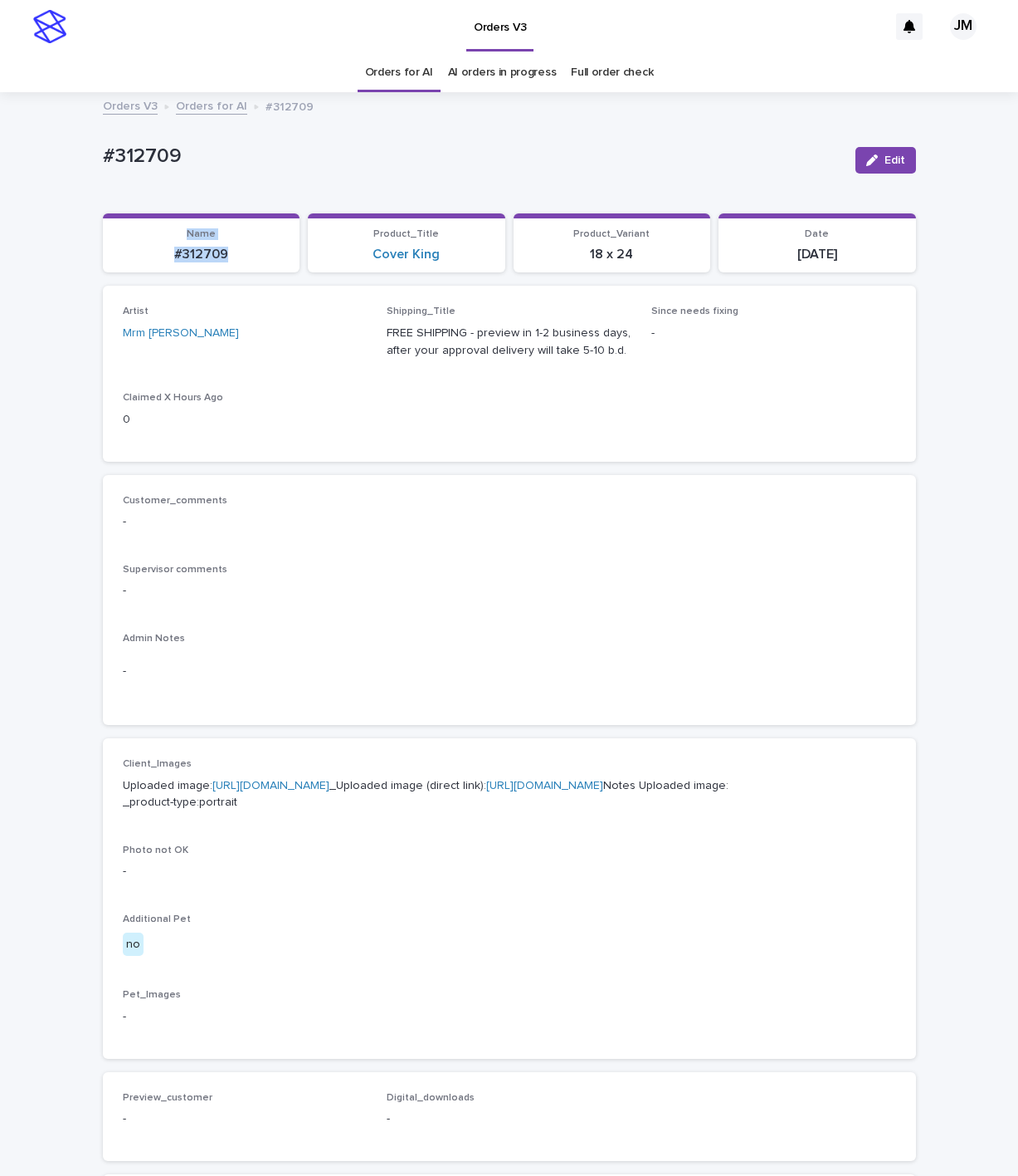
drag, startPoint x: 225, startPoint y: 250, endPoint x: 148, endPoint y: 241, distance: 77.5
click at [148, 241] on div "Name #312709" at bounding box center [201, 246] width 177 height 35
drag, startPoint x: 204, startPoint y: 247, endPoint x: 117, endPoint y: 264, distance: 88.6
click at [117, 264] on section "Name #312709" at bounding box center [201, 243] width 198 height 59
drag, startPoint x: 212, startPoint y: 254, endPoint x: 150, endPoint y: 256, distance: 62.0
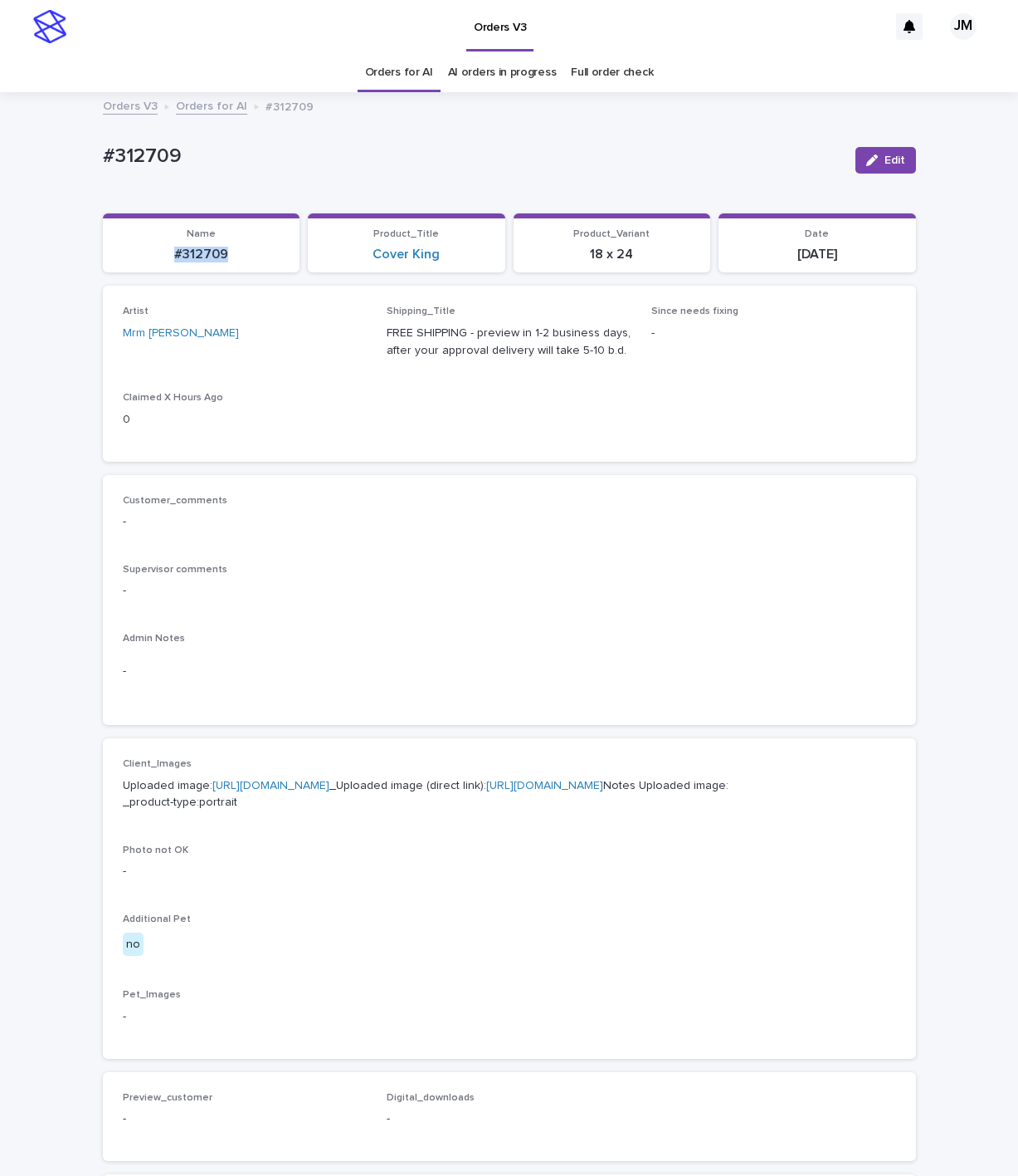
click at [137, 256] on p "#312709" at bounding box center [201, 254] width 177 height 16
copy p "#312709"
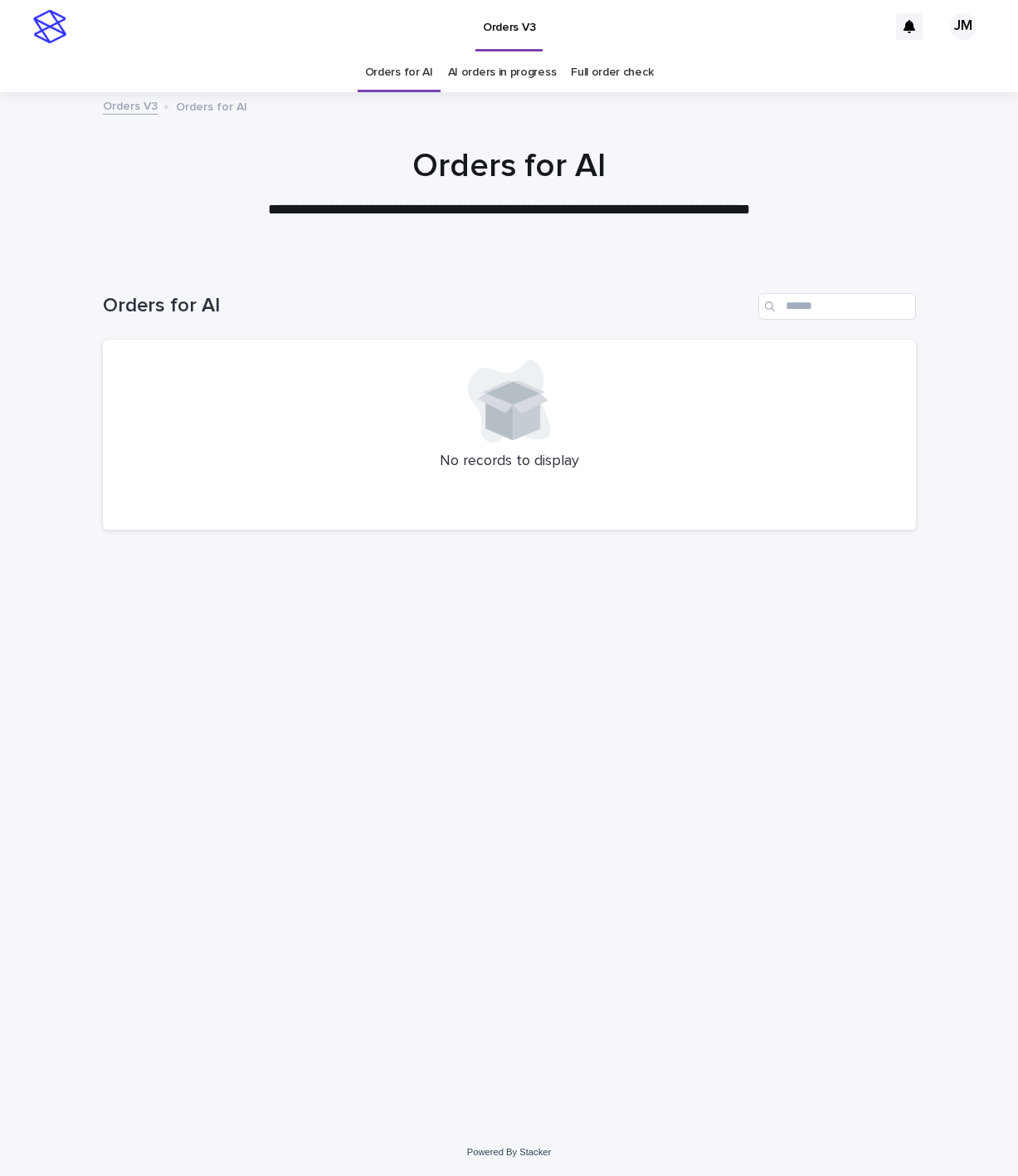
click at [501, 68] on link "AI orders in progress" at bounding box center [502, 72] width 109 height 39
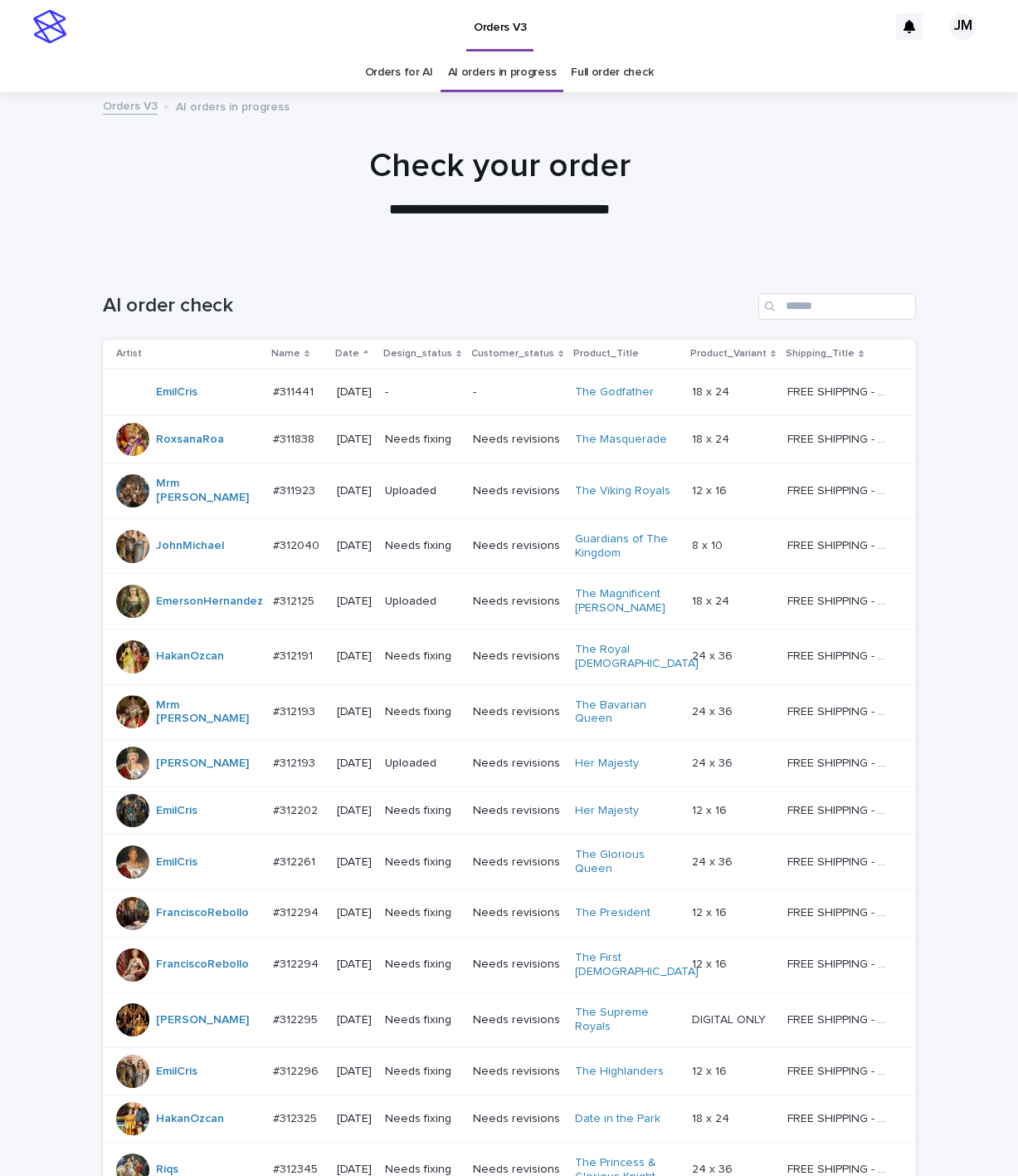
click at [864, 291] on div "AI order check" at bounding box center [509, 300] width 814 height 80
click at [853, 304] on input "Search" at bounding box center [838, 306] width 158 height 27
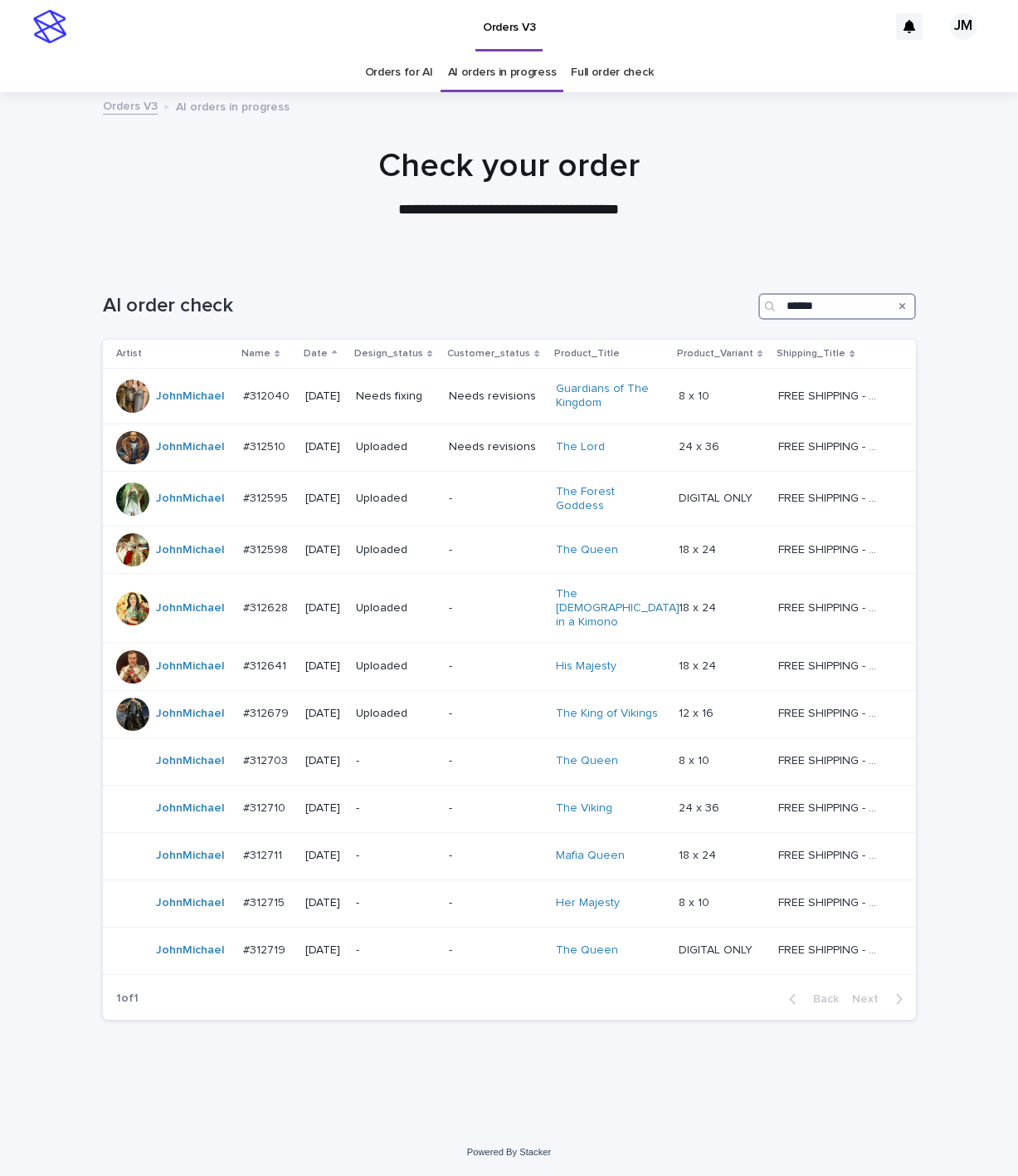
type input "******"
click at [473, 72] on link "AI orders in progress" at bounding box center [502, 72] width 109 height 39
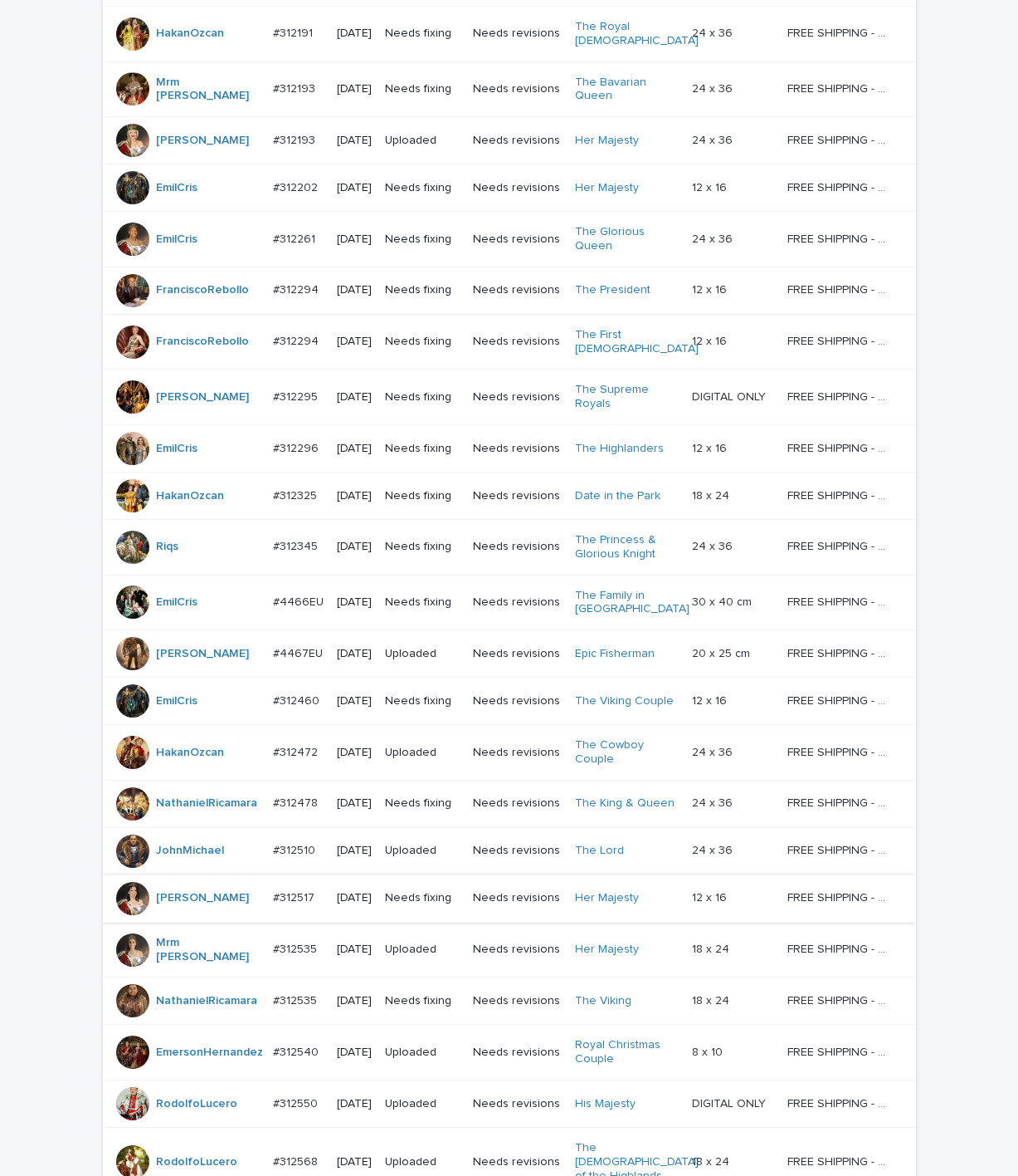
scroll to position [972, 0]
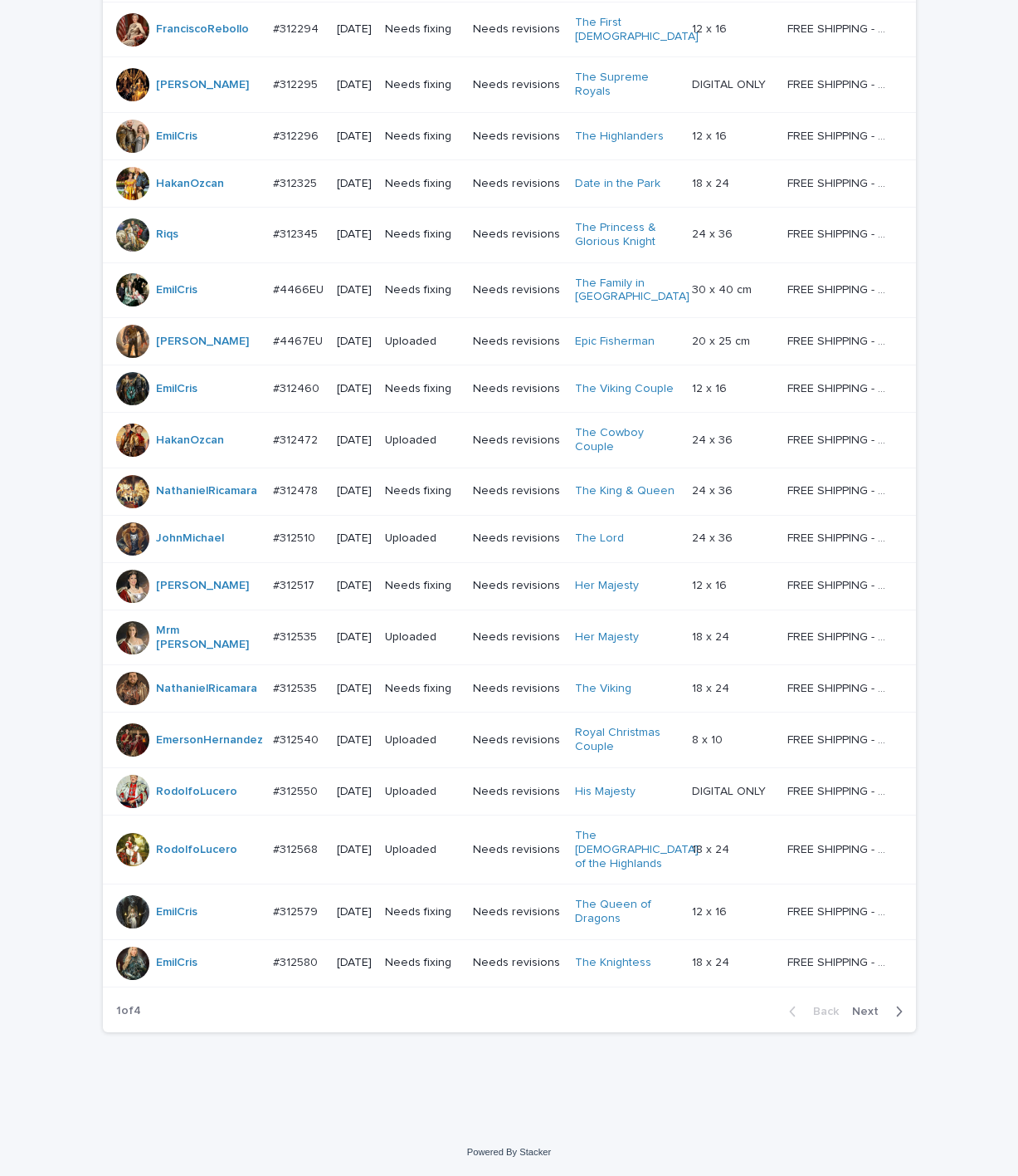
click at [855, 1007] on span "Next" at bounding box center [870, 1011] width 36 height 12
click at [855, 1006] on span "Next" at bounding box center [870, 1011] width 36 height 12
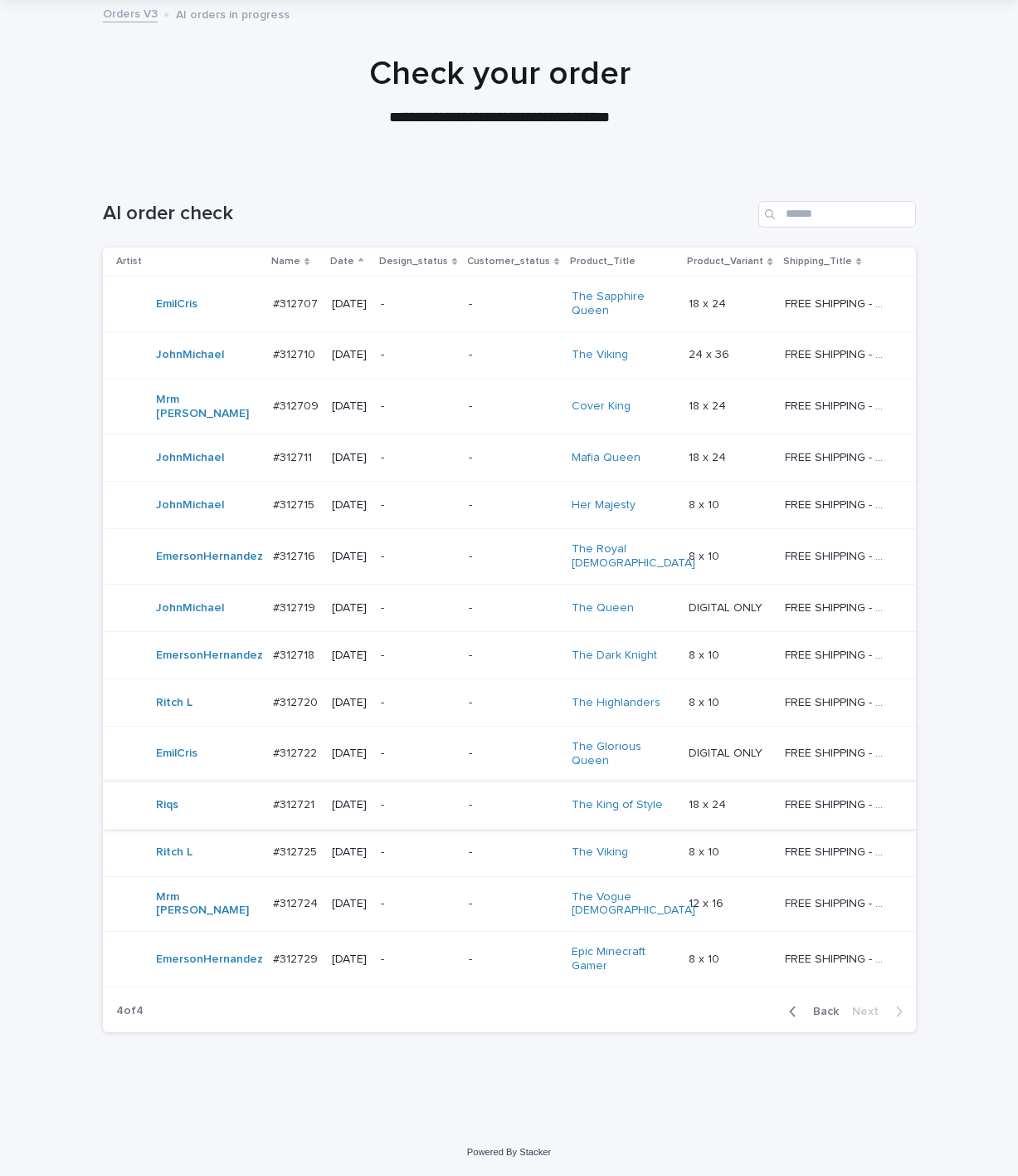
scroll to position [161, 0]
click at [804, 1006] on span "Back" at bounding box center [821, 1011] width 35 height 12
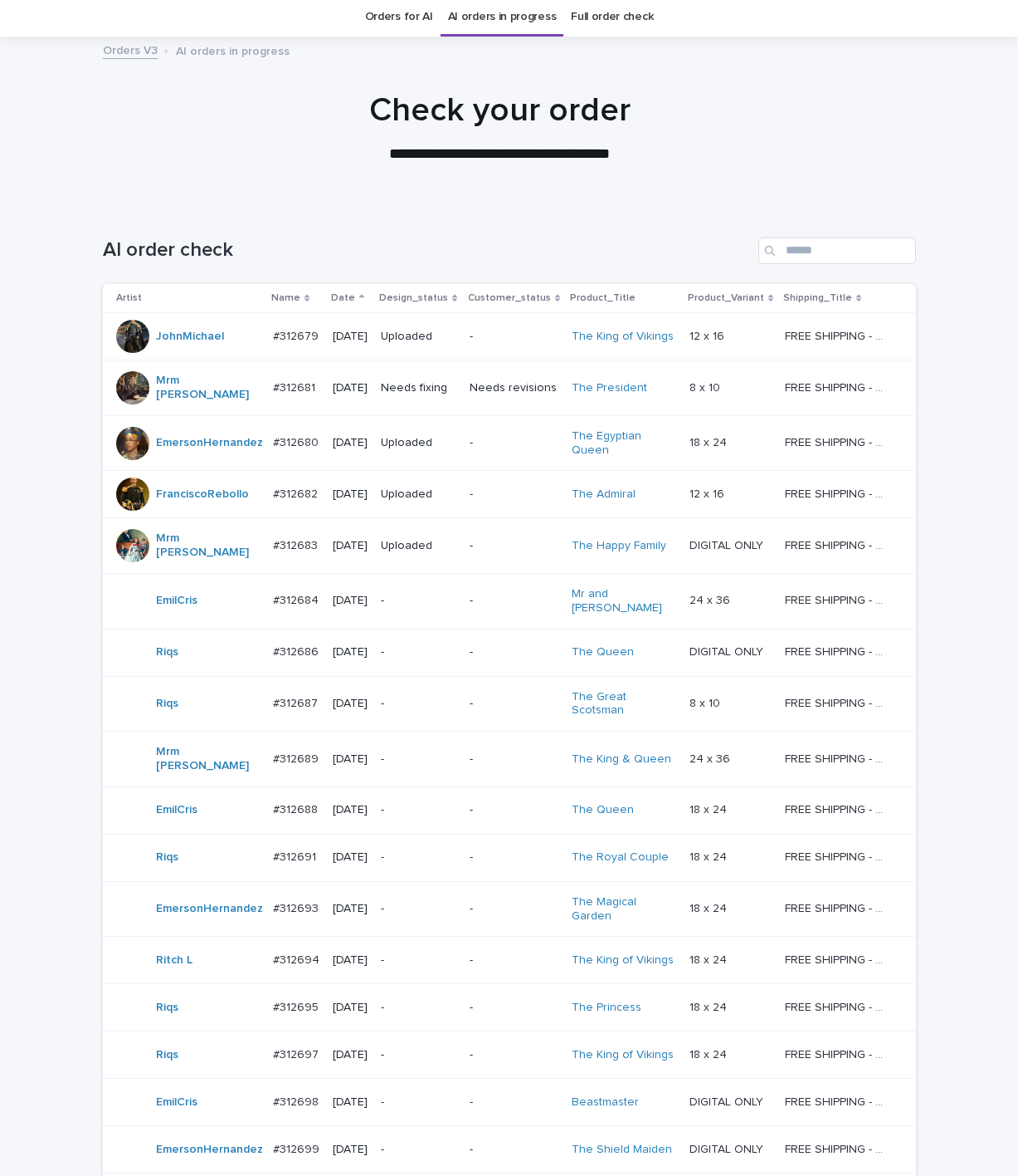
scroll to position [55, 0]
click at [406, 19] on link "Orders for AI" at bounding box center [399, 18] width 68 height 39
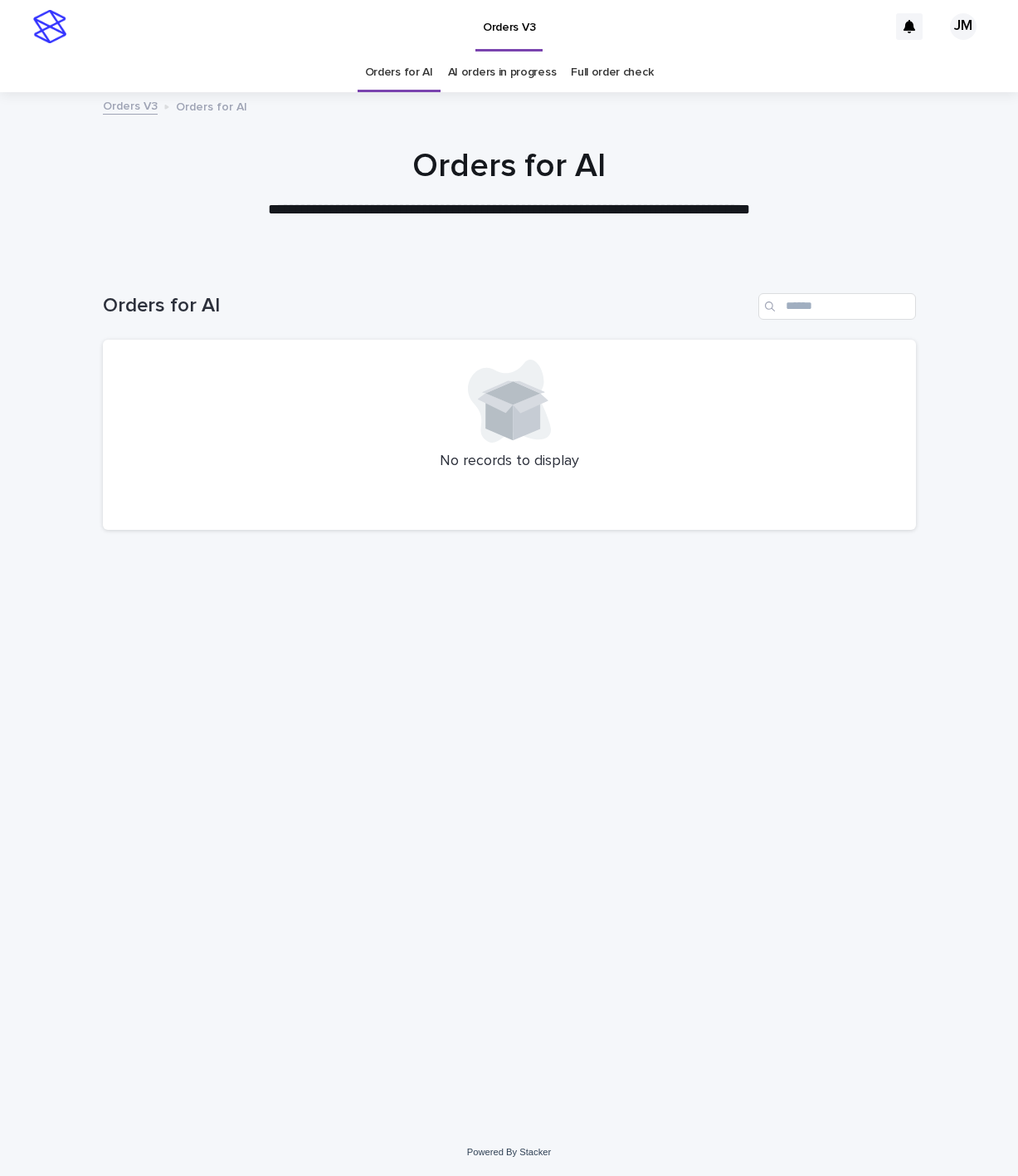
click at [503, 93] on div at bounding box center [509, 175] width 1018 height 166
click at [504, 74] on link "AI orders in progress" at bounding box center [502, 72] width 109 height 39
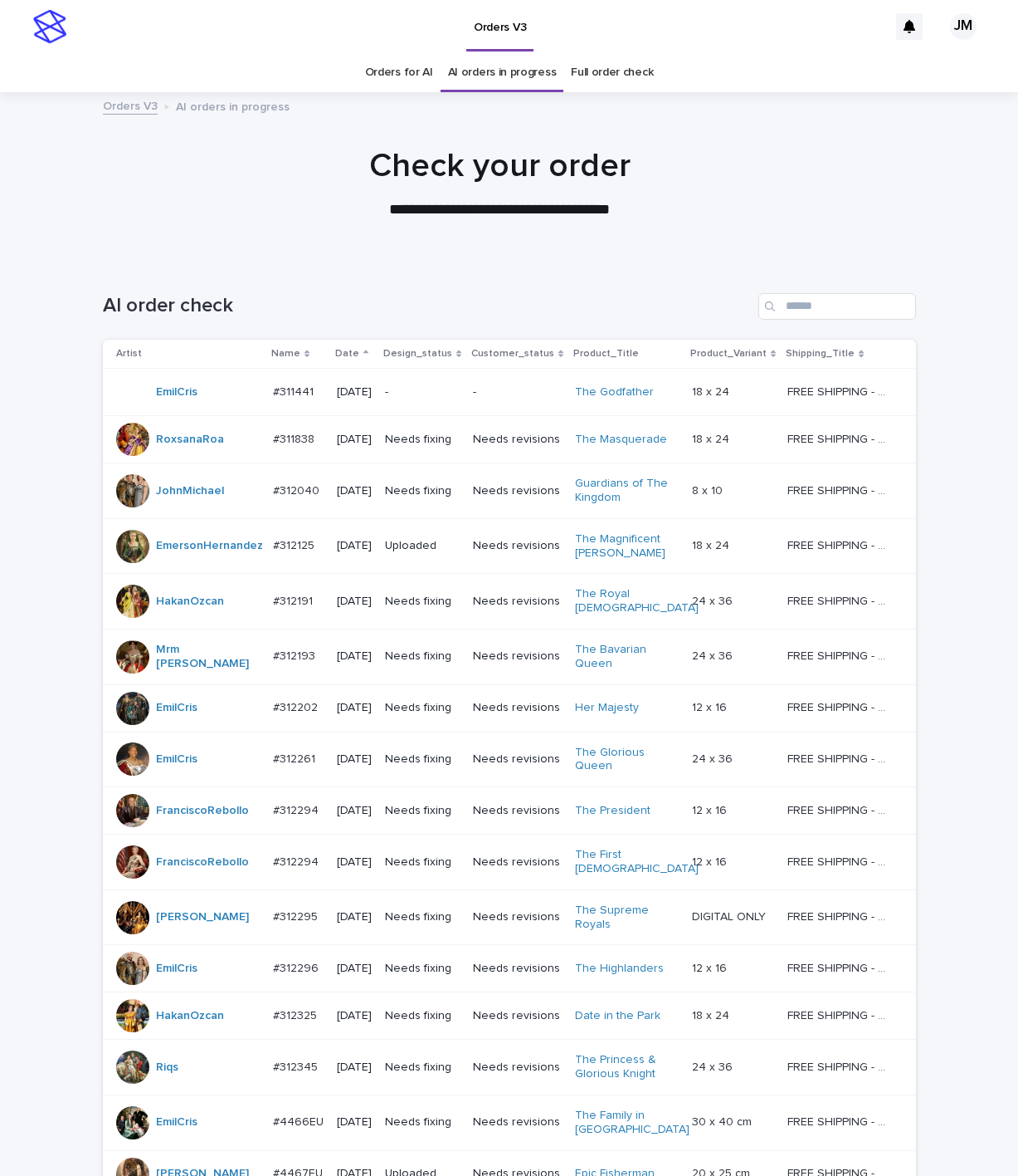
click at [289, 505] on div "#312040 #312040" at bounding box center [298, 491] width 51 height 28
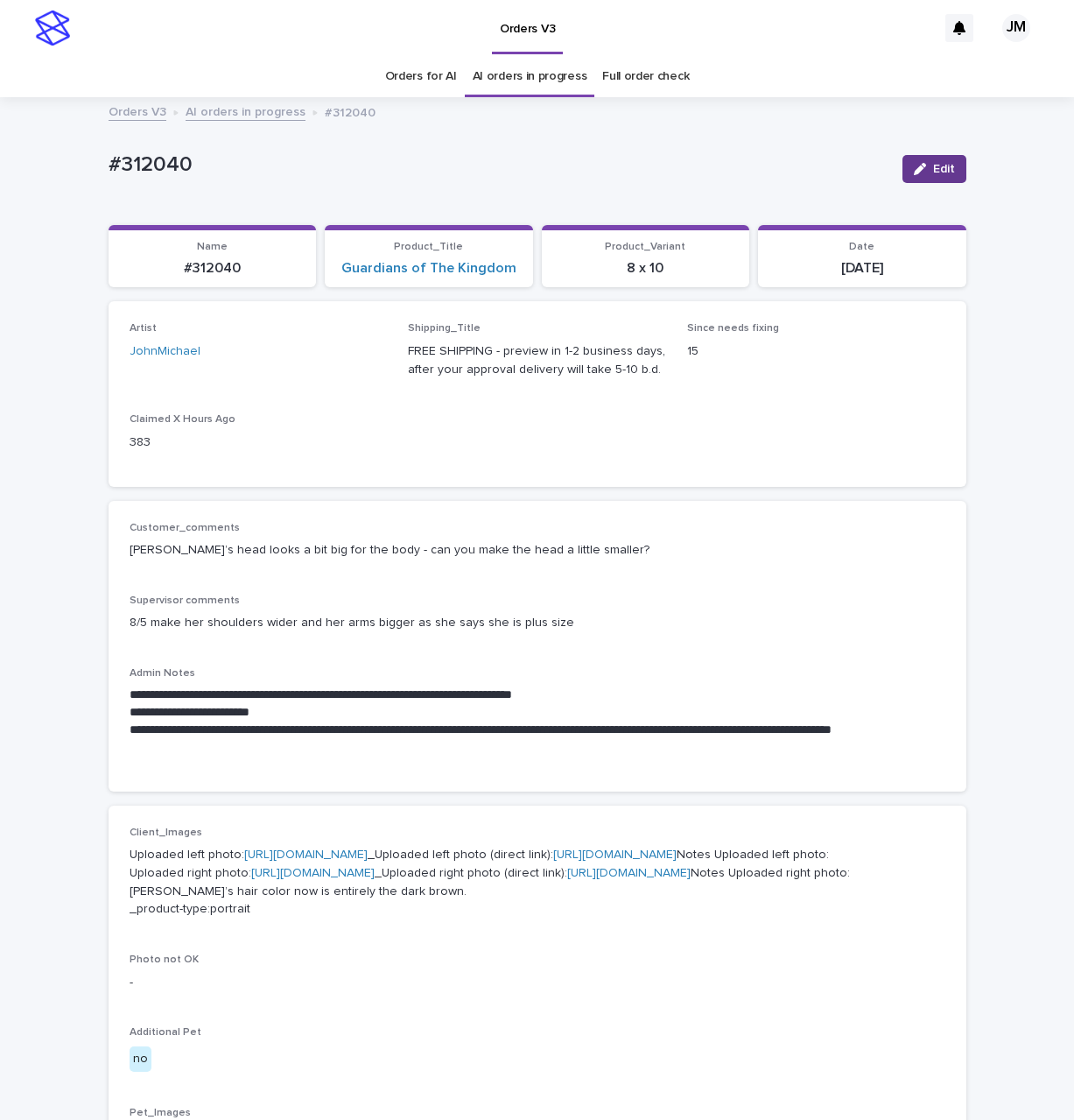
click at [914, 174] on icon "button" at bounding box center [920, 168] width 13 height 13
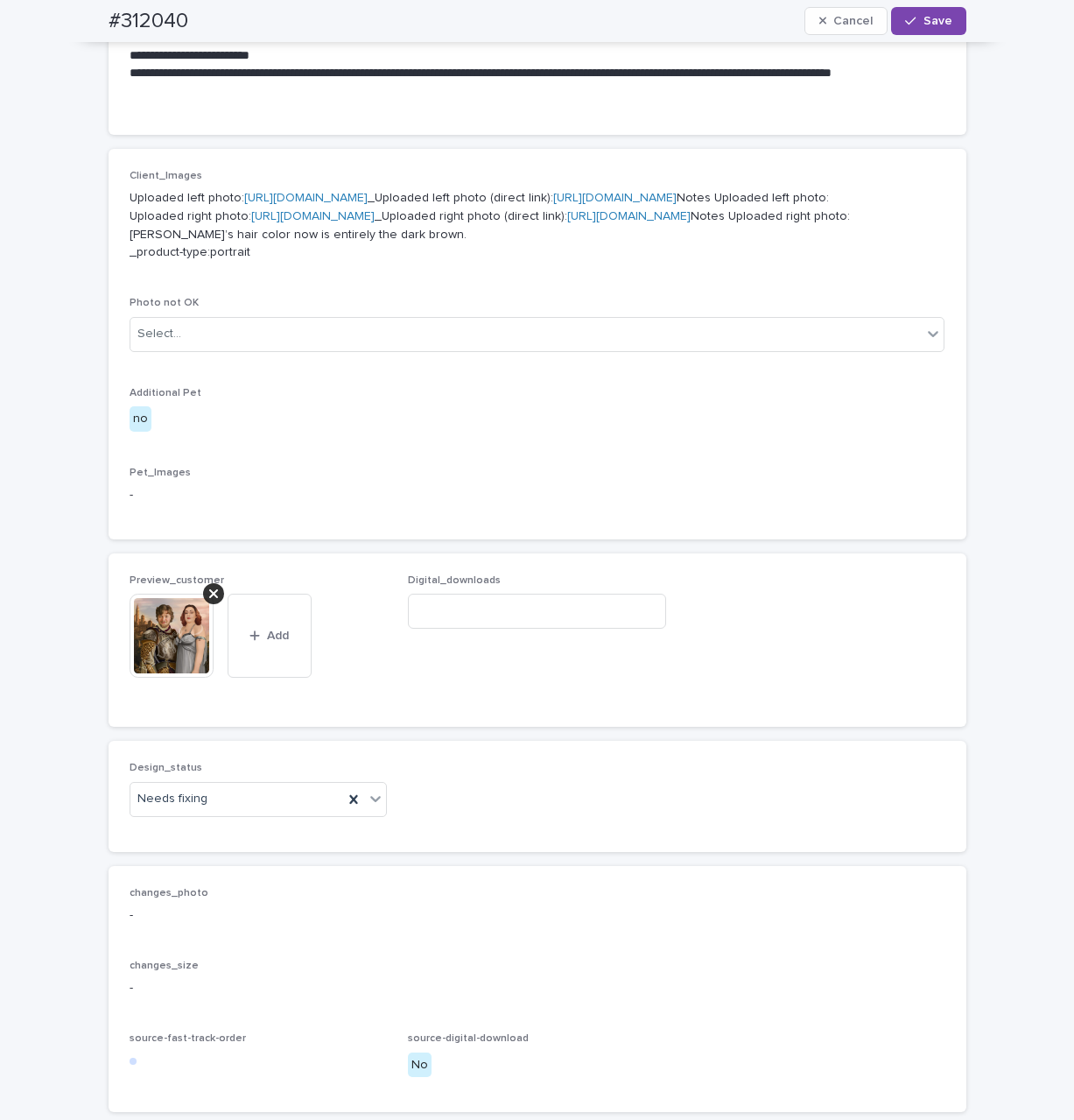
scroll to position [965, 0]
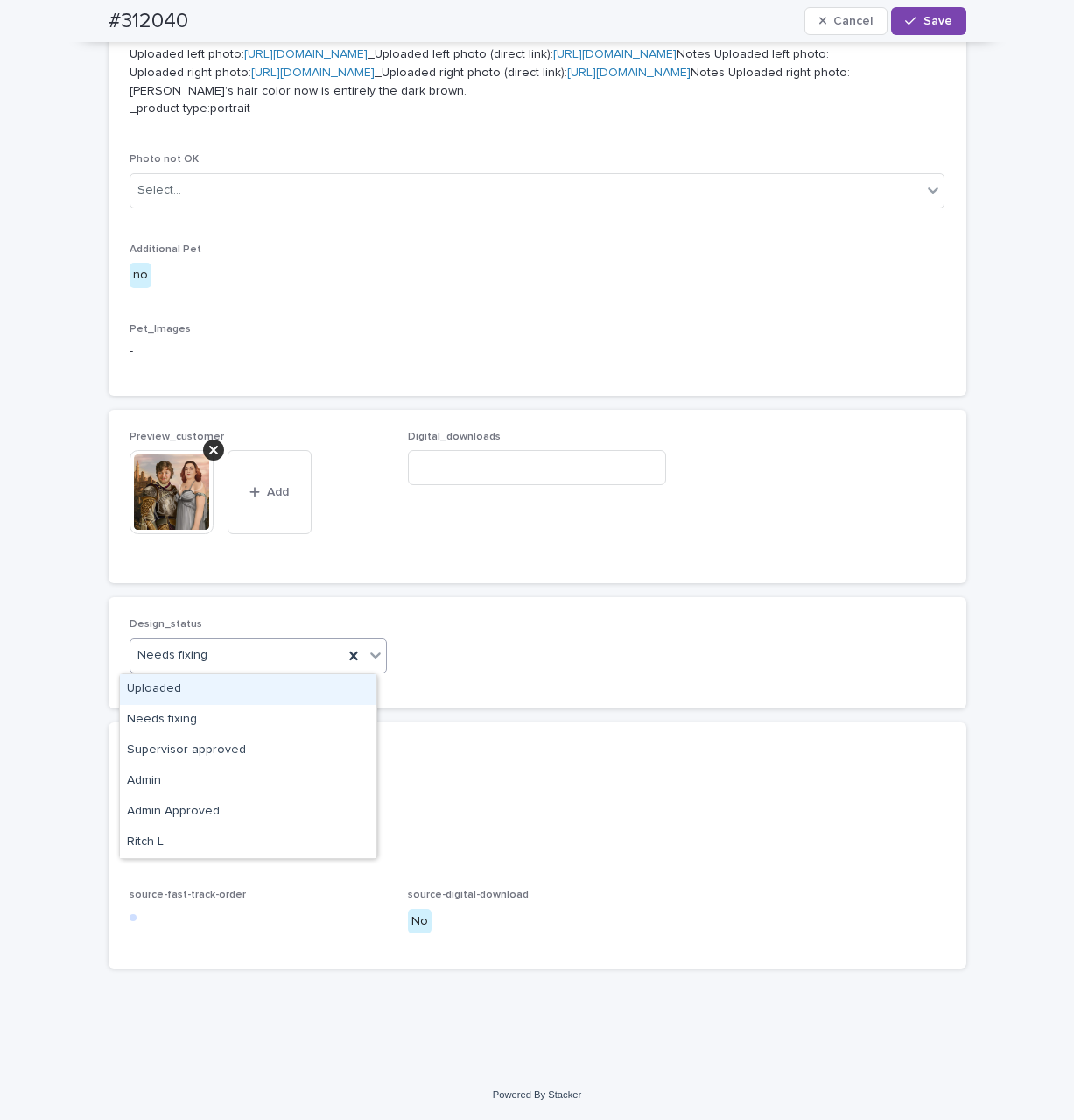
drag, startPoint x: 208, startPoint y: 647, endPoint x: 218, endPoint y: 665, distance: 20.6
click at [208, 652] on div "Needs fixing" at bounding box center [237, 656] width 213 height 29
click at [212, 688] on div "Uploaded" at bounding box center [249, 689] width 257 height 30
click at [210, 450] on icon at bounding box center [213, 450] width 9 height 14
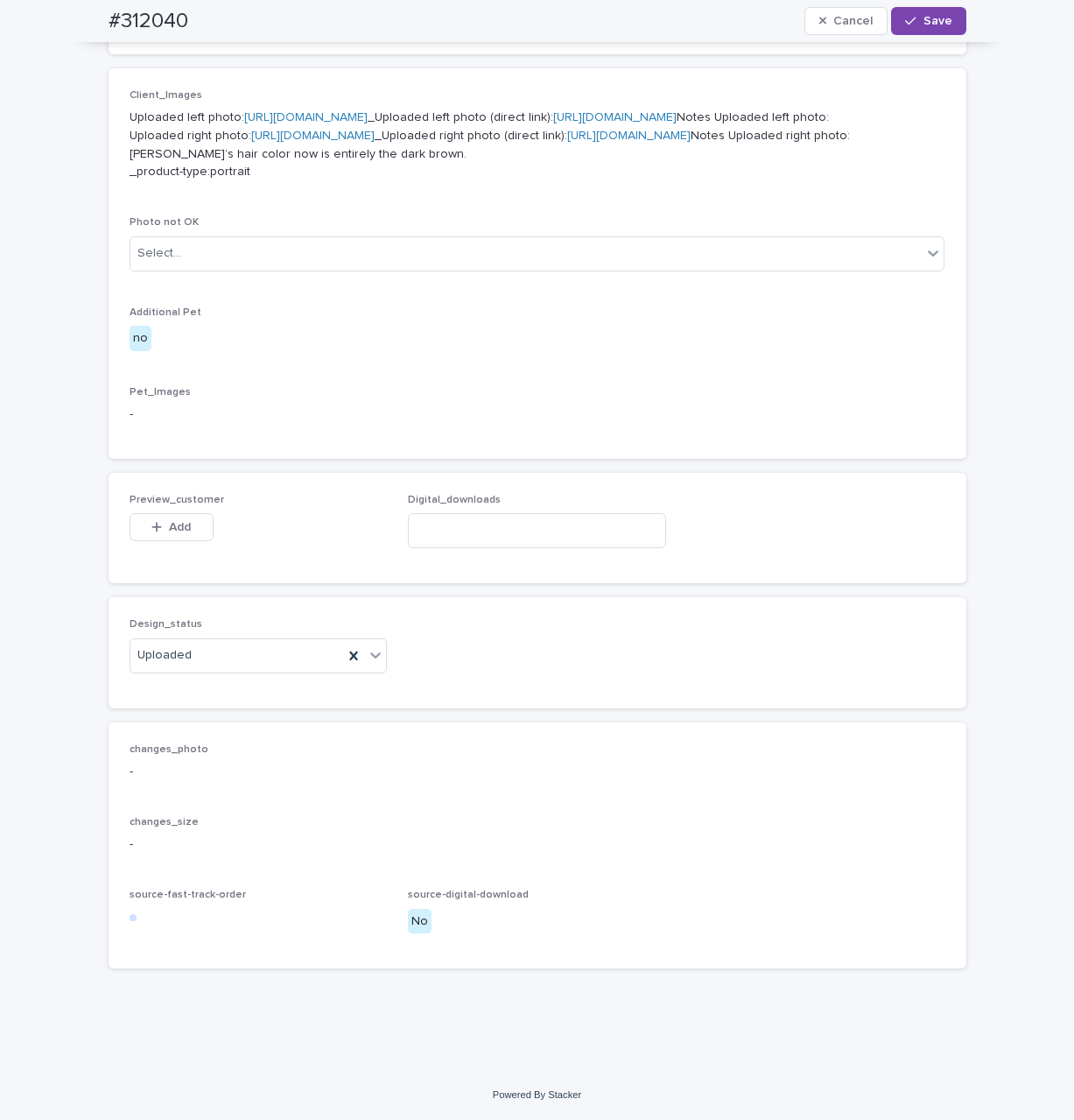
scroll to position [902, 0]
click at [170, 523] on span "Add" at bounding box center [180, 527] width 22 height 13
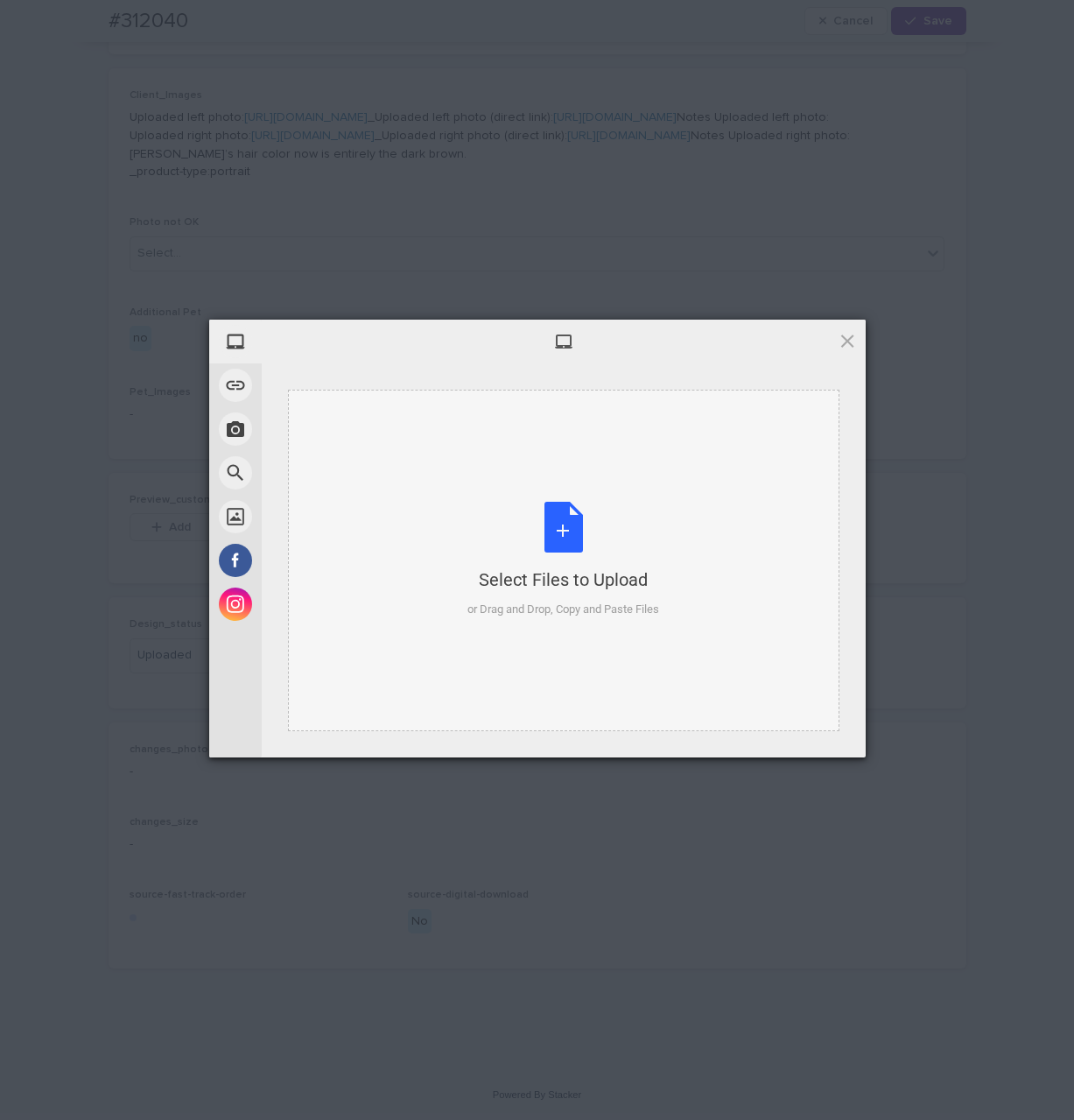
click at [476, 549] on div "Select Files to Upload or Drag and Drop, Copy and Paste Files" at bounding box center [564, 560] width 192 height 117
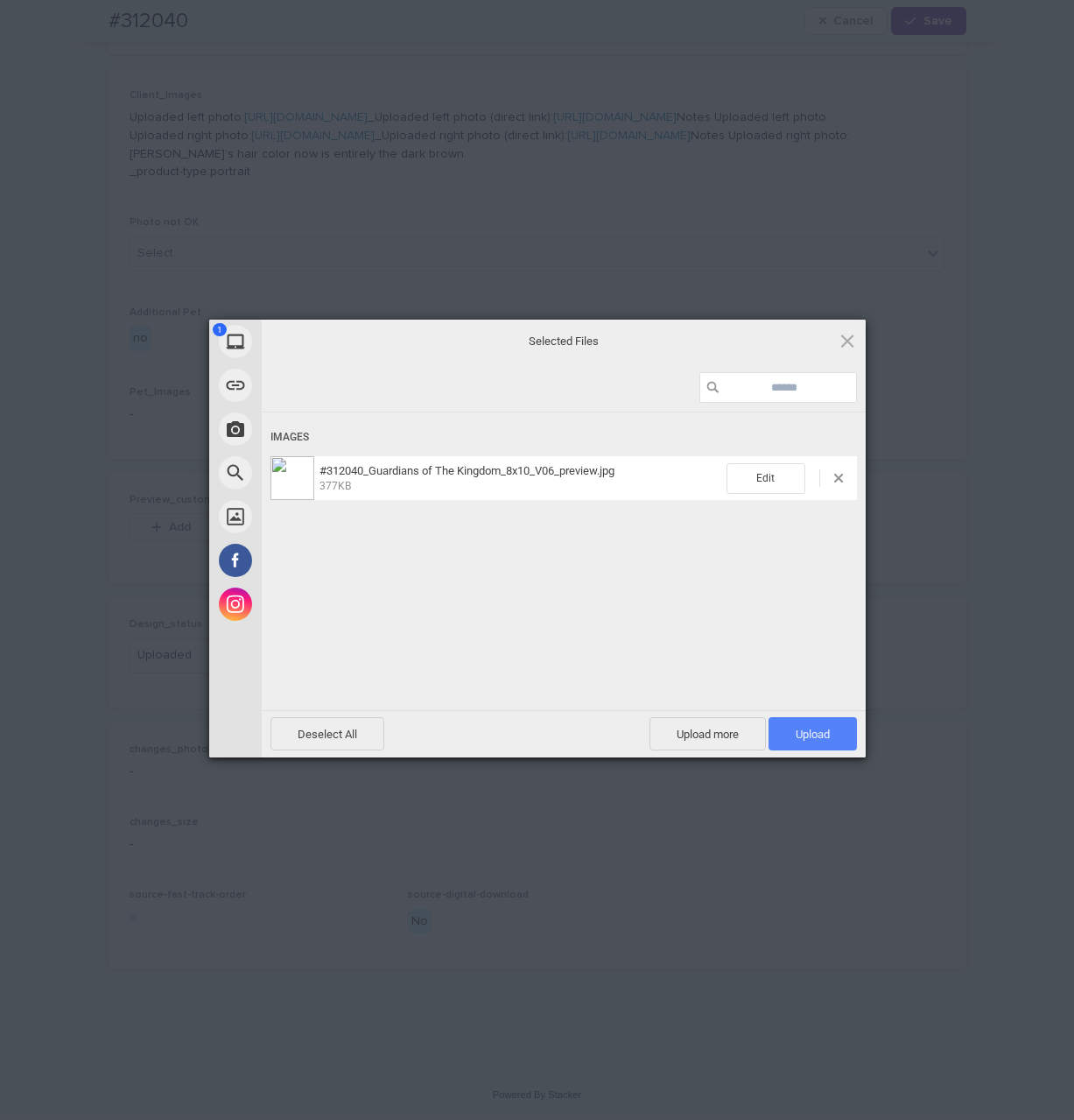
click at [797, 730] on span "Upload 1" at bounding box center [813, 733] width 34 height 13
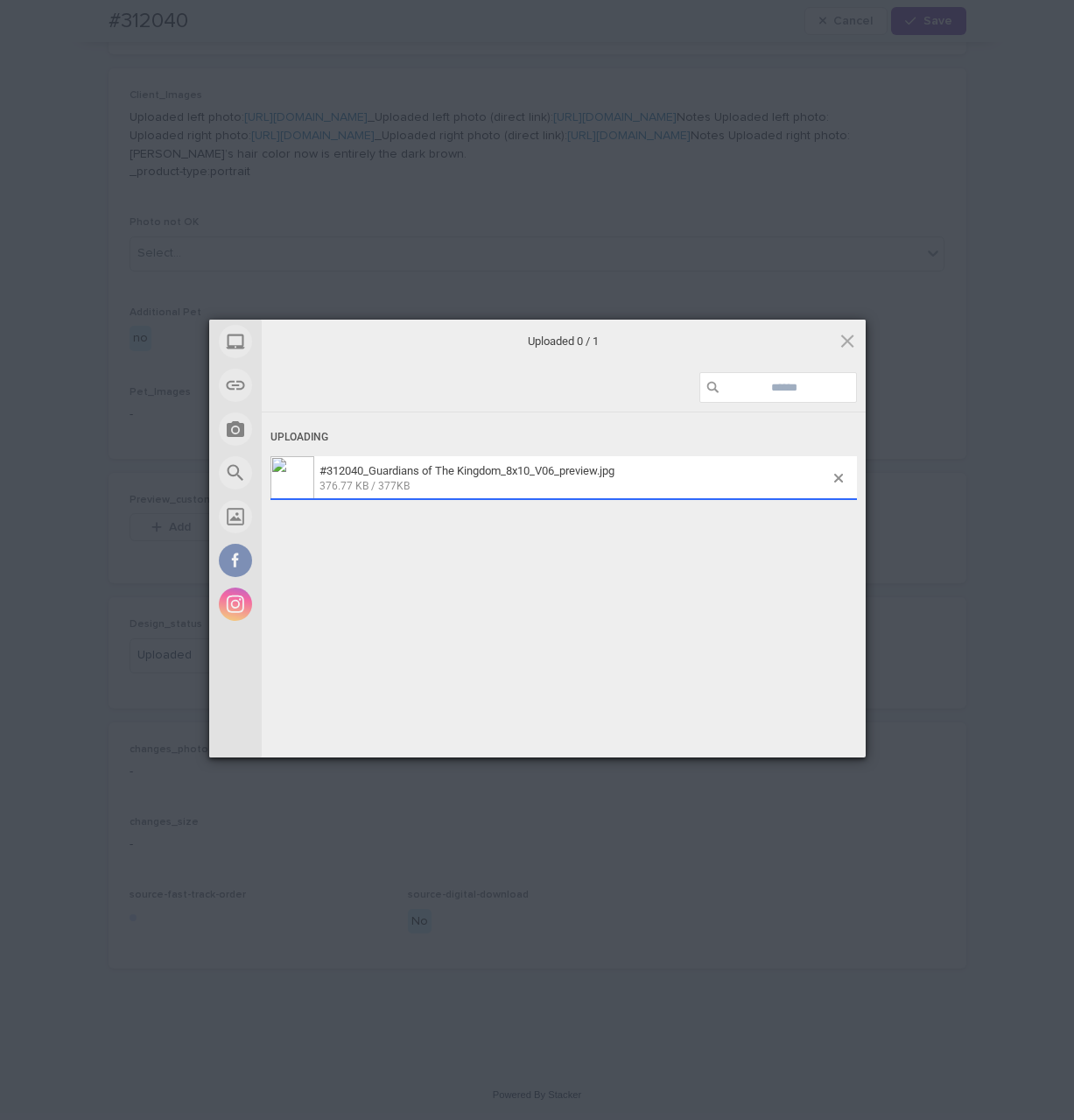
scroll to position [933, 0]
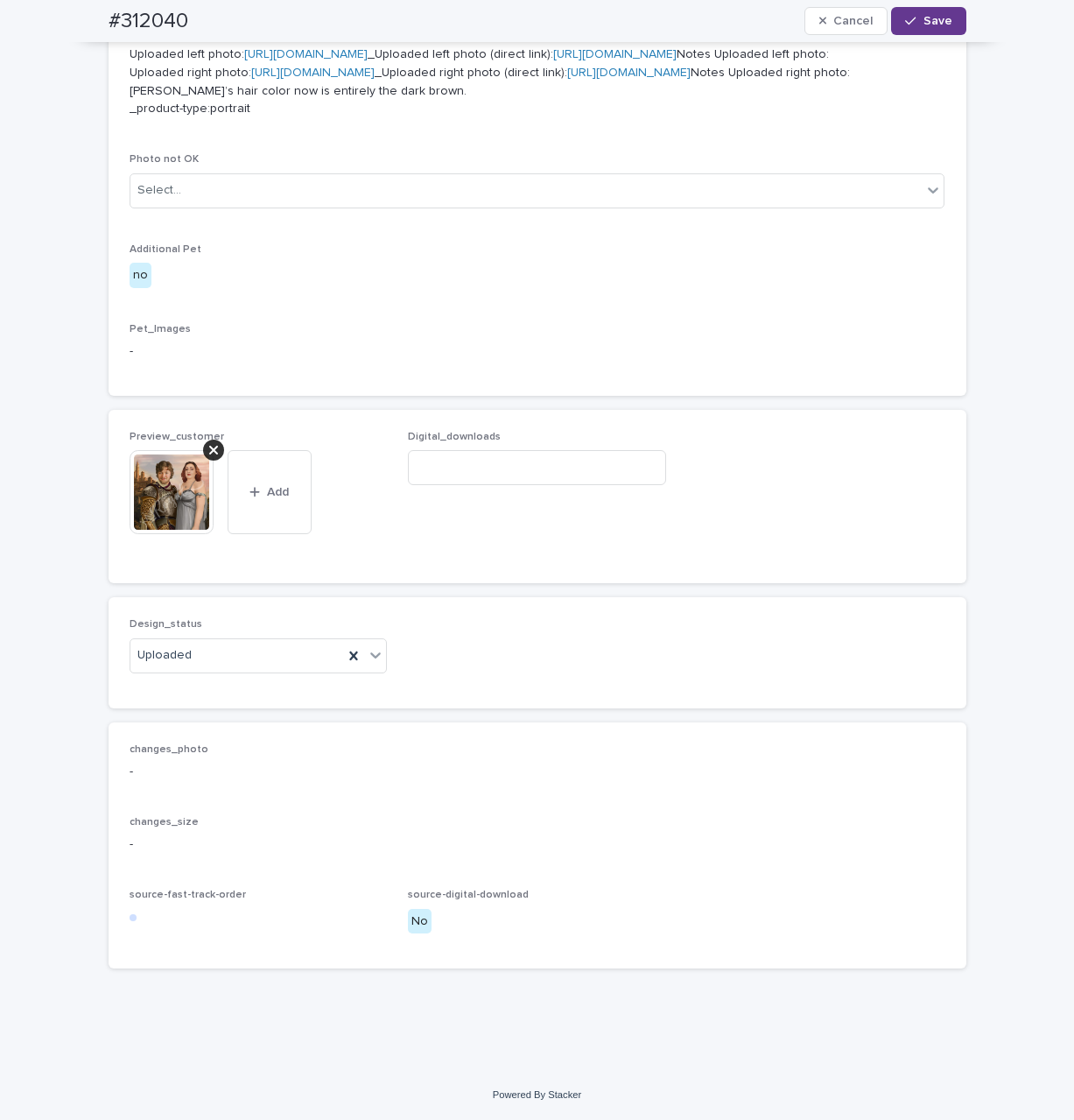
click at [924, 24] on span "Save" at bounding box center [939, 21] width 29 height 13
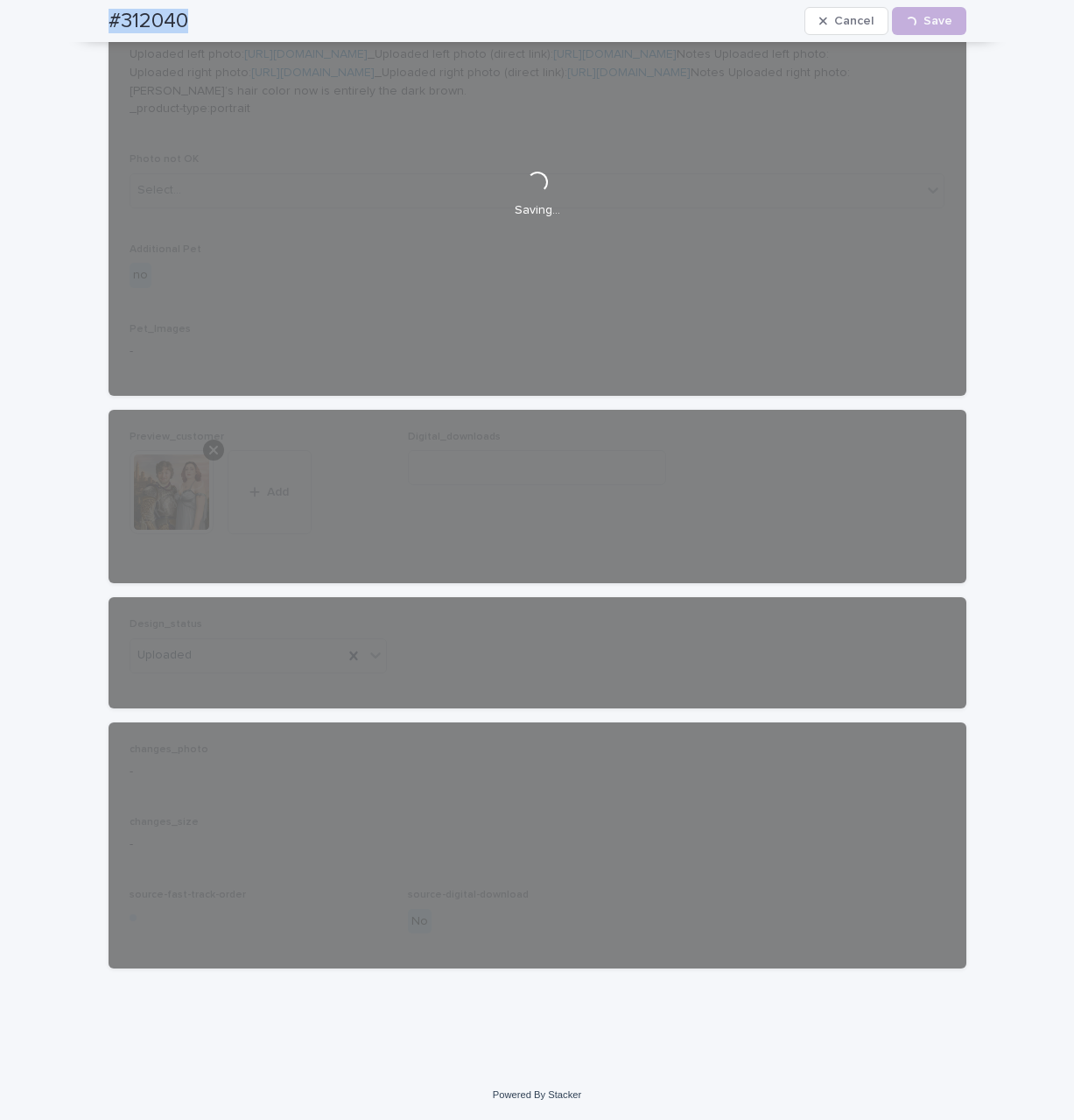
drag, startPoint x: 76, startPoint y: 26, endPoint x: 185, endPoint y: 29, distance: 109.0
click at [185, 29] on div "#312040 Cancel Loading... Save" at bounding box center [537, 21] width 942 height 42
copy h2 "#312040"
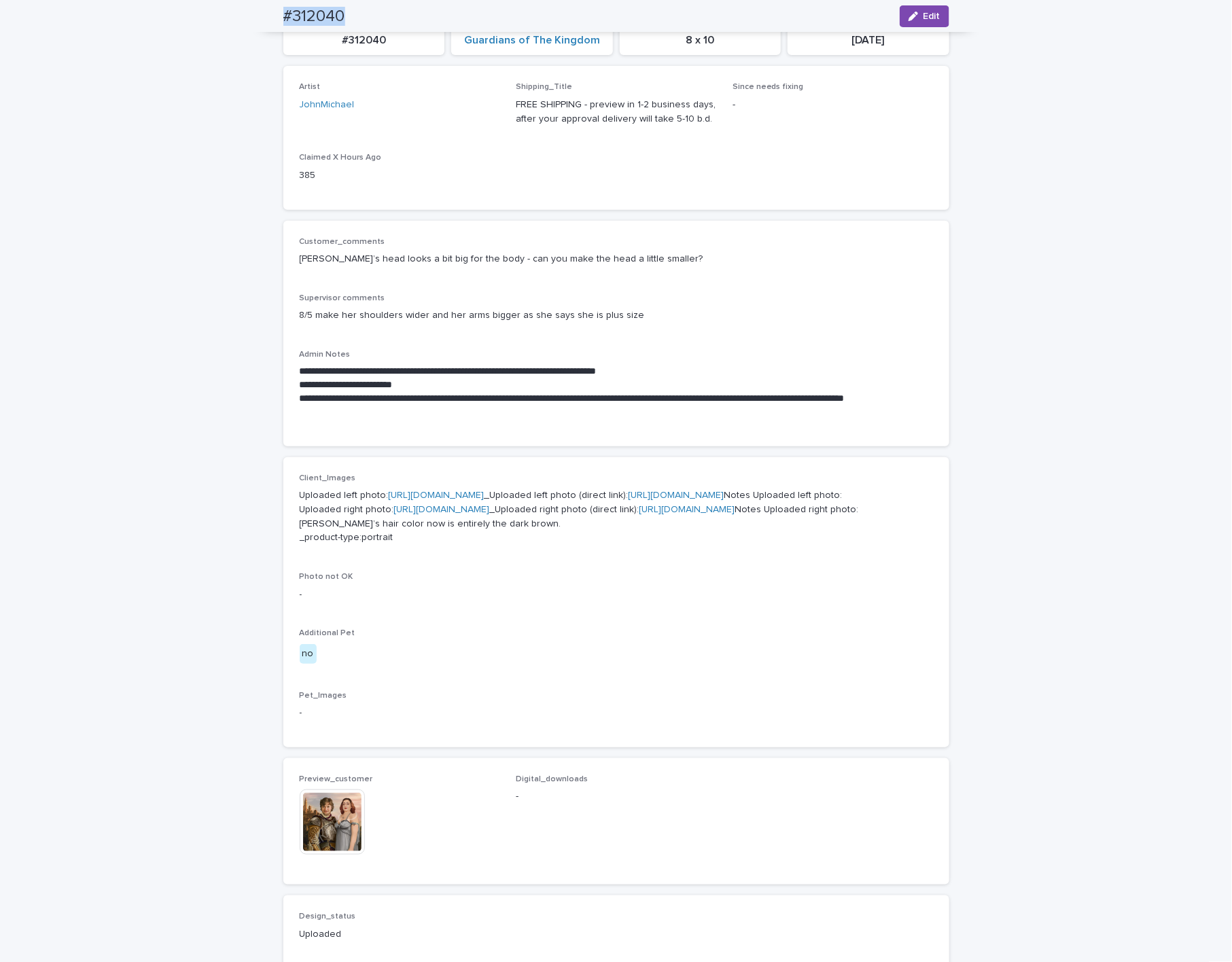
scroll to position [9, 0]
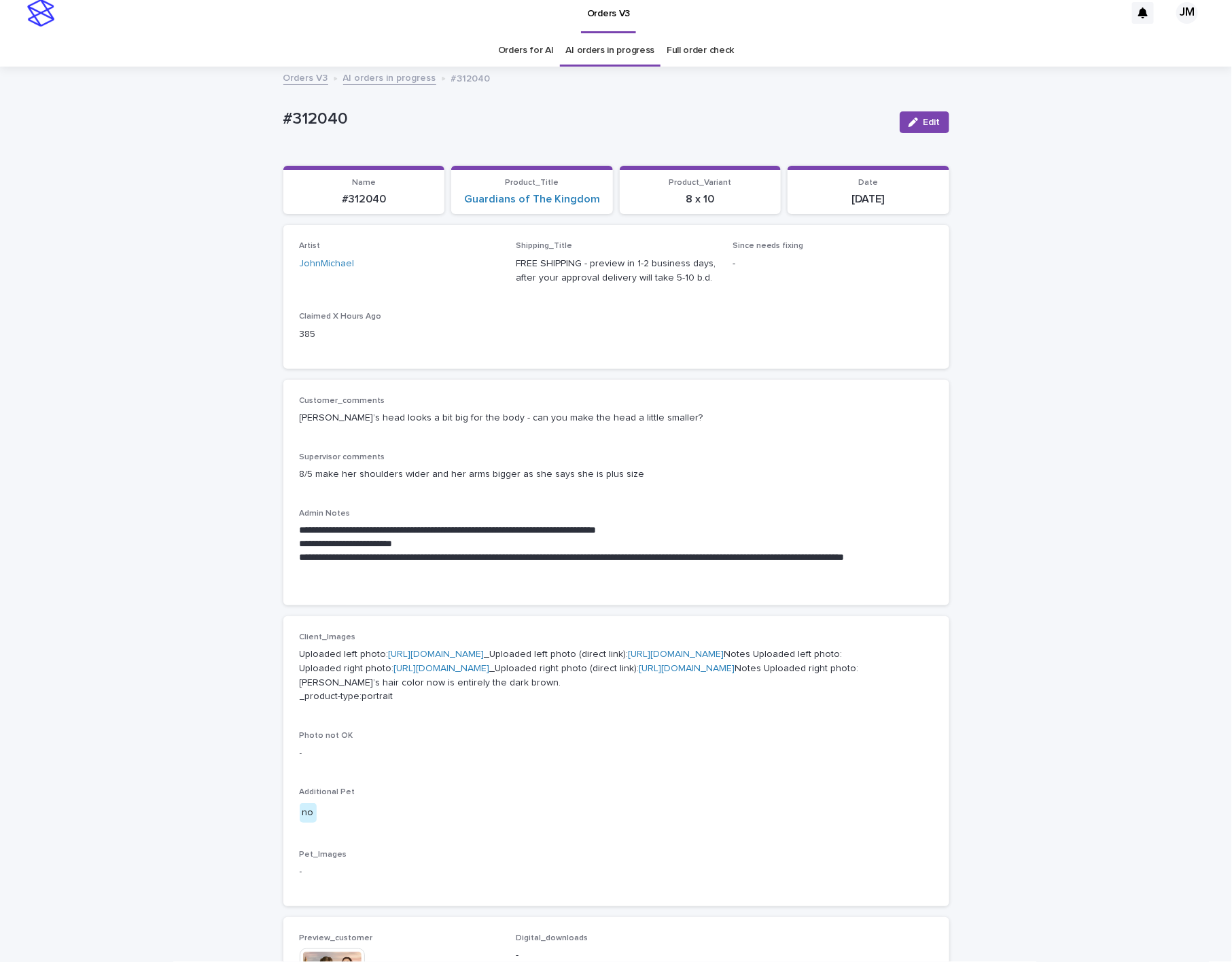
click at [598, 51] on link "AI orders in progress" at bounding box center [610, 51] width 89 height 32
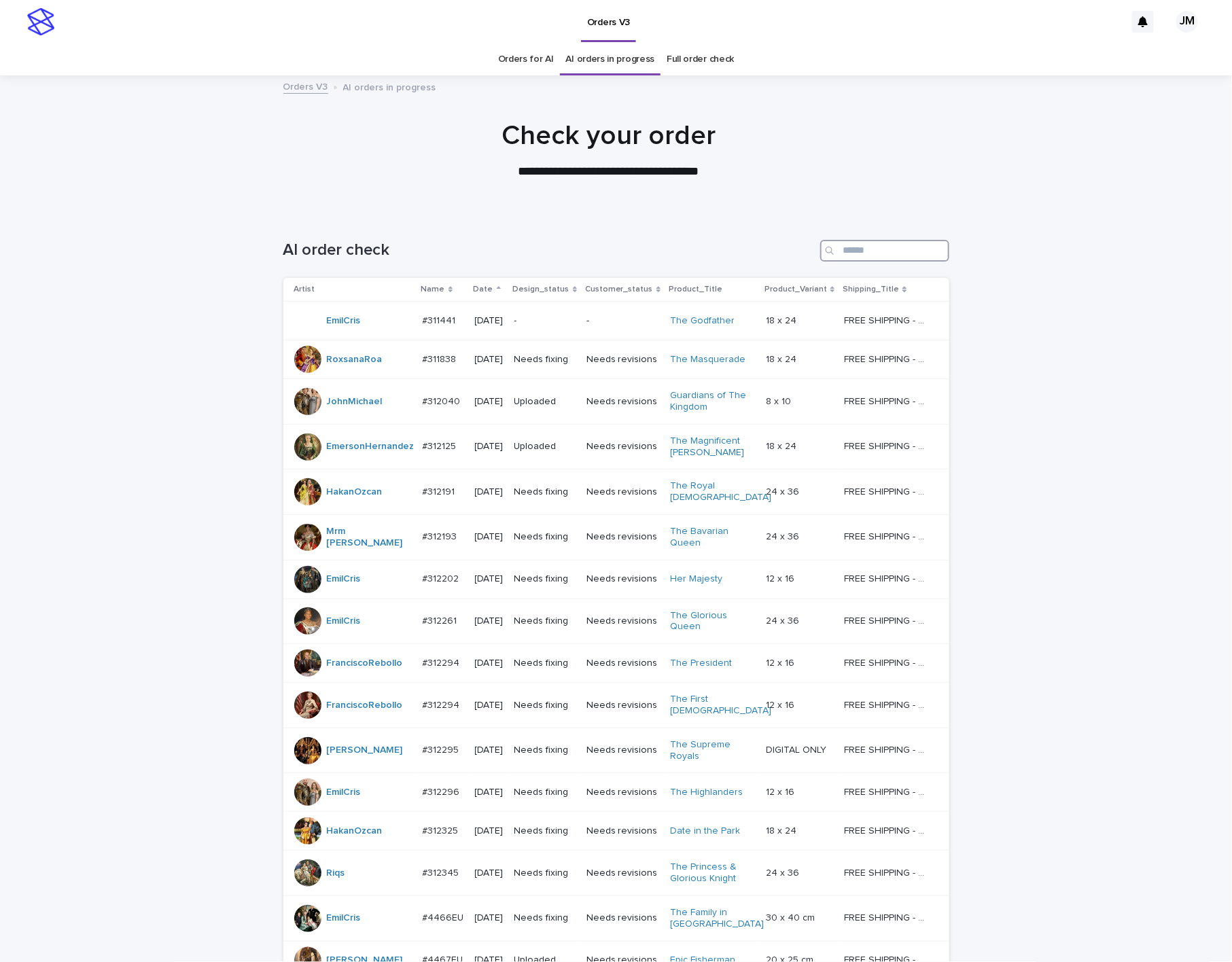
click at [833, 241] on input "Search" at bounding box center [885, 251] width 129 height 22
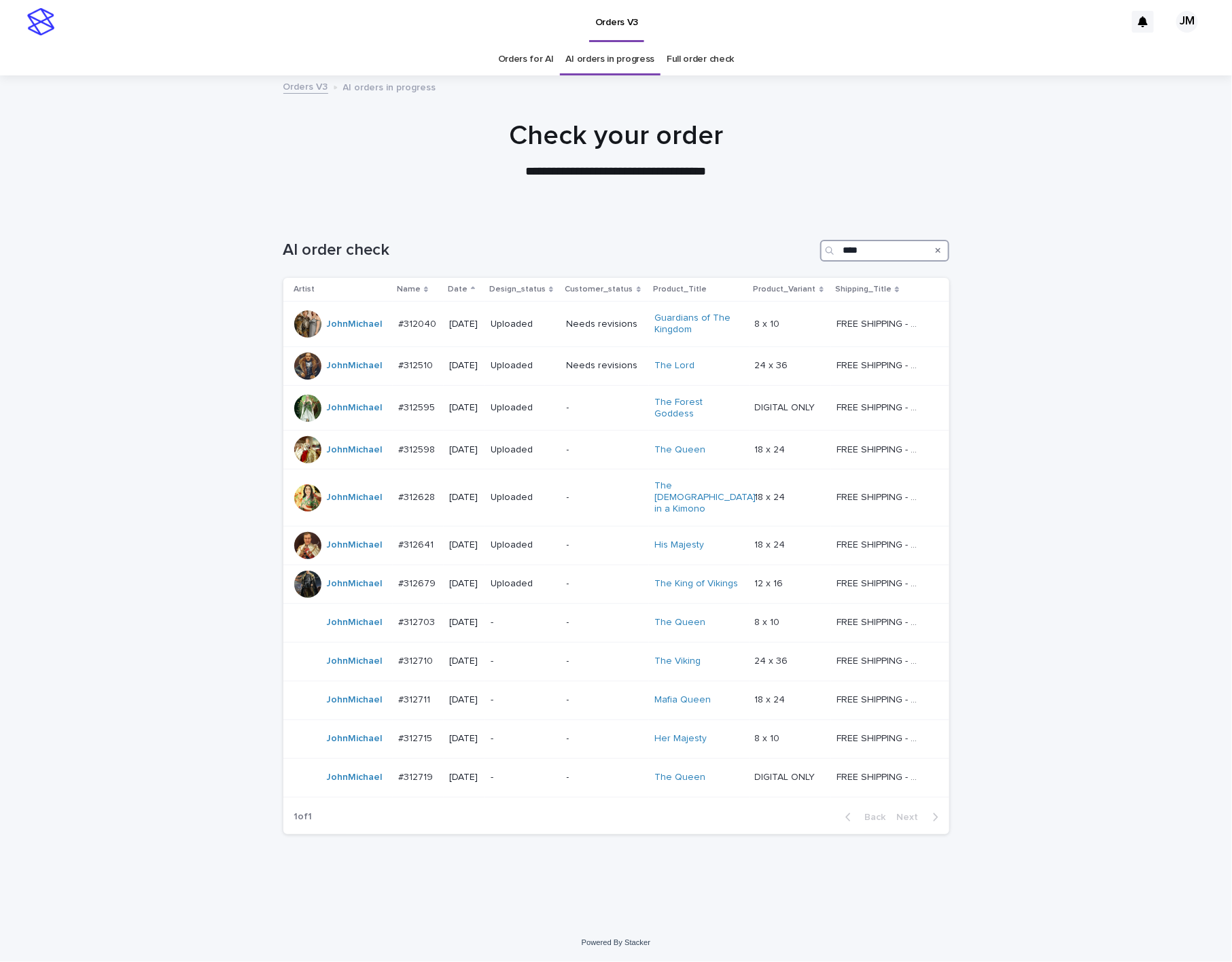
type input "****"
click at [502, 62] on link "Orders for AI" at bounding box center [526, 59] width 55 height 32
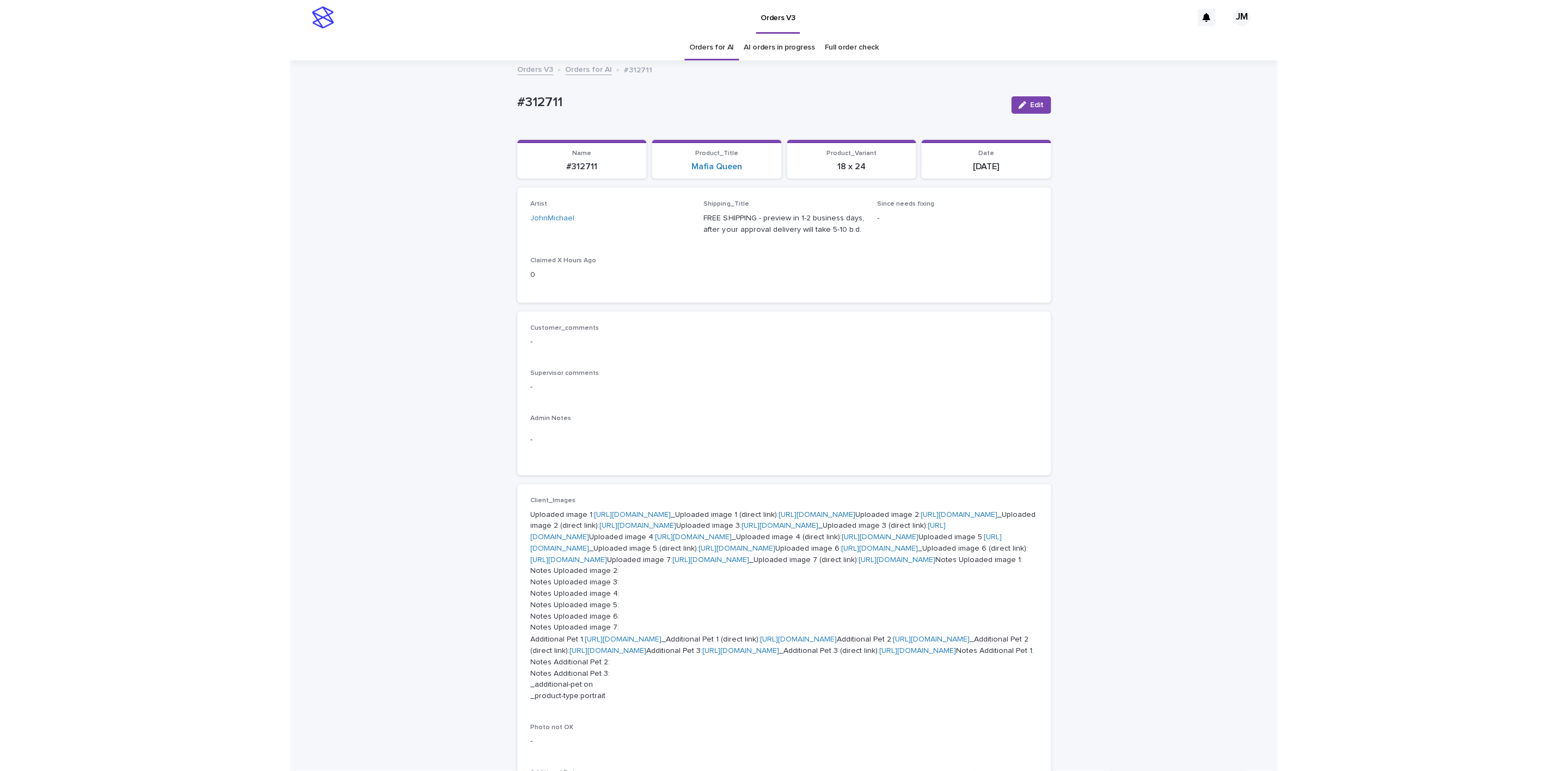
scroll to position [82, 0]
